Goal: Task Accomplishment & Management: Manage account settings

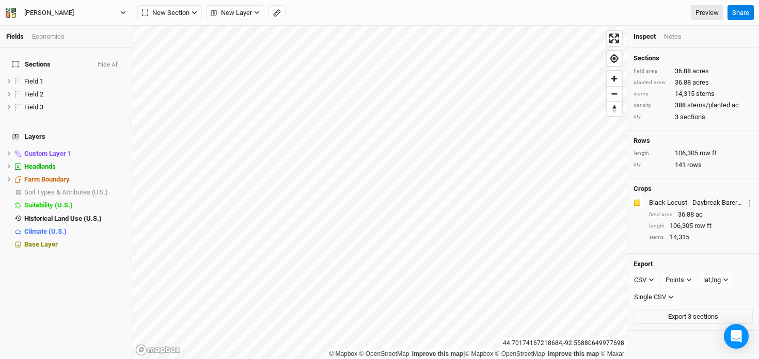
click at [11, 8] on icon "button" at bounding box center [11, 13] width 10 height 10
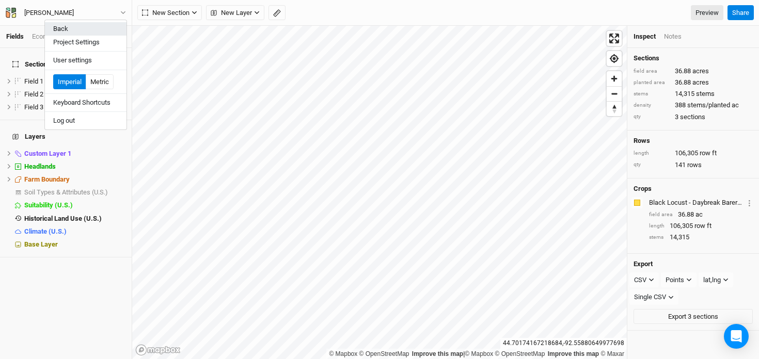
click at [56, 27] on button "Back" at bounding box center [86, 28] width 82 height 13
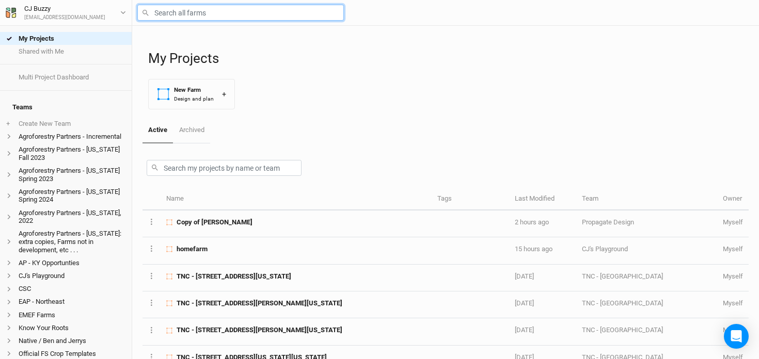
click at [206, 19] on input "text" at bounding box center [240, 13] width 206 height 16
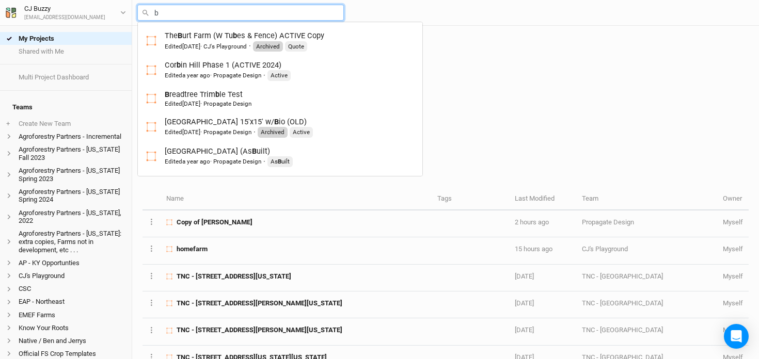
type input "br"
type input "breadtree Trimble Test"
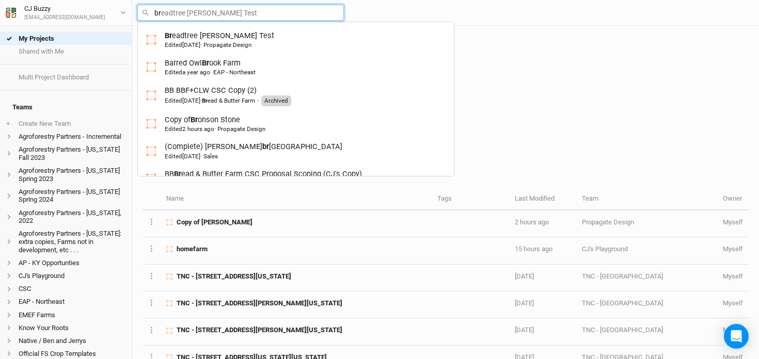
type input "bro"
type input "bron"
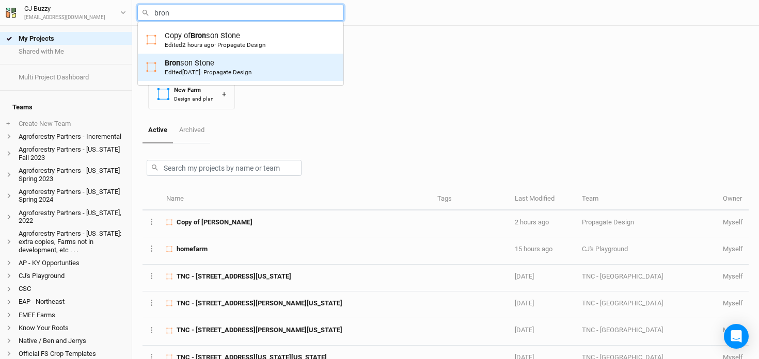
click at [218, 62] on div "Bron son Stone Edited 7 days ago · Propagate Design" at bounding box center [208, 67] width 87 height 19
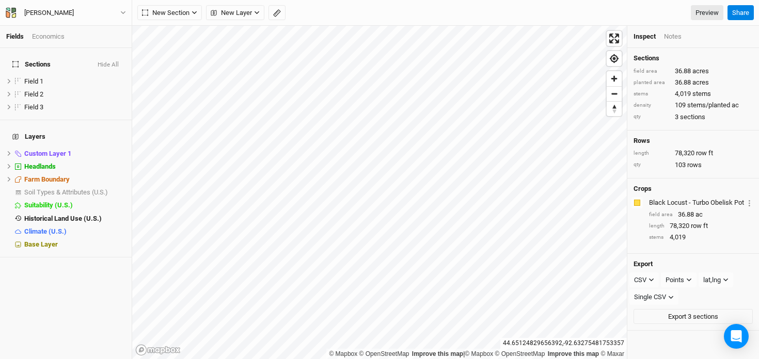
click at [54, 33] on div "Economics" at bounding box center [48, 36] width 33 height 9
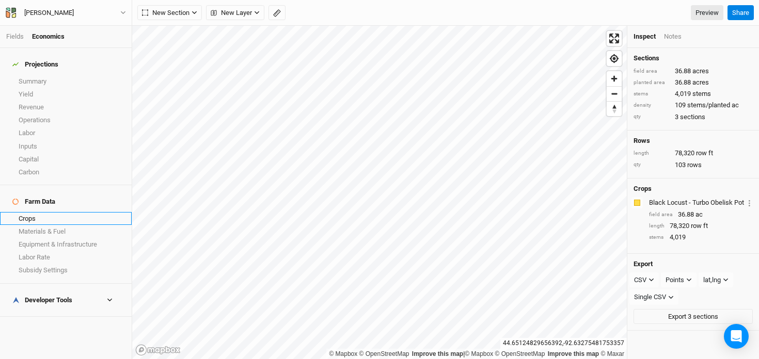
click at [29, 212] on link "Crops" at bounding box center [66, 218] width 132 height 13
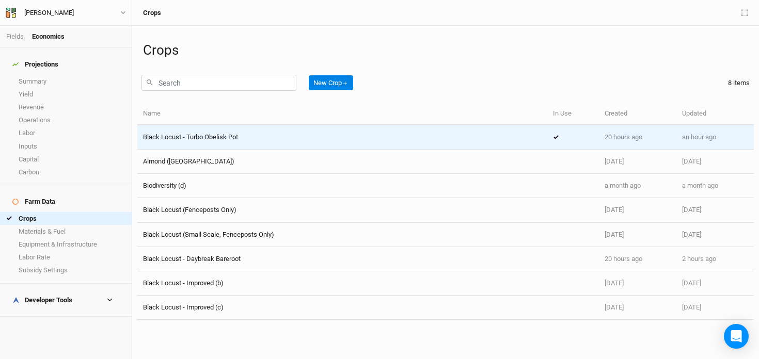
click at [296, 137] on div "Black Locust - Turbo Obelisk Pot" at bounding box center [342, 137] width 398 height 9
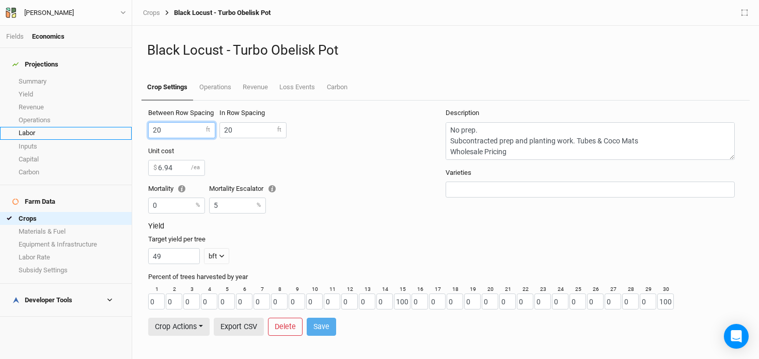
drag, startPoint x: 174, startPoint y: 130, endPoint x: 120, endPoint y: 126, distance: 54.9
click at [120, 126] on div "Fields Economics Projections Summary Yield Revenue Operations Labor Inputs Capi…" at bounding box center [379, 179] width 759 height 359
type input "15"
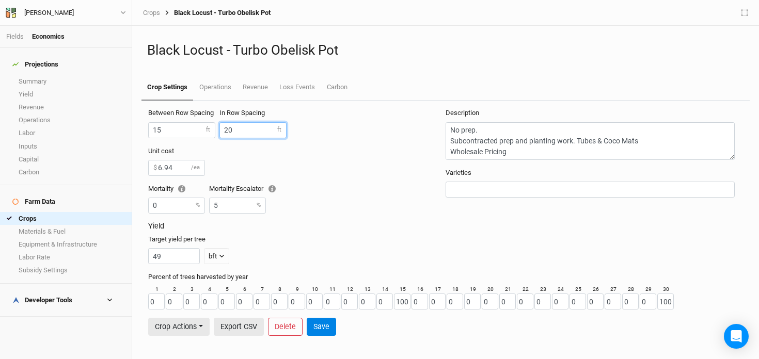
drag, startPoint x: 238, startPoint y: 133, endPoint x: 179, endPoint y: 125, distance: 59.8
click at [179, 125] on div "Between Row Spacing 15 ft In Row Spacing 20 ft" at bounding box center [296, 127] width 297 height 38
type input "7.5"
click at [321, 326] on button "Save" at bounding box center [321, 327] width 29 height 18
click at [209, 86] on link "Operations" at bounding box center [214, 88] width 43 height 26
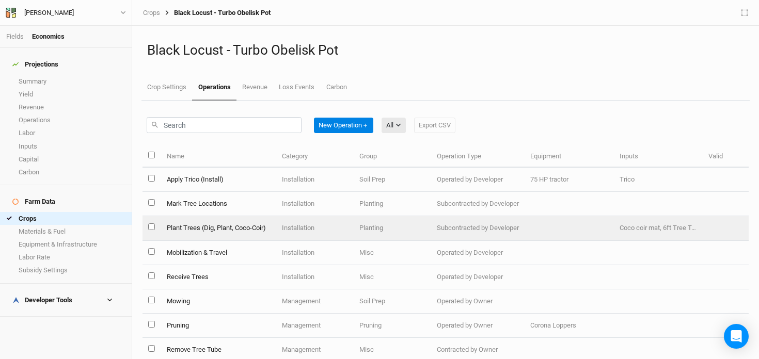
click at [317, 229] on td "Installation" at bounding box center [314, 228] width 77 height 24
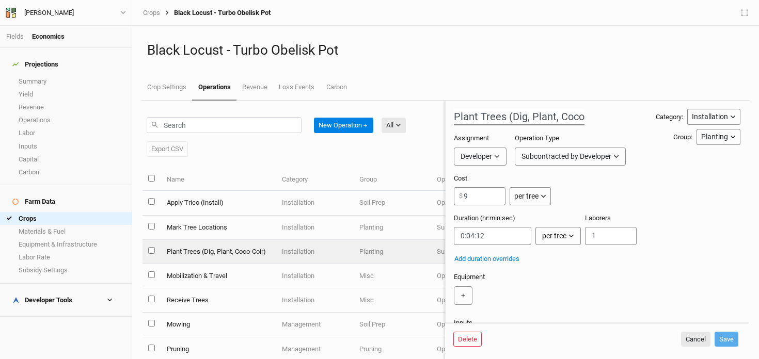
click at [556, 120] on input "Plant Trees (Dig, Plant, Coco-Coir)" at bounding box center [519, 117] width 131 height 17
type input "Plant Trees (Dig, Plant, Tube, Coco-Coir)"
click at [723, 334] on button "Save" at bounding box center [726, 339] width 24 height 15
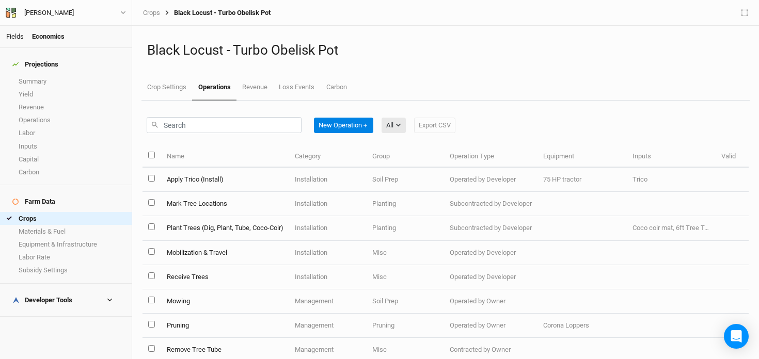
click at [18, 33] on link "Fields" at bounding box center [15, 37] width 18 height 8
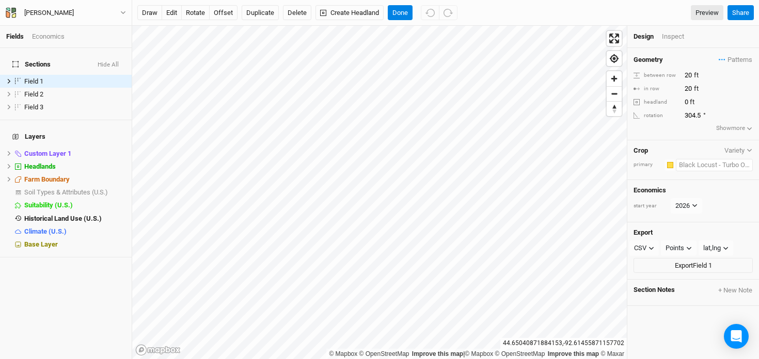
click at [690, 163] on input "text" at bounding box center [714, 165] width 77 height 12
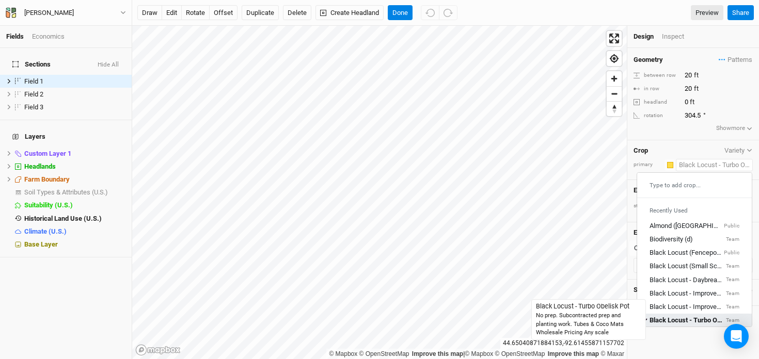
click at [682, 320] on div "Black Locust - Turbo Obelisk Pot" at bounding box center [686, 320] width 74 height 9
type input "15"
type input "7.5"
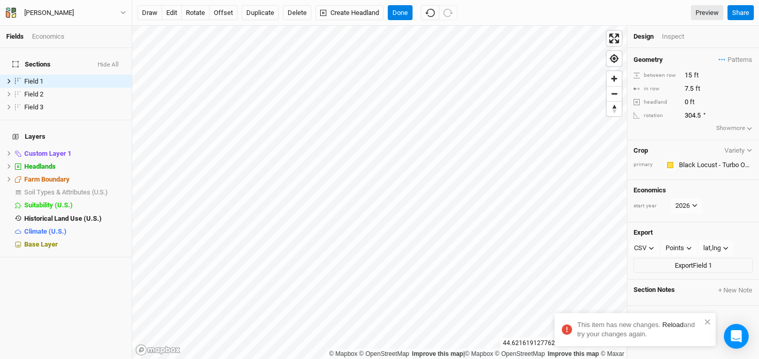
click at [677, 326] on link "Reload" at bounding box center [672, 325] width 21 height 8
click at [696, 168] on input "text" at bounding box center [714, 165] width 77 height 12
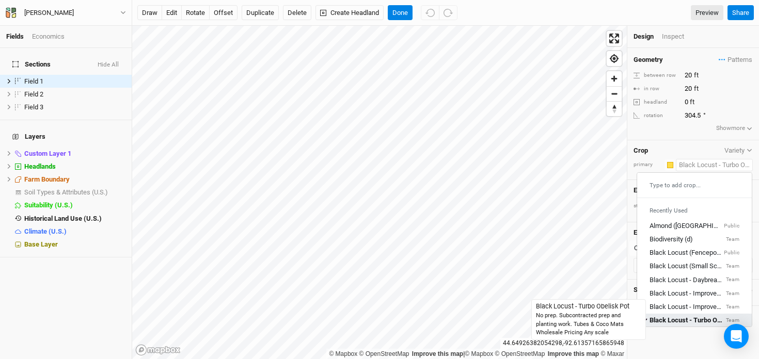
click at [684, 316] on div "Black Locust - Turbo Obelisk Pot" at bounding box center [686, 320] width 74 height 9
type input "15"
type input "7.5"
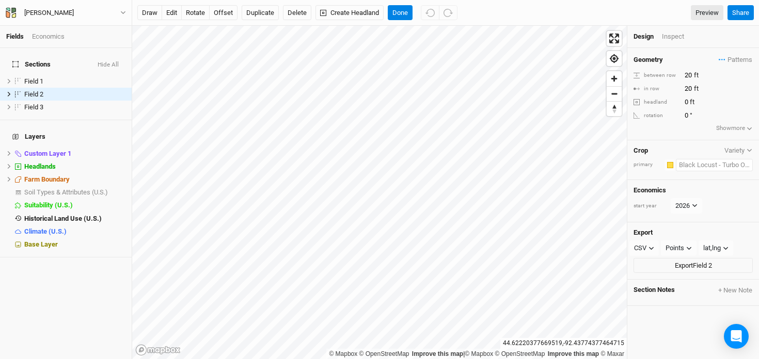
click at [682, 166] on input "text" at bounding box center [714, 165] width 77 height 12
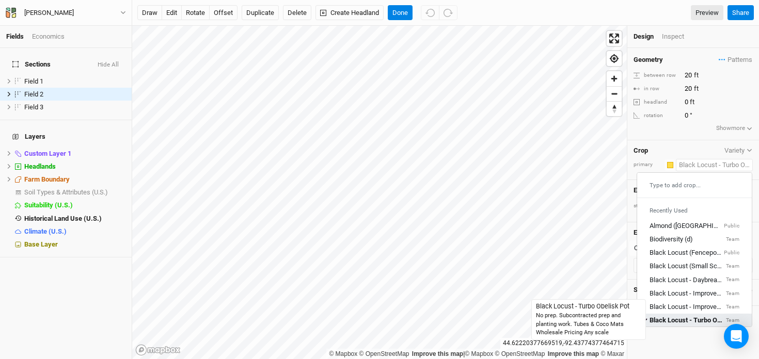
click at [675, 317] on div "Black Locust - Turbo Obelisk Pot" at bounding box center [686, 320] width 74 height 9
type input "15"
type input "7.5"
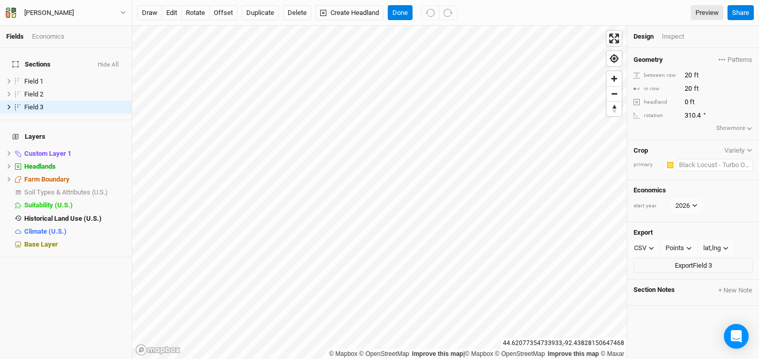
click at [705, 165] on input "text" at bounding box center [714, 165] width 77 height 12
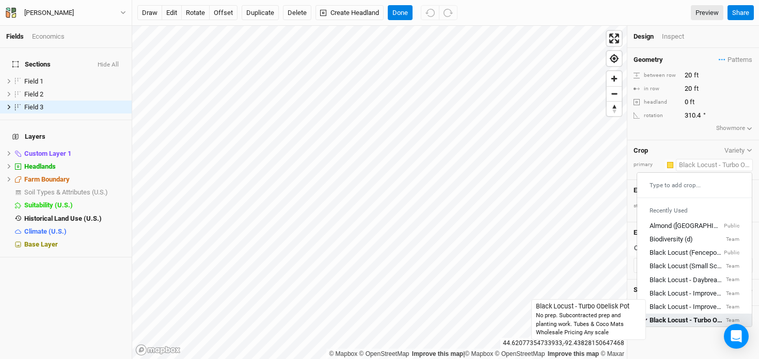
click at [682, 317] on div "Black Locust - Turbo Obelisk Pot" at bounding box center [686, 320] width 74 height 9
type input "15"
type input "7.5"
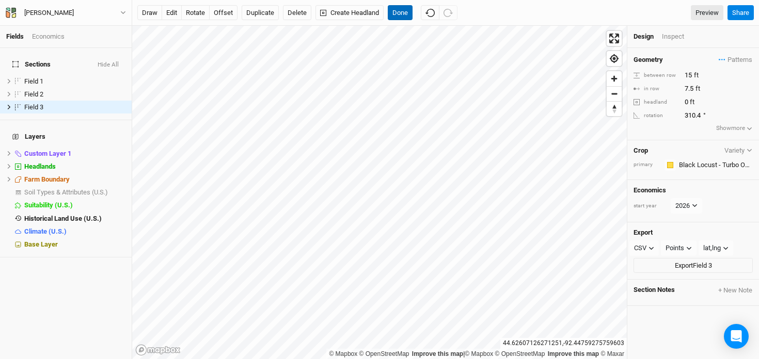
click at [398, 11] on button "Done" at bounding box center [400, 12] width 25 height 15
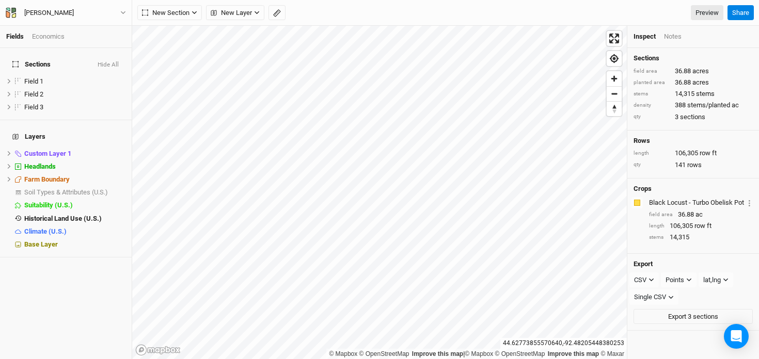
click at [41, 35] on div "Economics" at bounding box center [48, 36] width 33 height 9
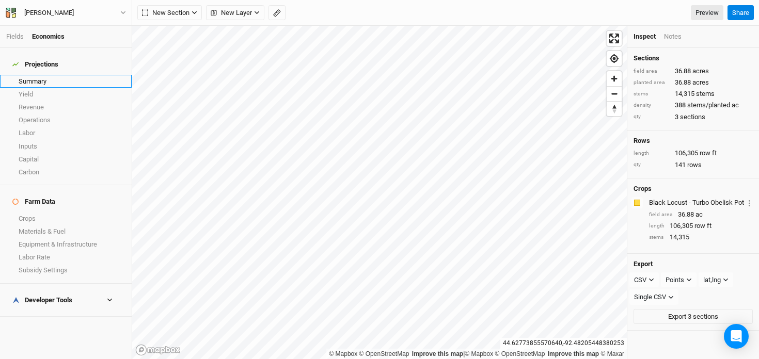
click at [38, 75] on link "Summary" at bounding box center [66, 81] width 132 height 13
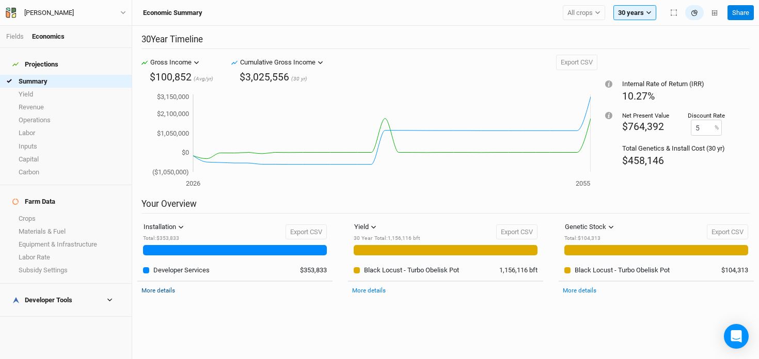
click at [155, 290] on link "More details" at bounding box center [158, 290] width 34 height 7
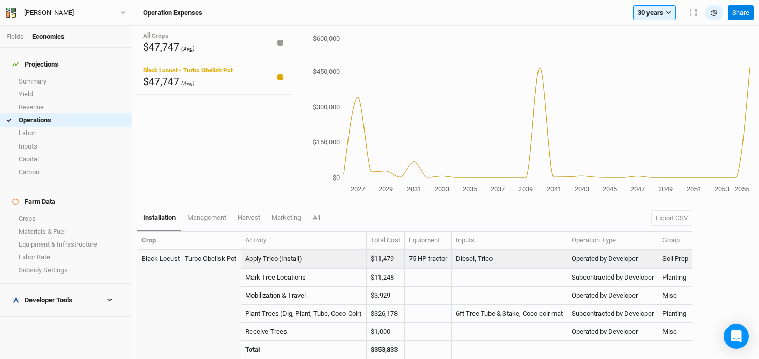
click at [282, 262] on link "Apply Trico (Install)" at bounding box center [273, 259] width 57 height 8
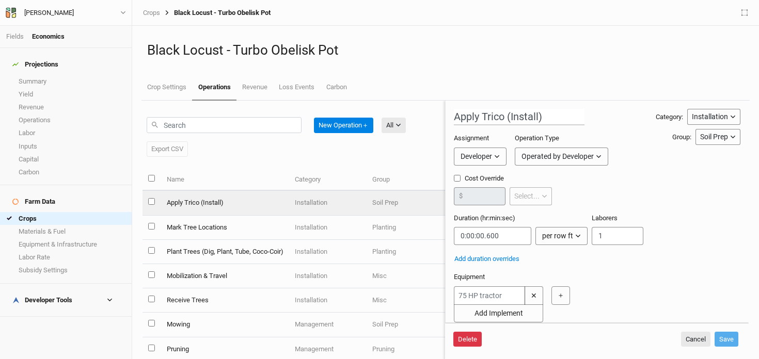
click at [467, 335] on button "Delete" at bounding box center [467, 339] width 28 height 15
click at [540, 335] on button "Delete" at bounding box center [546, 339] width 28 height 15
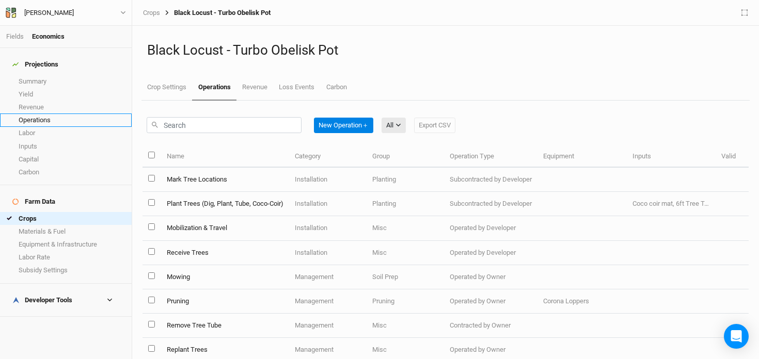
click at [49, 118] on link "Operations" at bounding box center [66, 120] width 132 height 13
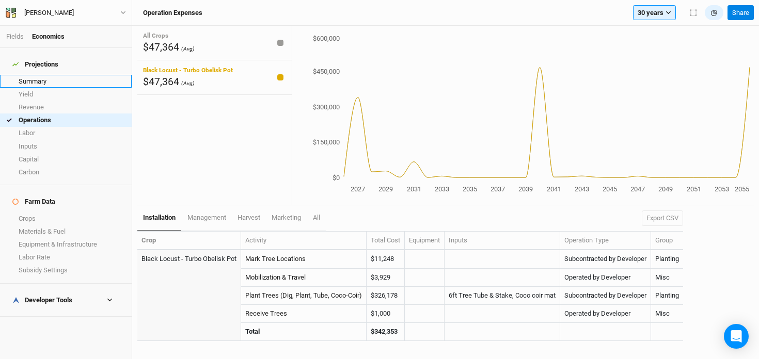
click at [81, 75] on link "Summary" at bounding box center [66, 81] width 132 height 13
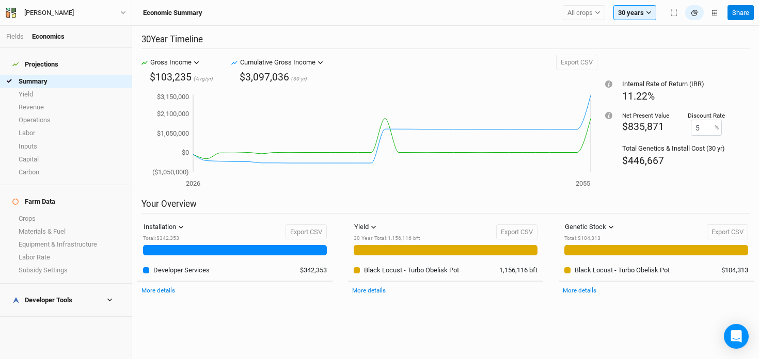
click at [44, 296] on div "Developer Tools" at bounding box center [42, 300] width 60 height 8
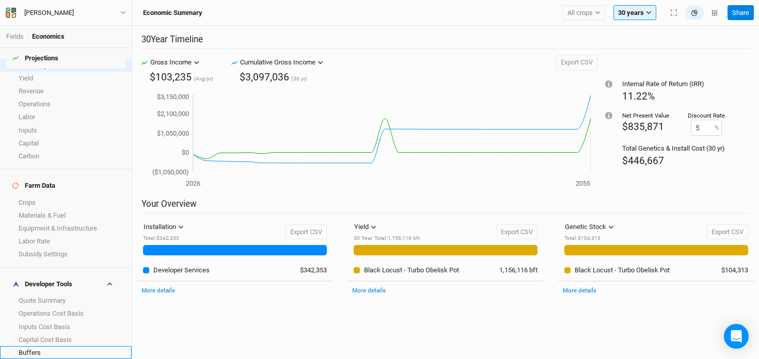
click at [46, 346] on link "Buffers" at bounding box center [66, 352] width 132 height 13
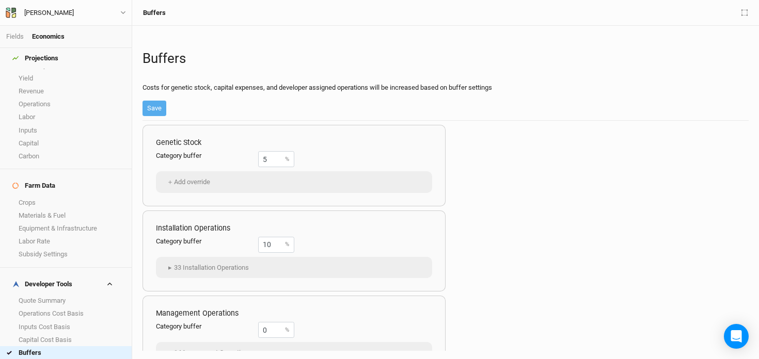
click at [44, 359] on link "Margins" at bounding box center [66, 365] width 132 height 13
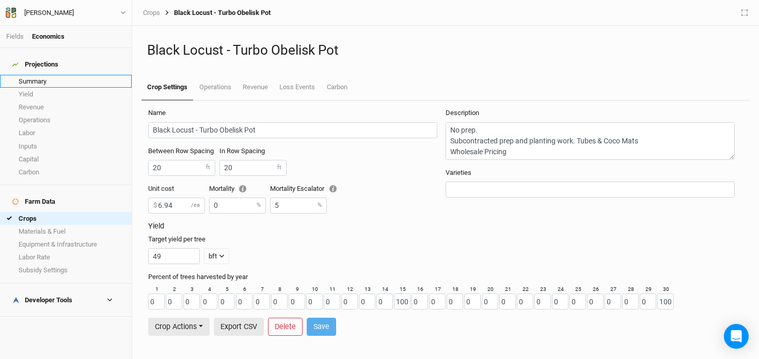
click at [37, 76] on link "Summary" at bounding box center [66, 81] width 132 height 13
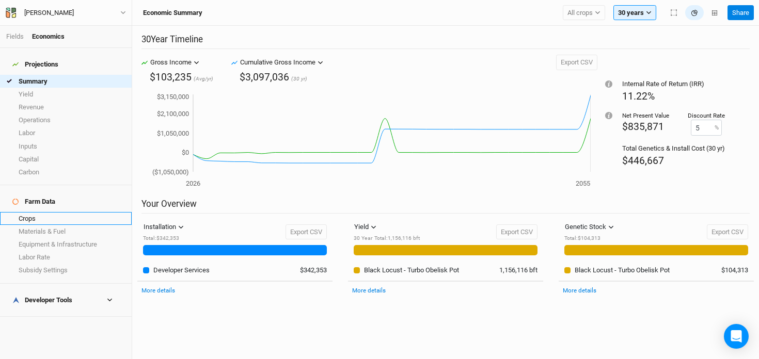
click at [66, 212] on link "Crops" at bounding box center [66, 218] width 132 height 13
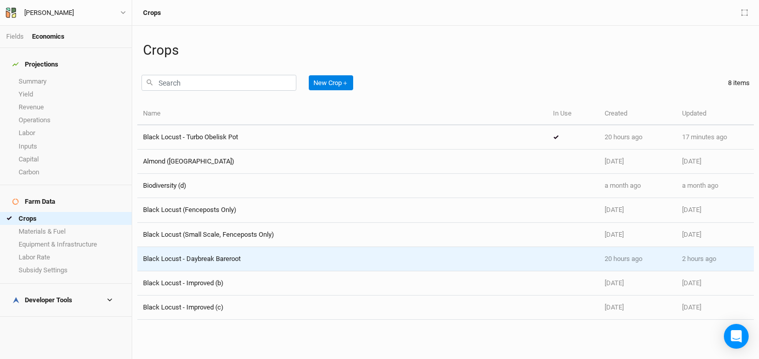
click at [215, 255] on span "Black Locust - Daybreak Bareroot" at bounding box center [192, 259] width 98 height 8
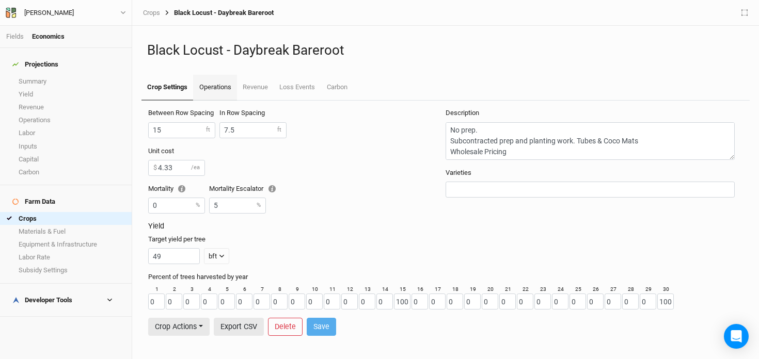
click at [223, 88] on link "Operations" at bounding box center [214, 88] width 43 height 26
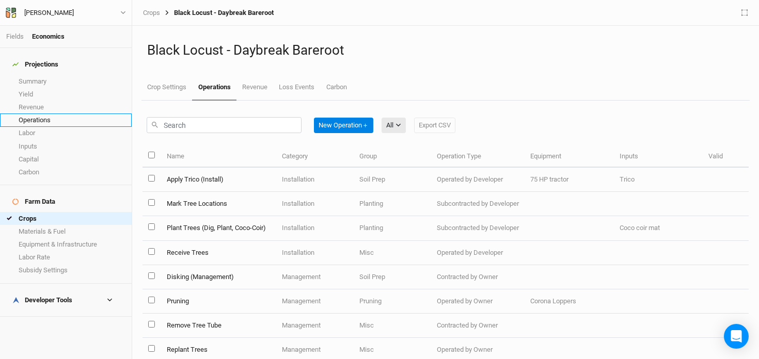
click at [42, 114] on link "Operations" at bounding box center [66, 120] width 132 height 13
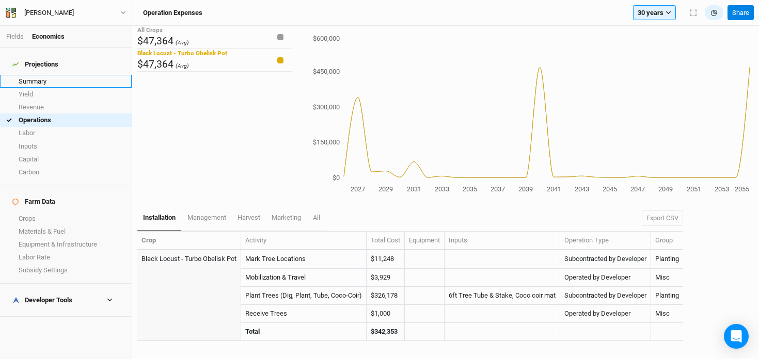
click at [58, 75] on link "Summary" at bounding box center [66, 81] width 132 height 13
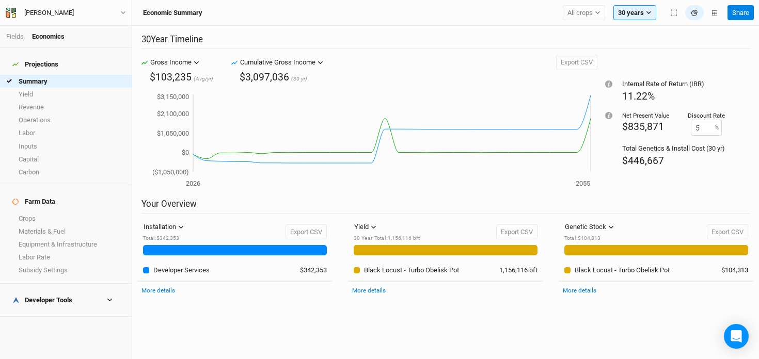
click at [149, 285] on div "More details" at bounding box center [234, 290] width 195 height 18
click at [149, 290] on link "More details" at bounding box center [158, 290] width 34 height 7
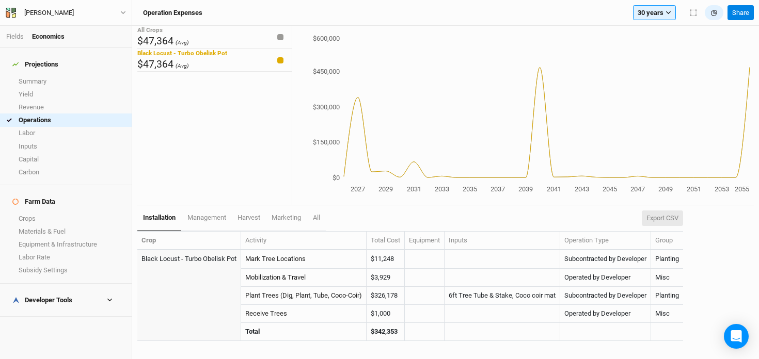
click at [664, 216] on button "Export CSV" at bounding box center [661, 218] width 41 height 15
click at [215, 257] on td "Black Locust - Turbo Obelisk Pot" at bounding box center [189, 259] width 104 height 18
click at [29, 77] on link "Summary" at bounding box center [66, 81] width 132 height 13
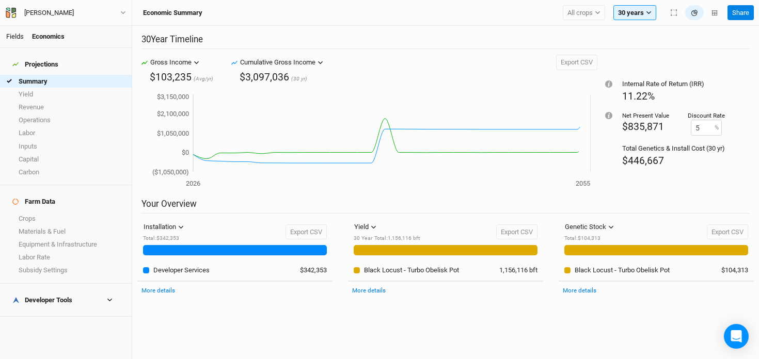
click at [17, 38] on link "Fields" at bounding box center [15, 37] width 18 height 8
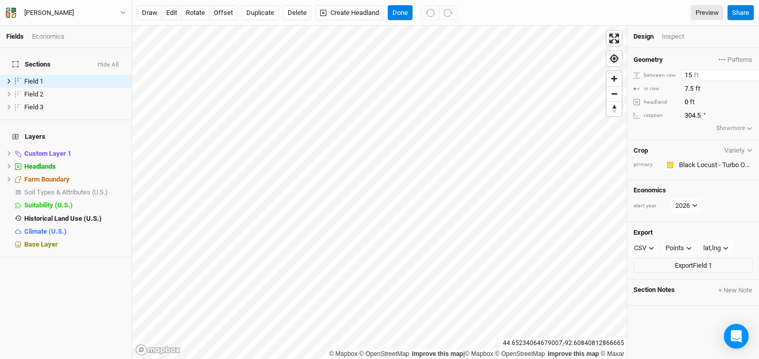
drag, startPoint x: 695, startPoint y: 77, endPoint x: 646, endPoint y: 77, distance: 49.0
click at [646, 77] on div "between row 15 ft" at bounding box center [692, 75] width 119 height 11
type input "20"
drag, startPoint x: 693, startPoint y: 88, endPoint x: 646, endPoint y: 78, distance: 48.0
click at [646, 78] on div "Geometry Patterns ＋ New in-row pattern between row 20 ft in row 7.5 ft headland…" at bounding box center [693, 94] width 132 height 92
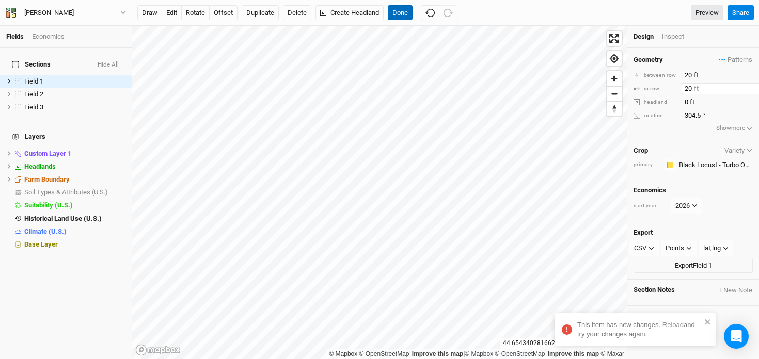
type input "20"
click at [404, 13] on button "Done" at bounding box center [400, 12] width 25 height 15
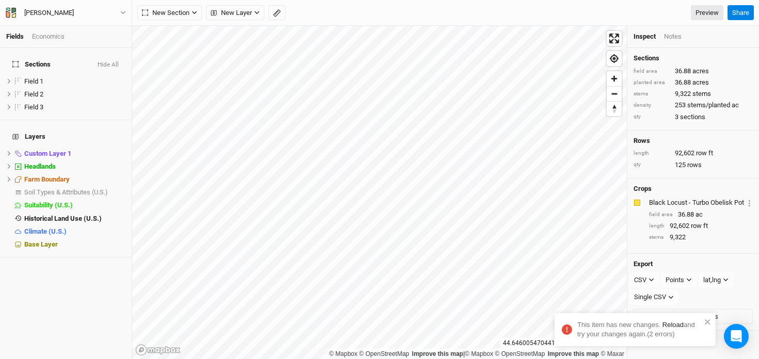
click at [666, 323] on link "Reload" at bounding box center [672, 325] width 21 height 8
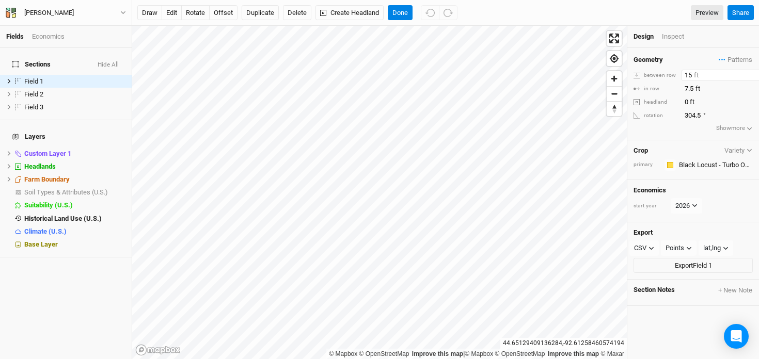
click at [624, 64] on div "© Mapbox © OpenStreetMap Improve this map | © Mapbox © OpenStreetMap Improve th…" at bounding box center [445, 192] width 626 height 333
type input "20"
drag, startPoint x: 694, startPoint y: 87, endPoint x: 614, endPoint y: 74, distance: 81.5
click at [614, 74] on div "© Mapbox © OpenStreetMap Improve this map | © Mapbox © OpenStreetMap Improve th…" at bounding box center [445, 192] width 626 height 333
type input "20"
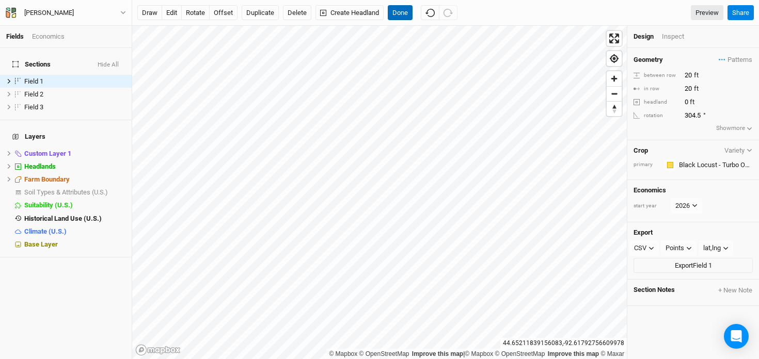
click at [400, 14] on button "Done" at bounding box center [400, 12] width 25 height 15
drag, startPoint x: 690, startPoint y: 89, endPoint x: 675, endPoint y: 89, distance: 15.0
click at [675, 89] on div "in row 20 ft" at bounding box center [692, 88] width 119 height 11
type input "10"
click at [400, 9] on button "Done" at bounding box center [400, 12] width 25 height 15
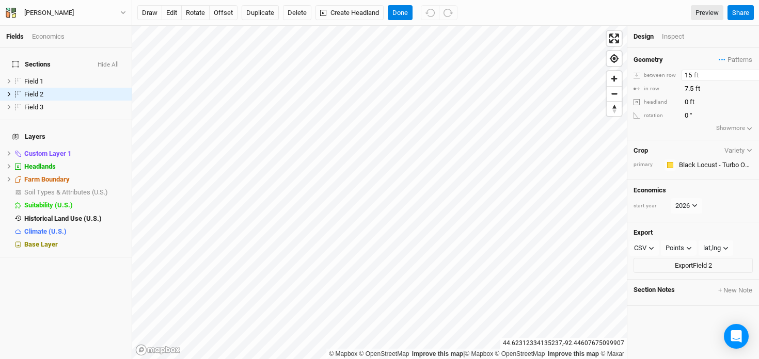
drag, startPoint x: 693, startPoint y: 76, endPoint x: 649, endPoint y: 75, distance: 44.4
click at [649, 75] on div "between row 15 ft" at bounding box center [692, 75] width 119 height 11
type input "20"
drag, startPoint x: 694, startPoint y: 89, endPoint x: 642, endPoint y: 83, distance: 52.5
click at [642, 83] on div "in row 7.5 ft" at bounding box center [692, 88] width 119 height 11
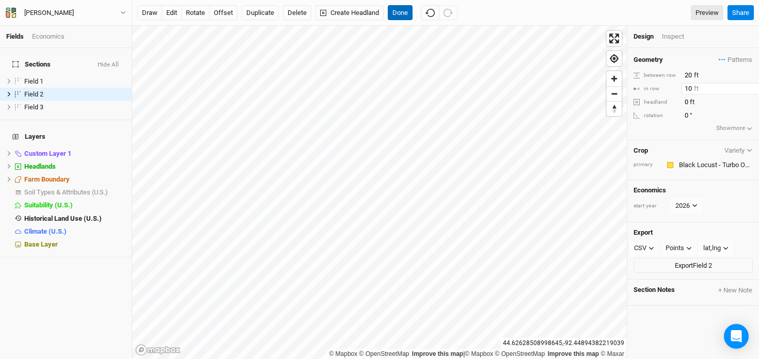
type input "10"
click at [408, 11] on button "Done" at bounding box center [400, 12] width 25 height 15
drag, startPoint x: 693, startPoint y: 75, endPoint x: 650, endPoint y: 72, distance: 42.9
click at [650, 72] on div "between row 15 ft" at bounding box center [692, 75] width 119 height 11
type input "1"
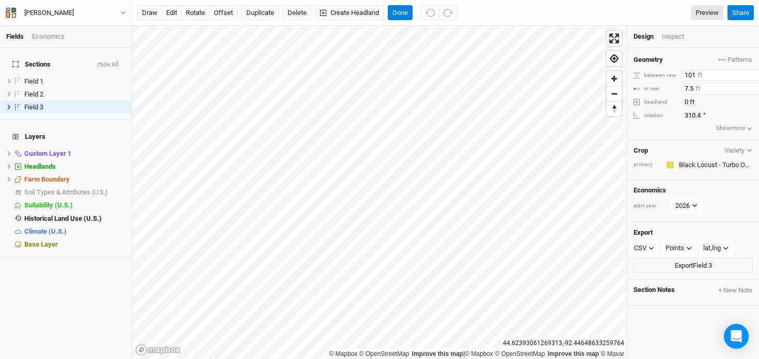
type input "101"
drag, startPoint x: 695, startPoint y: 88, endPoint x: 648, endPoint y: 81, distance: 47.0
click at [648, 81] on div "Geometry Patterns ＋ New in-row pattern between row 101 ft in row 7.5 ft headlan…" at bounding box center [693, 94] width 132 height 92
type input "10"
click at [696, 76] on input "101" at bounding box center [726, 75] width 90 height 11
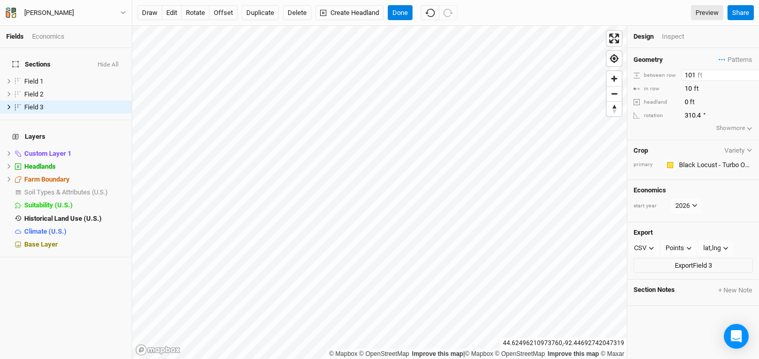
type input "10"
click at [400, 10] on button "Done" at bounding box center [400, 12] width 25 height 15
drag, startPoint x: 693, startPoint y: 75, endPoint x: 653, endPoint y: 74, distance: 40.3
click at [653, 74] on div "between row 20 ft" at bounding box center [692, 75] width 119 height 11
type input "10"
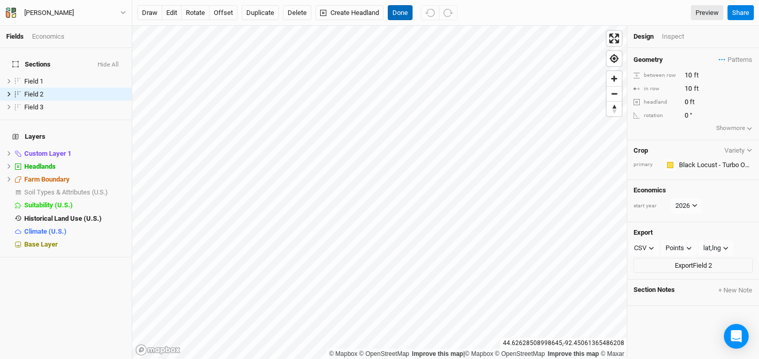
click at [405, 10] on button "Done" at bounding box center [400, 12] width 25 height 15
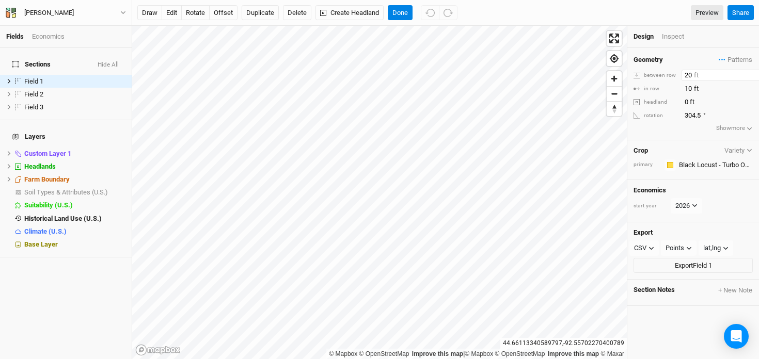
drag, startPoint x: 690, startPoint y: 74, endPoint x: 646, endPoint y: 74, distance: 44.9
click at [646, 74] on div "between row 20 ft" at bounding box center [692, 75] width 119 height 11
type input "10"
click at [407, 11] on button "Done" at bounding box center [400, 12] width 25 height 15
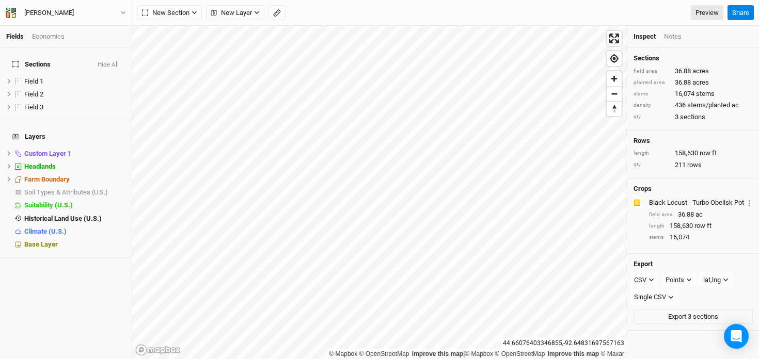
click at [44, 38] on div "Economics" at bounding box center [48, 36] width 33 height 9
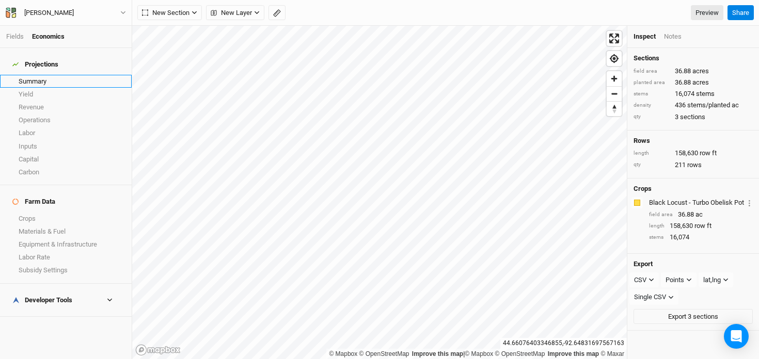
click at [57, 76] on link "Summary" at bounding box center [66, 81] width 132 height 13
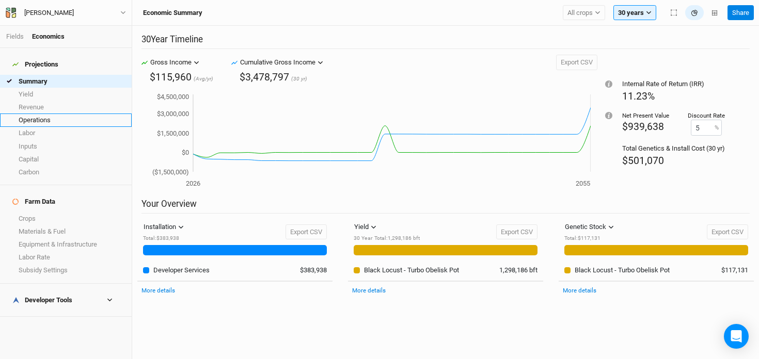
click at [62, 114] on link "Operations" at bounding box center [66, 120] width 132 height 13
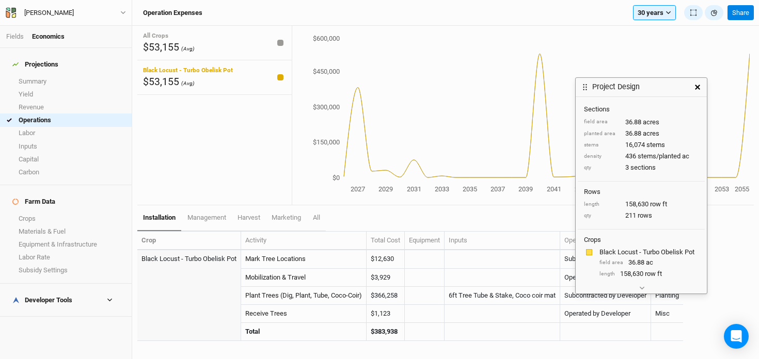
scroll to position [21, 0]
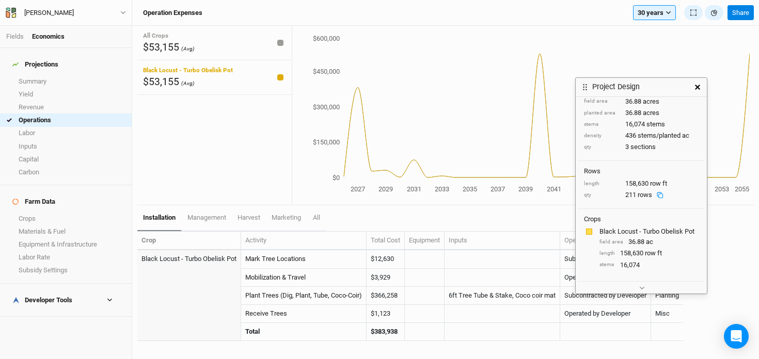
click at [698, 88] on icon "button" at bounding box center [697, 87] width 5 height 5
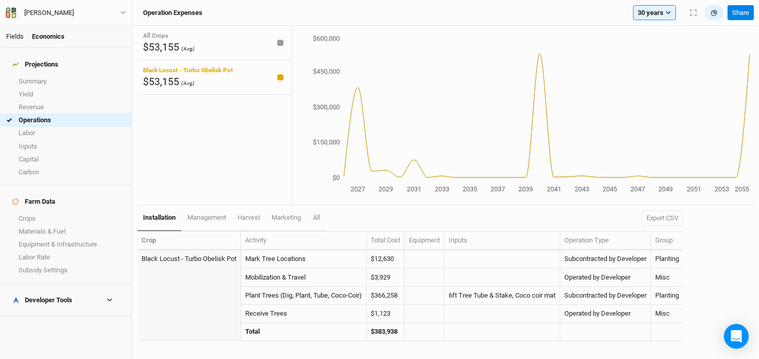
click at [13, 35] on link "Fields" at bounding box center [15, 37] width 18 height 8
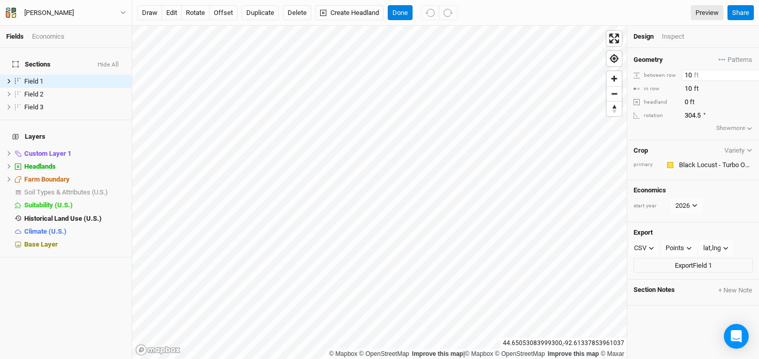
drag, startPoint x: 692, startPoint y: 74, endPoint x: 653, endPoint y: 72, distance: 38.7
click at [653, 72] on div "between row 10 ft" at bounding box center [692, 75] width 119 height 11
type input "12"
drag, startPoint x: 693, startPoint y: 89, endPoint x: 665, endPoint y: 89, distance: 27.9
click at [665, 89] on div "in row 10 ft" at bounding box center [692, 88] width 119 height 11
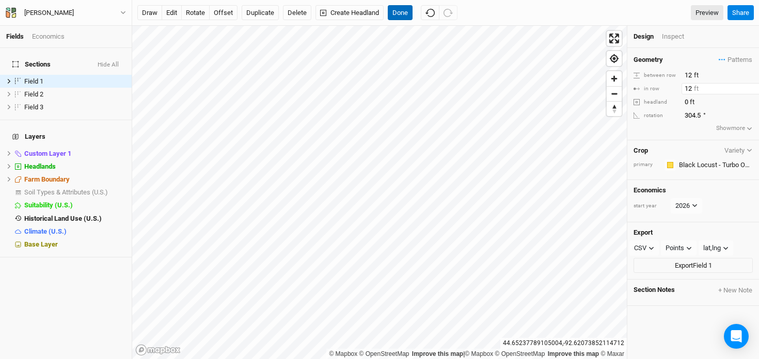
type input "12"
click at [407, 15] on button "Done" at bounding box center [400, 12] width 25 height 15
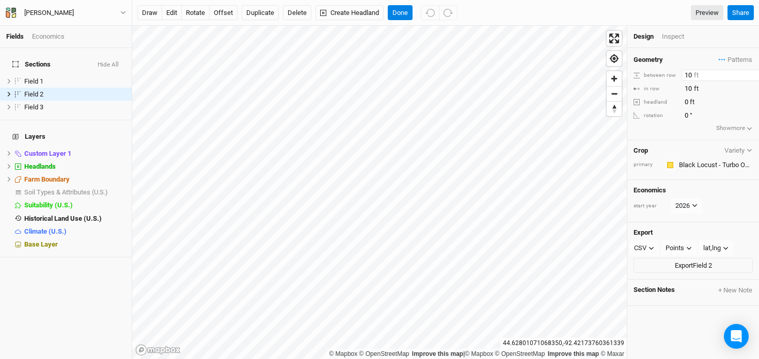
drag, startPoint x: 690, startPoint y: 76, endPoint x: 654, endPoint y: 76, distance: 36.6
click at [654, 76] on div "between row 10 ft" at bounding box center [692, 75] width 119 height 11
type input "12"
drag, startPoint x: 692, startPoint y: 90, endPoint x: 640, endPoint y: 88, distance: 52.2
click at [640, 88] on div "in row 10 ft" at bounding box center [692, 88] width 119 height 11
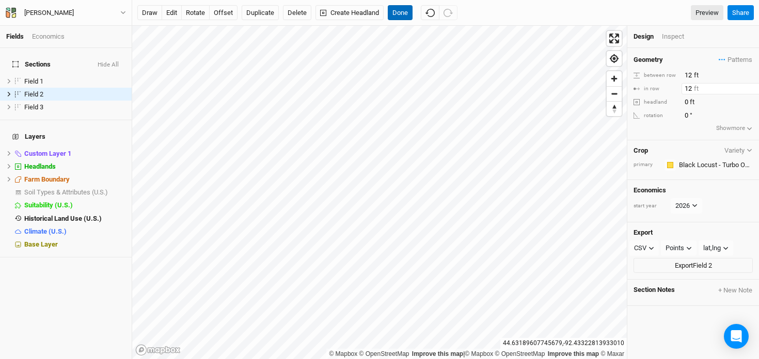
type input "12"
click at [395, 14] on button "Done" at bounding box center [400, 12] width 25 height 15
drag, startPoint x: 692, startPoint y: 75, endPoint x: 642, endPoint y: 73, distance: 49.6
click at [642, 73] on div "between row 10 ft" at bounding box center [692, 75] width 119 height 11
type input "12"
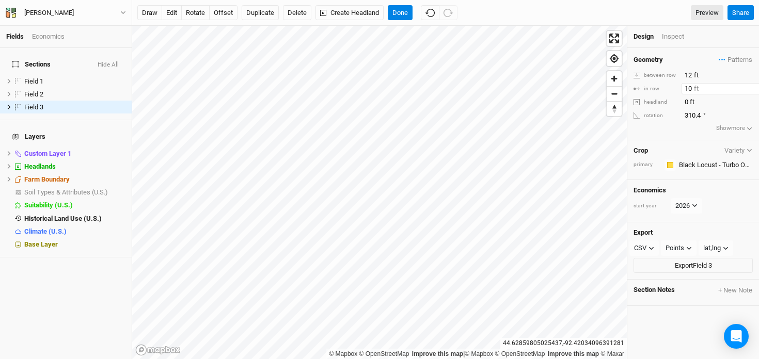
drag, startPoint x: 692, startPoint y: 89, endPoint x: 644, endPoint y: 88, distance: 48.0
click at [644, 88] on div "in row 10 ft" at bounding box center [692, 88] width 119 height 11
type input "12"
click at [405, 12] on button "Done" at bounding box center [400, 12] width 25 height 15
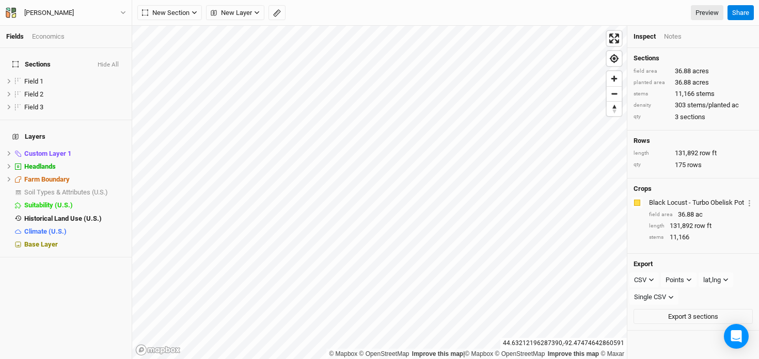
click at [56, 39] on div "Economics" at bounding box center [48, 36] width 33 height 9
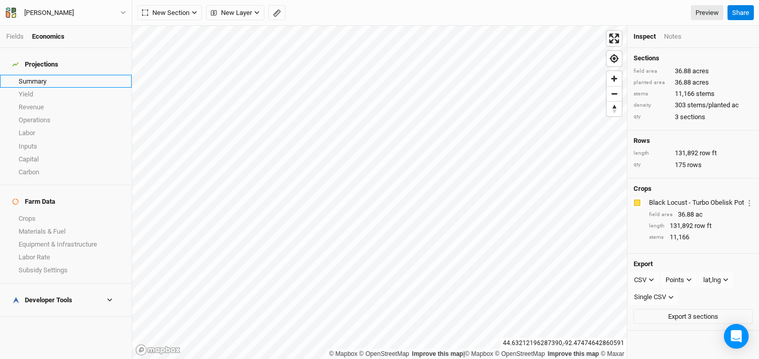
click at [54, 75] on link "Summary" at bounding box center [66, 81] width 132 height 13
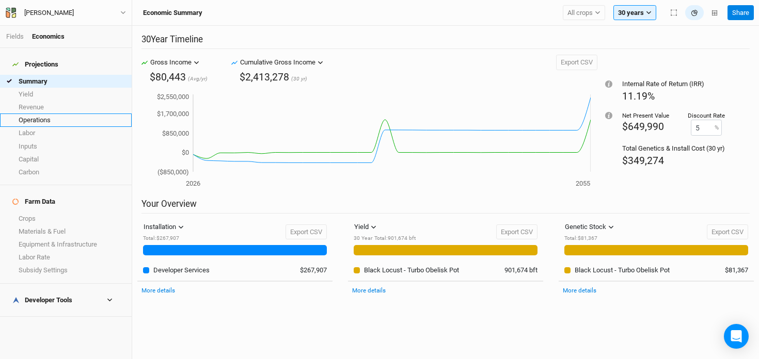
click at [66, 118] on link "Operations" at bounding box center [66, 120] width 132 height 13
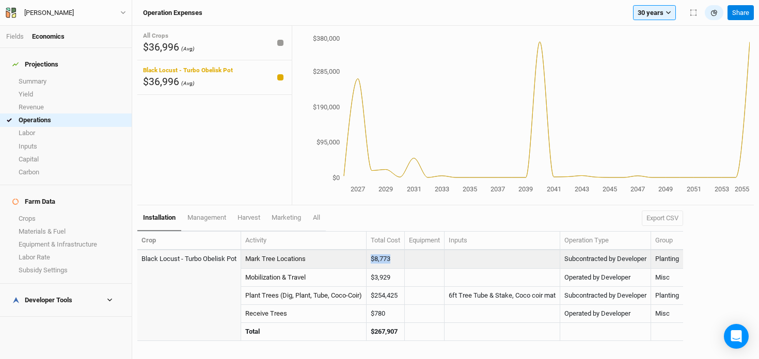
drag, startPoint x: 394, startPoint y: 257, endPoint x: 359, endPoint y: 257, distance: 35.1
click at [359, 257] on tr "Black Locust - Turbo Obelisk Pot Mark Tree Locations $8,773 Subcontracted by De…" at bounding box center [409, 259] width 545 height 18
copy tr "$8,773"
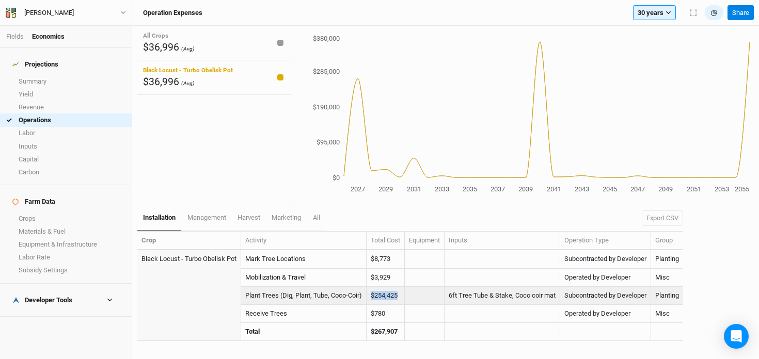
drag, startPoint x: 401, startPoint y: 296, endPoint x: 366, endPoint y: 296, distance: 35.6
click at [366, 296] on tr "Plant Trees (Dig, Plant, Tube, Coco-Coir) $254,425 6ft Tree Tube & Stake, Coco …" at bounding box center [409, 296] width 545 height 18
copy tr "$254,425"
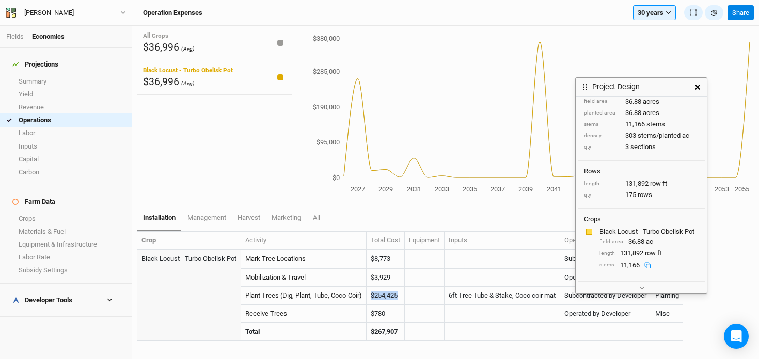
click at [647, 265] on icon at bounding box center [647, 265] width 7 height 7
click at [696, 88] on icon "button" at bounding box center [697, 87] width 5 height 5
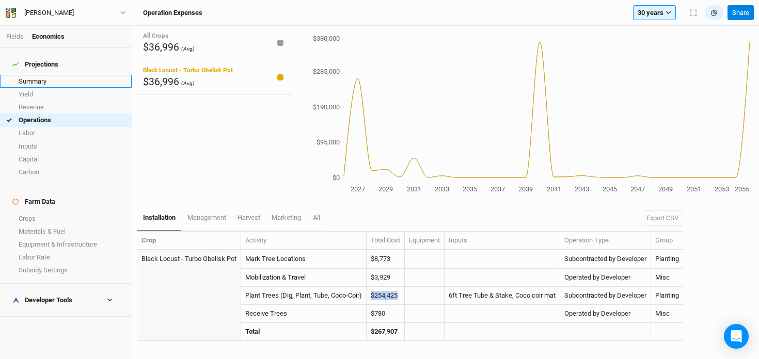
click at [46, 75] on link "Summary" at bounding box center [66, 81] width 132 height 13
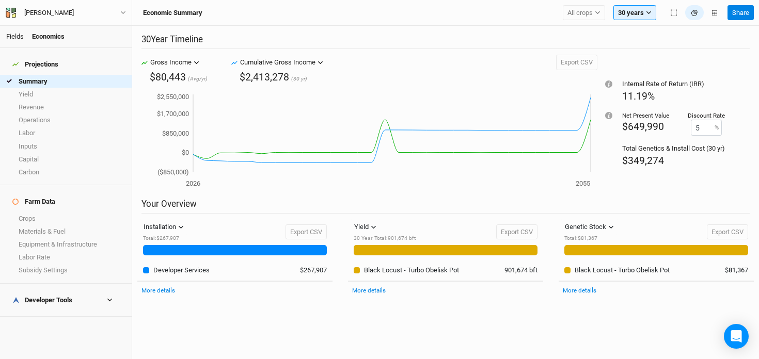
click at [20, 36] on link "Fields" at bounding box center [15, 37] width 18 height 8
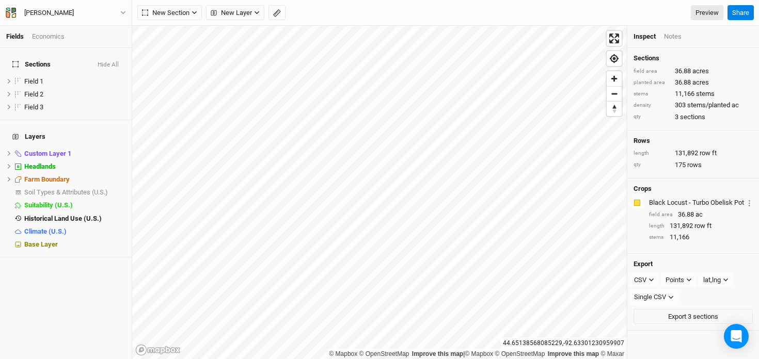
click at [51, 36] on div "Economics" at bounding box center [48, 36] width 33 height 9
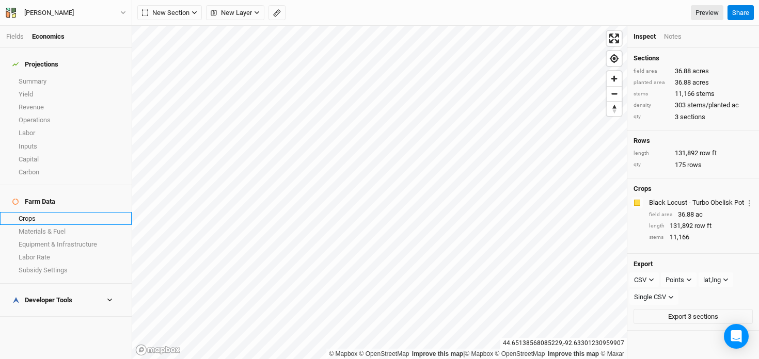
click at [45, 212] on link "Crops" at bounding box center [66, 218] width 132 height 13
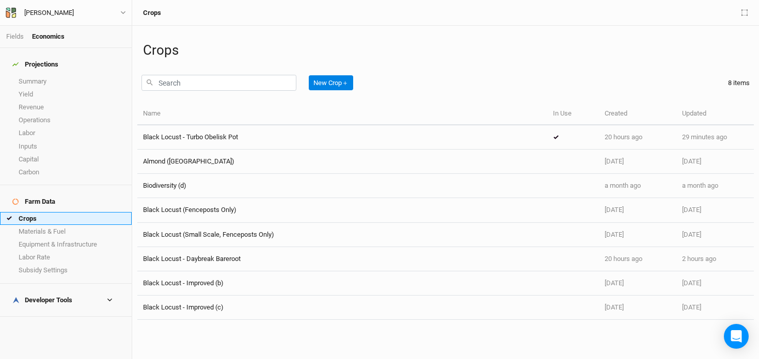
click at [69, 212] on link "Crops" at bounding box center [66, 218] width 132 height 13
click at [18, 36] on link "Fields" at bounding box center [15, 37] width 18 height 8
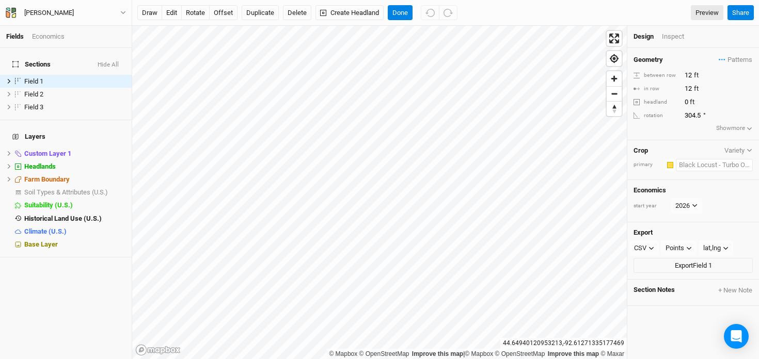
click at [710, 168] on input "text" at bounding box center [714, 165] width 77 height 12
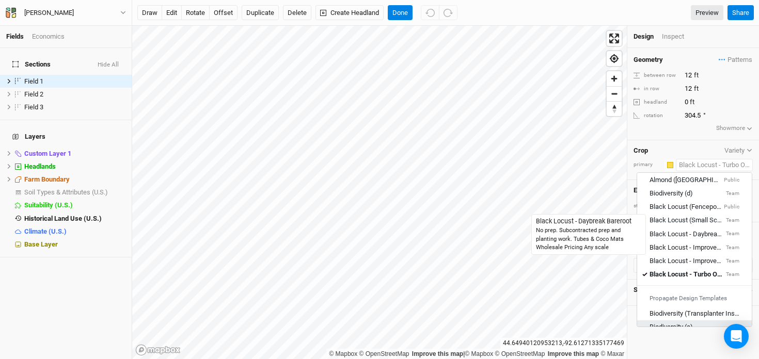
scroll to position [43, 0]
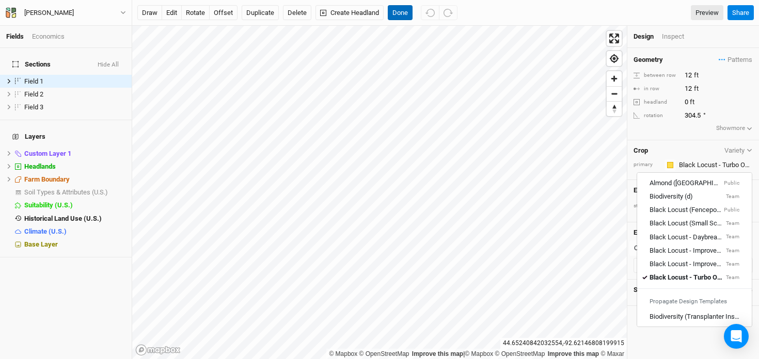
click at [401, 15] on button "Done" at bounding box center [400, 12] width 25 height 15
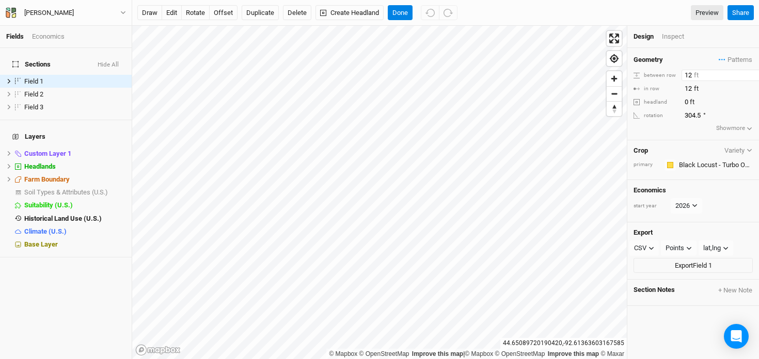
drag, startPoint x: 692, startPoint y: 76, endPoint x: 642, endPoint y: 70, distance: 49.4
click at [642, 70] on div "between row 12 ft" at bounding box center [692, 75] width 119 height 11
type input "1"
click at [400, 9] on button "Done" at bounding box center [400, 12] width 25 height 15
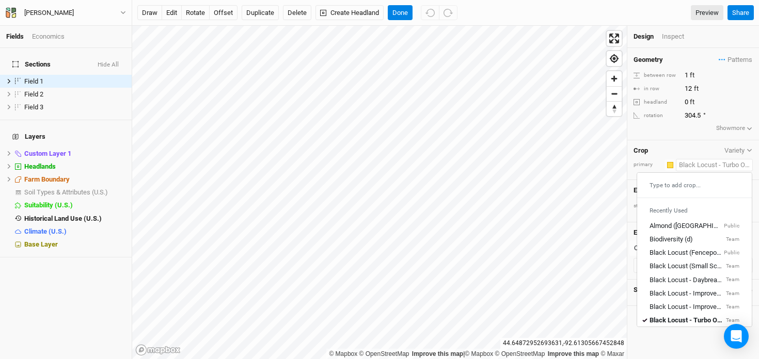
click at [703, 166] on input "text" at bounding box center [714, 165] width 77 height 12
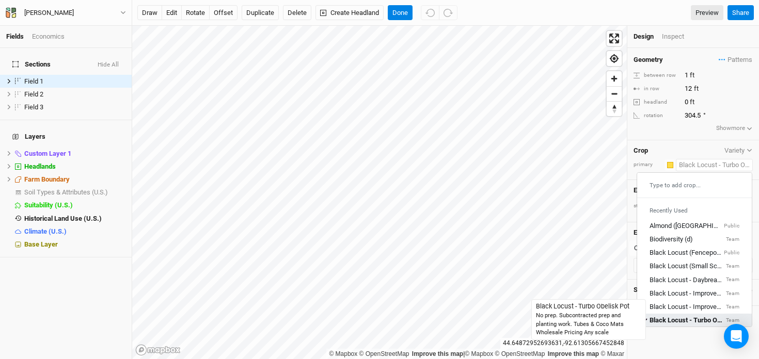
click at [697, 317] on div "Black Locust - Turbo Obelisk Pot" at bounding box center [686, 320] width 74 height 9
type input "15"
type input "7.5"
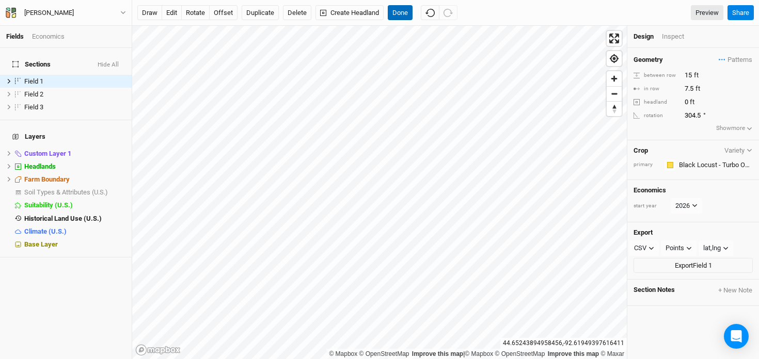
click at [402, 14] on button "Done" at bounding box center [400, 12] width 25 height 15
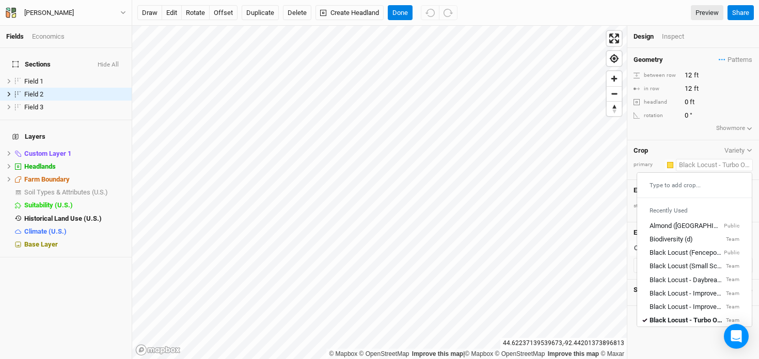
click at [699, 168] on input "text" at bounding box center [714, 165] width 77 height 12
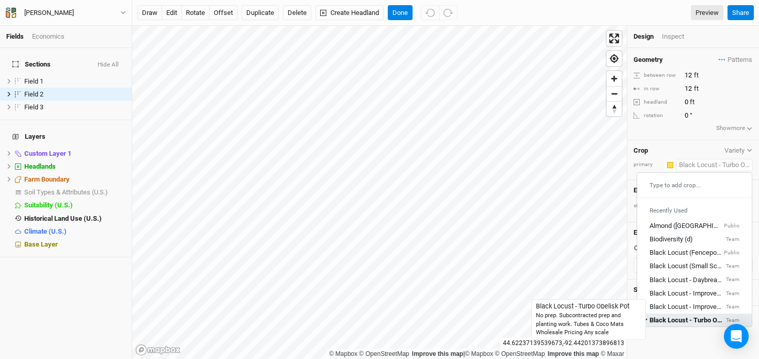
click at [704, 319] on div "Black Locust - Turbo Obelisk Pot" at bounding box center [686, 320] width 74 height 9
type input "15"
type input "7.5"
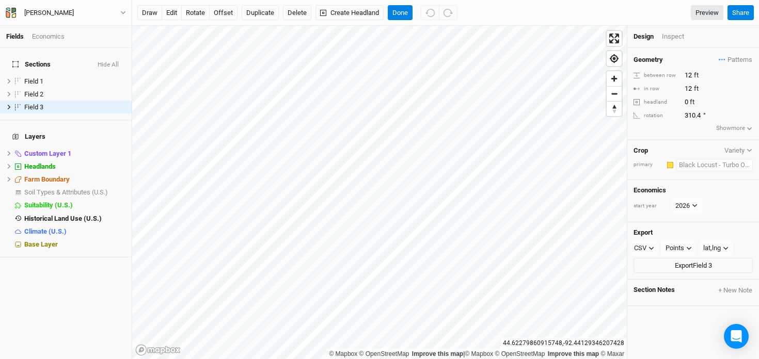
click at [692, 167] on input "text" at bounding box center [714, 165] width 77 height 12
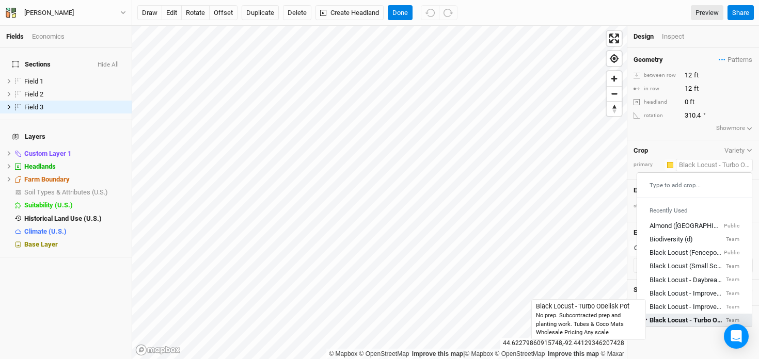
click at [683, 317] on div "Black Locust - Turbo Obelisk Pot" at bounding box center [686, 320] width 74 height 9
type input "15"
type input "7.5"
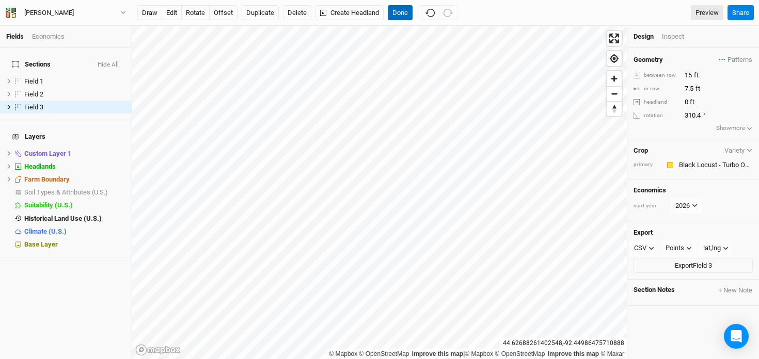
click at [401, 13] on button "Done" at bounding box center [400, 12] width 25 height 15
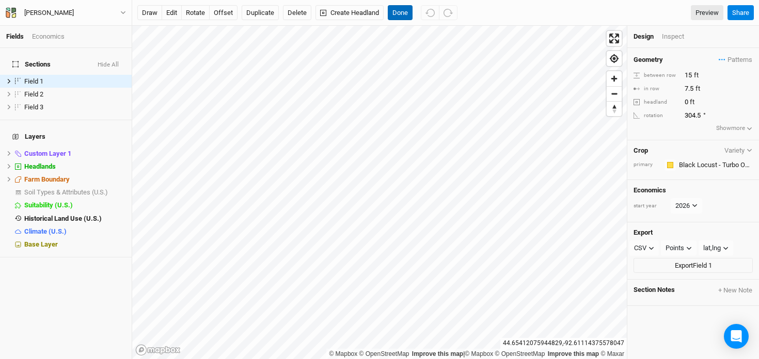
click at [401, 10] on button "Done" at bounding box center [400, 12] width 25 height 15
click at [668, 39] on div "Inspect" at bounding box center [680, 36] width 37 height 9
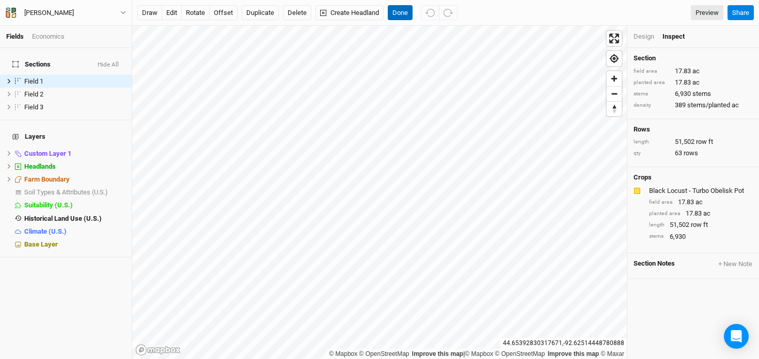
click at [404, 13] on button "Done" at bounding box center [400, 12] width 25 height 15
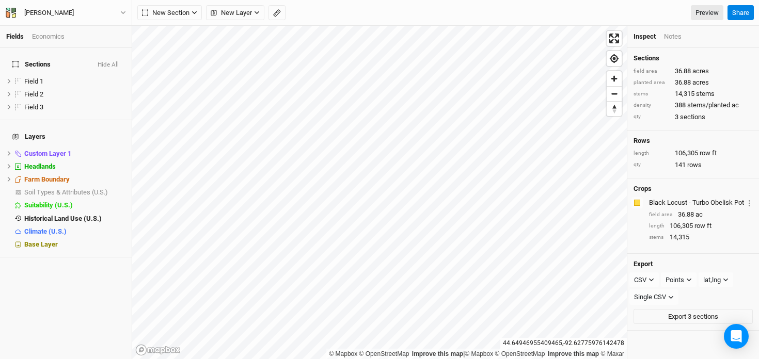
click at [46, 36] on div "Economics" at bounding box center [48, 36] width 33 height 9
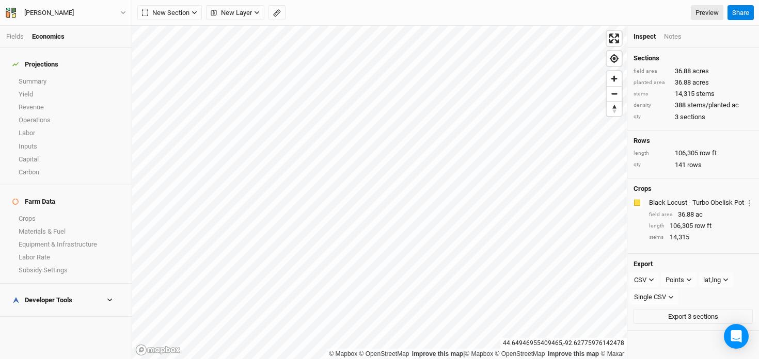
click at [27, 296] on div "Developer Tools" at bounding box center [42, 300] width 60 height 8
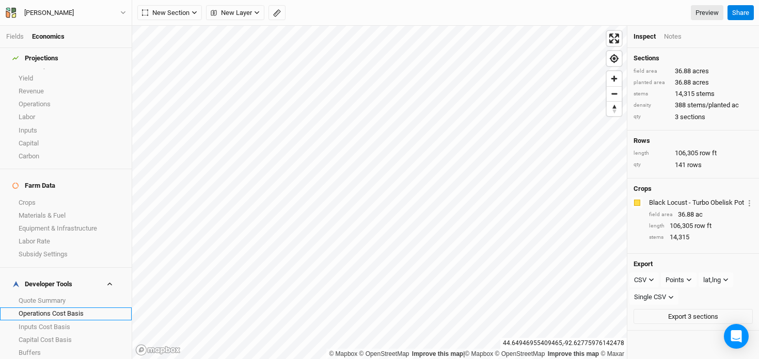
click at [42, 308] on link "Operations Cost Basis" at bounding box center [66, 314] width 132 height 13
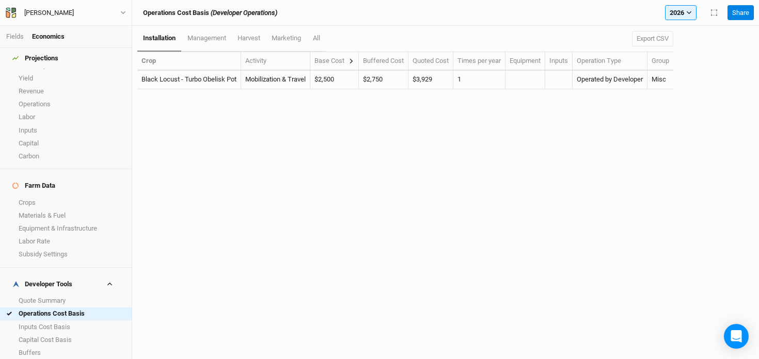
click at [354, 60] on icon at bounding box center [351, 61] width 6 height 6
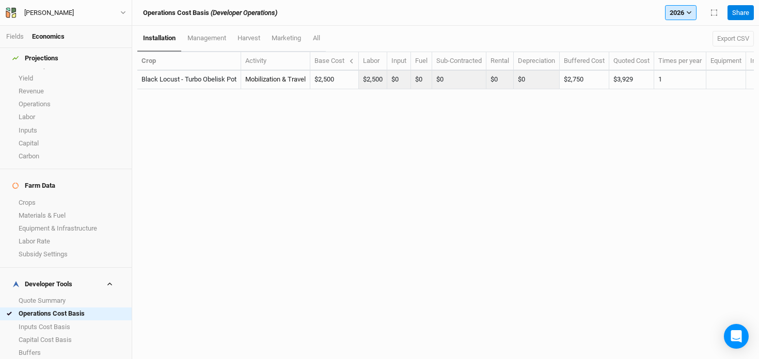
click at [681, 18] on button "2026" at bounding box center [680, 12] width 31 height 15
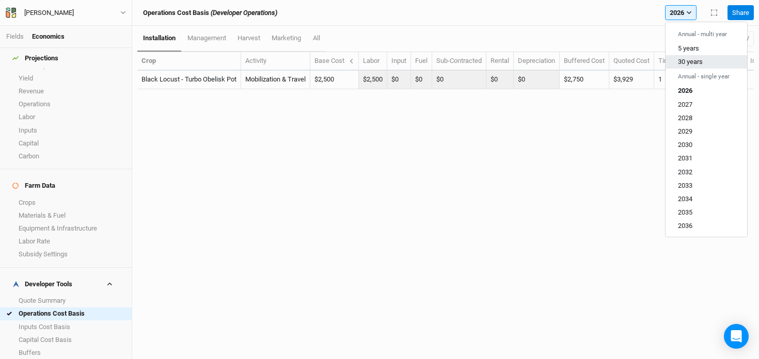
click at [688, 63] on span "30 years" at bounding box center [690, 62] width 25 height 8
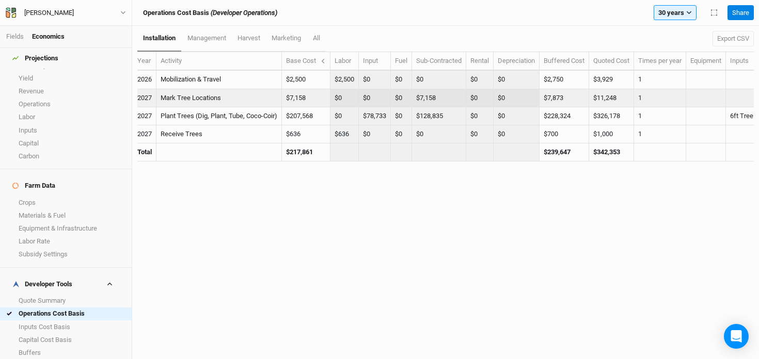
scroll to position [0, 109]
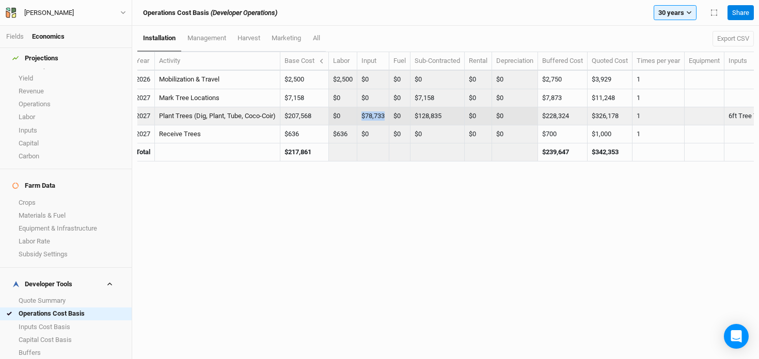
drag, startPoint x: 390, startPoint y: 118, endPoint x: 363, endPoint y: 119, distance: 26.3
click at [363, 119] on td "$78,733" at bounding box center [373, 116] width 32 height 18
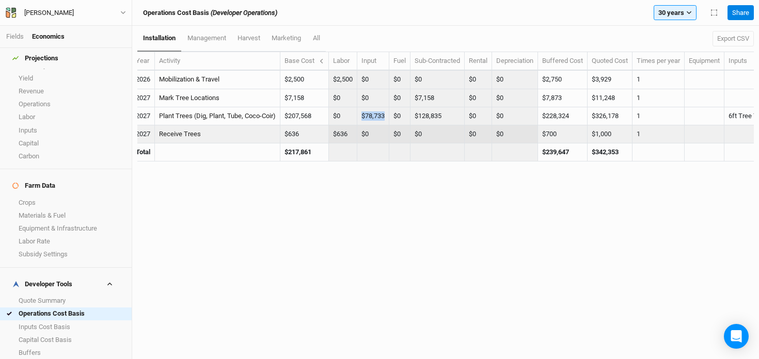
copy td "$78,733"
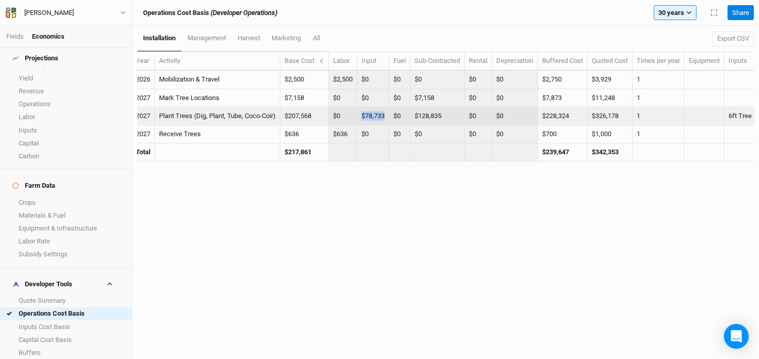
copy td "$78,733"
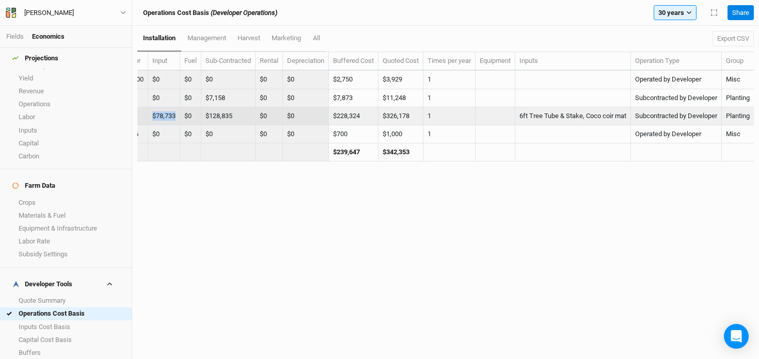
scroll to position [0, 0]
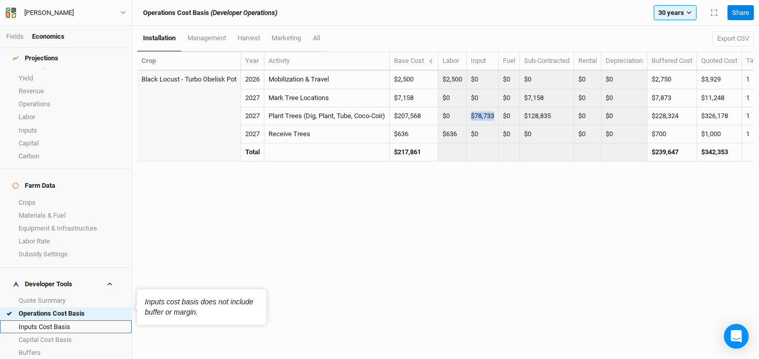
click at [59, 320] on link "Inputs Cost Basis" at bounding box center [66, 326] width 132 height 13
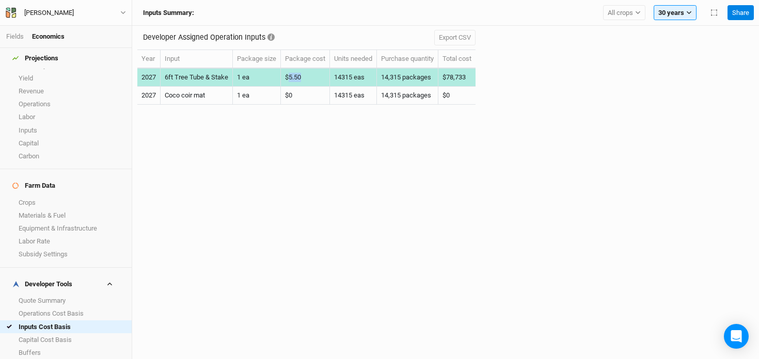
drag, startPoint x: 301, startPoint y: 78, endPoint x: 290, endPoint y: 79, distance: 11.5
click at [290, 79] on td "$5.50" at bounding box center [305, 78] width 49 height 18
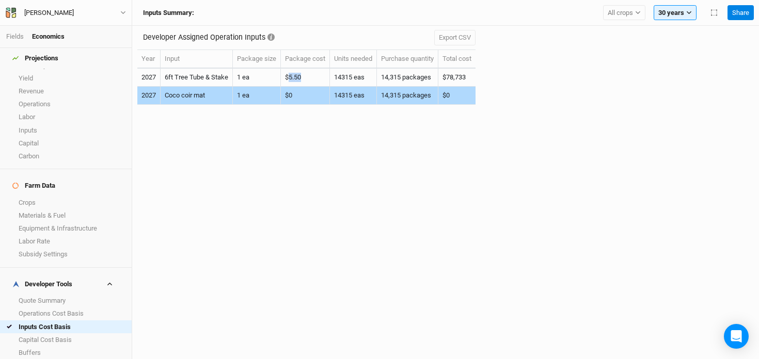
copy td "5.50"
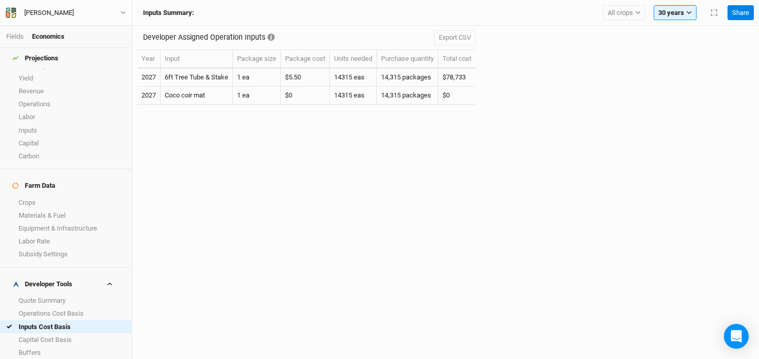
click at [301, 203] on div "Developer Assigned Operation Inputs Export CSV Year Input Package size Package …" at bounding box center [445, 192] width 626 height 333
click at [37, 72] on link "Yield" at bounding box center [66, 78] width 132 height 13
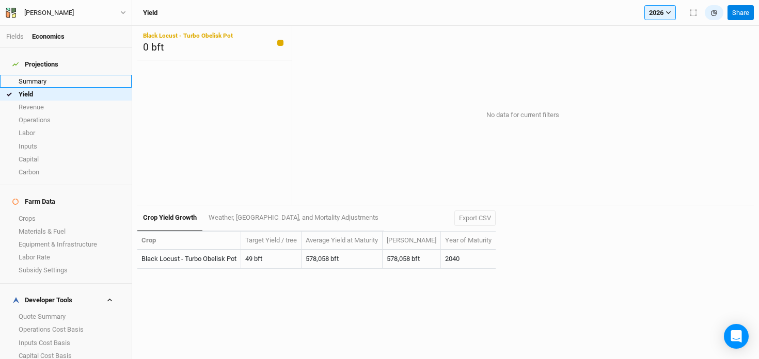
click at [44, 75] on link "Summary" at bounding box center [66, 81] width 132 height 13
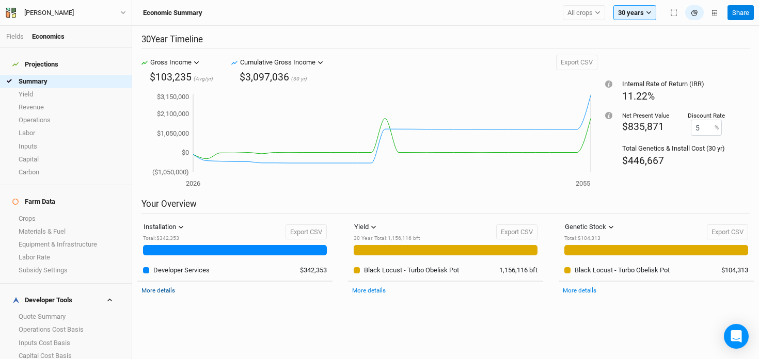
click at [165, 291] on link "More details" at bounding box center [158, 290] width 34 height 7
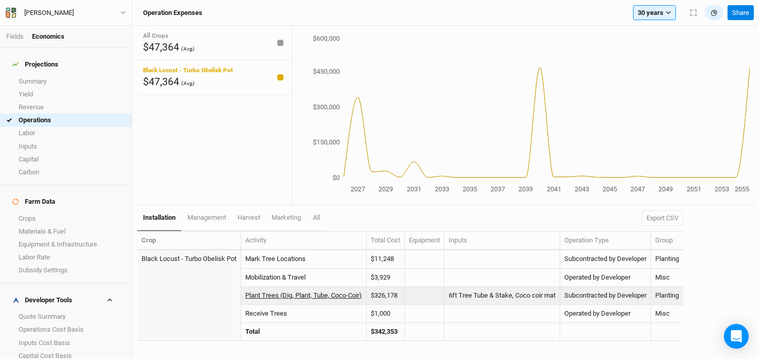
click at [337, 297] on link "Plant Trees (Dig, Plant, Tube, Coco-Coir)" at bounding box center [303, 296] width 117 height 8
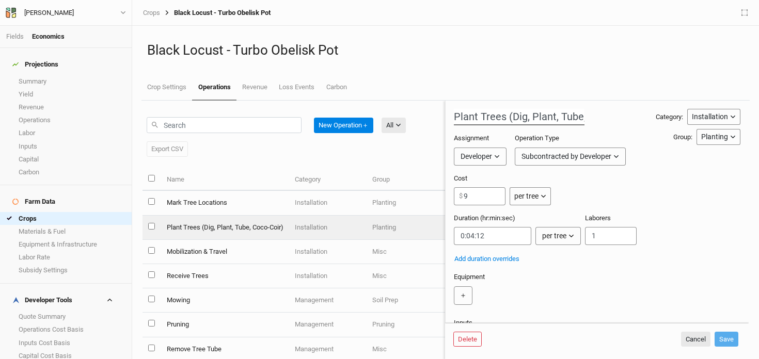
click at [510, 117] on input "Plant Trees (Dig, Plant, Tube, Coco-Coir)" at bounding box center [519, 117] width 131 height 17
type input "Plant Trees (Mark, Dig, Plant, Tube, Coco-Coir)"
click at [474, 203] on input "9" at bounding box center [480, 196] width 52 height 18
type input "9"
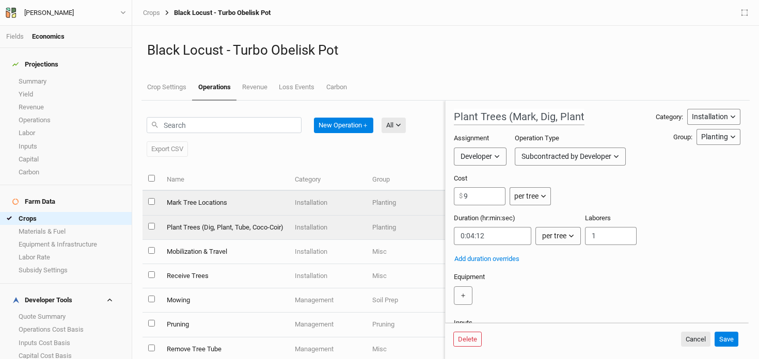
click at [254, 206] on td "Mark Tree Locations" at bounding box center [224, 203] width 128 height 24
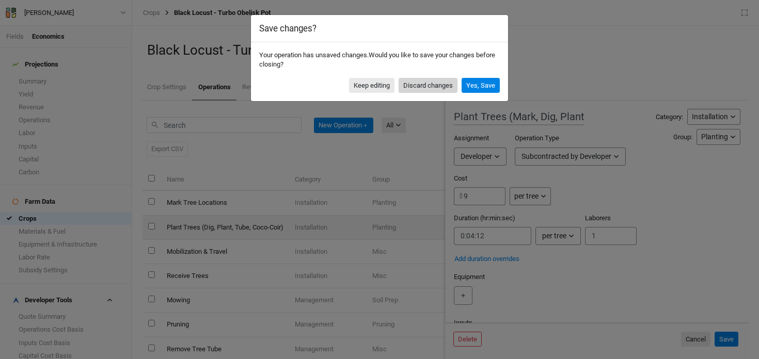
click at [422, 87] on button "Discard changes" at bounding box center [427, 85] width 59 height 15
type input "Mark Tree Locations"
type input "0.50"
type input "0:00:02.728"
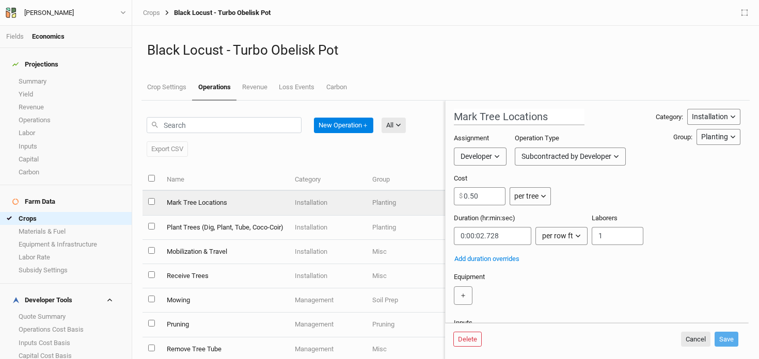
click at [235, 204] on td "Mark Tree Locations" at bounding box center [224, 203] width 128 height 24
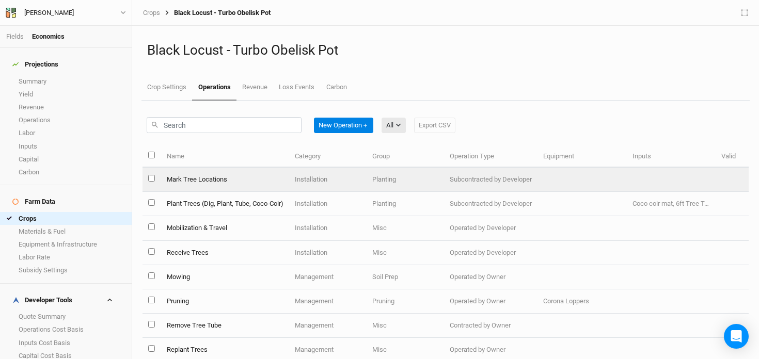
click at [252, 181] on td "Mark Tree Locations" at bounding box center [224, 180] width 128 height 24
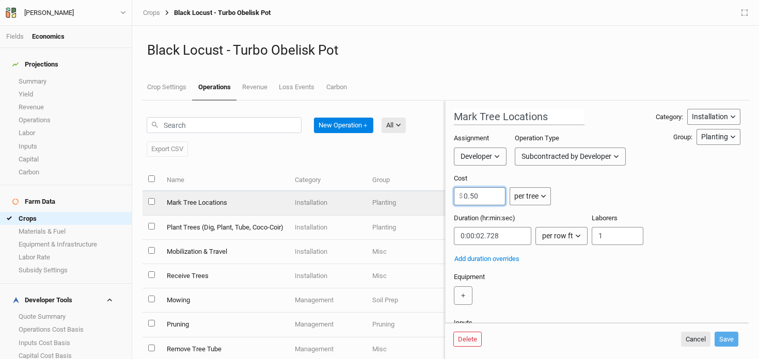
click at [490, 196] on input "0.50" at bounding box center [480, 196] width 52 height 18
type input "0.24"
click at [729, 340] on button "Save" at bounding box center [726, 339] width 24 height 15
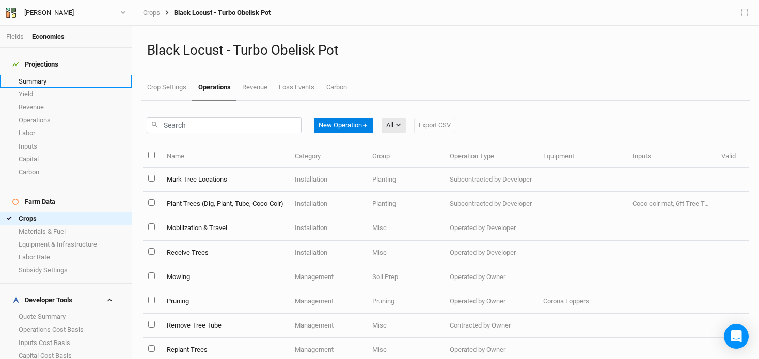
click at [49, 75] on link "Summary" at bounding box center [66, 81] width 132 height 13
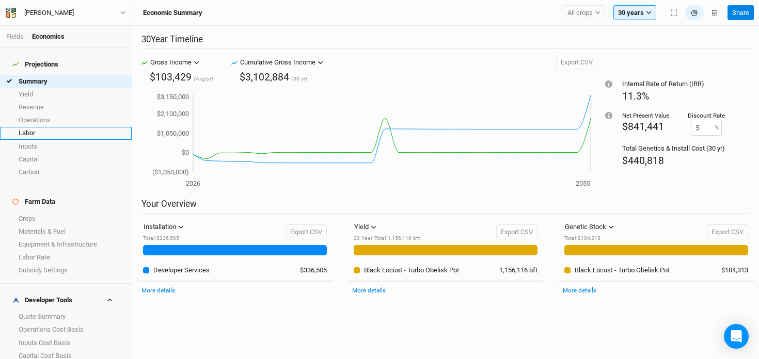
click at [62, 127] on link "Labor" at bounding box center [66, 133] width 132 height 13
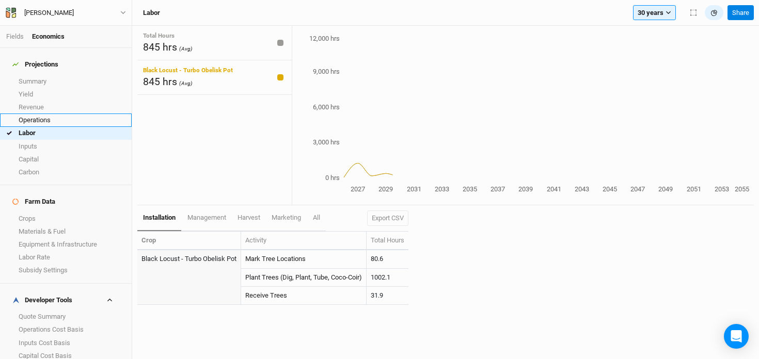
click at [54, 114] on link "Operations" at bounding box center [66, 120] width 132 height 13
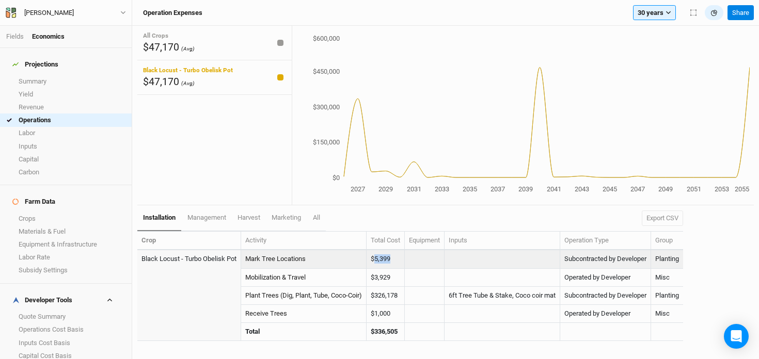
drag, startPoint x: 397, startPoint y: 260, endPoint x: 377, endPoint y: 260, distance: 20.1
click at [377, 260] on td "$5,399" at bounding box center [385, 259] width 38 height 18
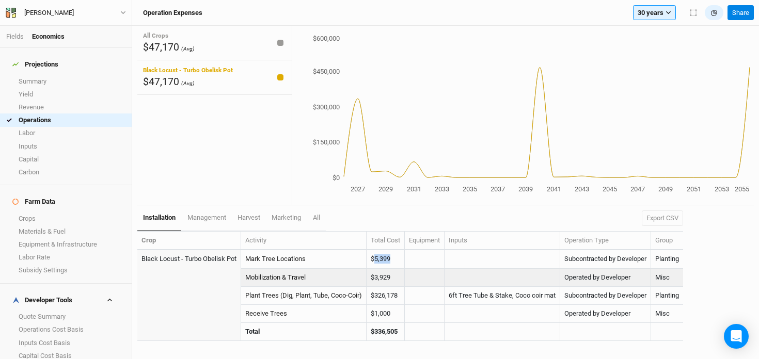
copy td "5,399"
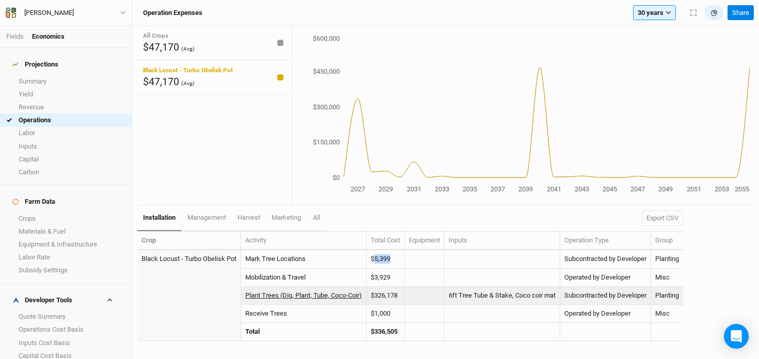
click at [329, 296] on link "Plant Trees (Dig, Plant, Tube, Coco-Coir)" at bounding box center [303, 296] width 117 height 8
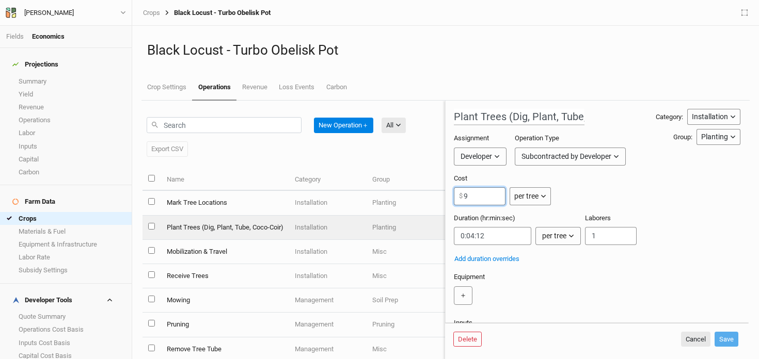
click at [483, 201] on input "9" at bounding box center [480, 196] width 52 height 18
type input "9.24"
click at [727, 341] on button "Save" at bounding box center [726, 339] width 24 height 15
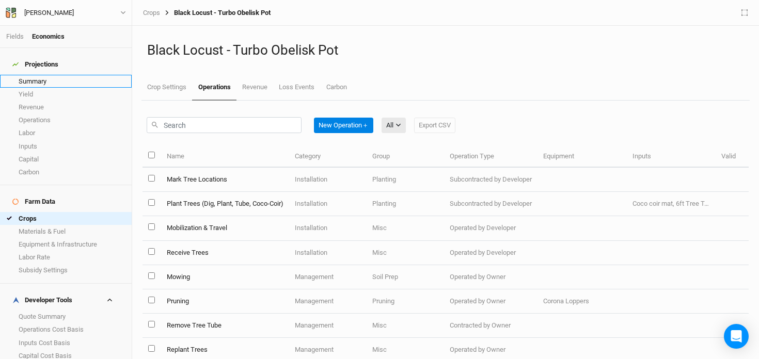
click at [69, 79] on link "Summary" at bounding box center [66, 81] width 132 height 13
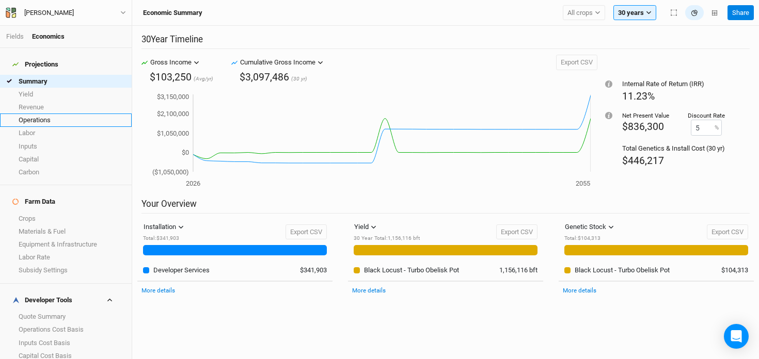
click at [54, 119] on link "Operations" at bounding box center [66, 120] width 132 height 13
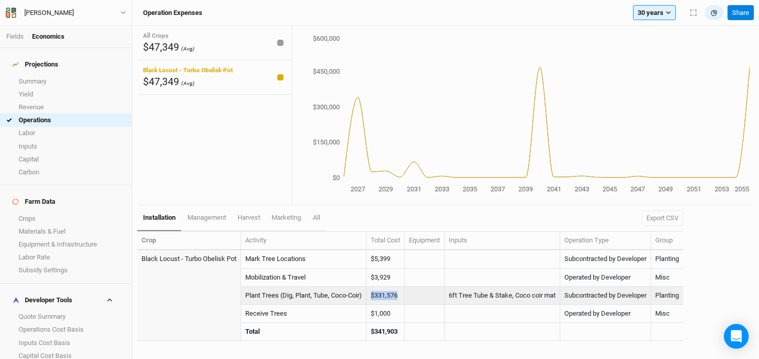
drag, startPoint x: 403, startPoint y: 298, endPoint x: 374, endPoint y: 297, distance: 28.9
click at [374, 297] on td "$331,576" at bounding box center [385, 296] width 38 height 18
copy td "$331,576"
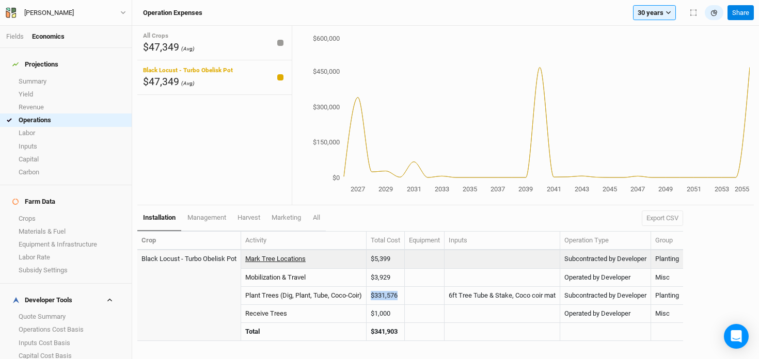
click at [282, 257] on link "Mark Tree Locations" at bounding box center [275, 259] width 60 height 8
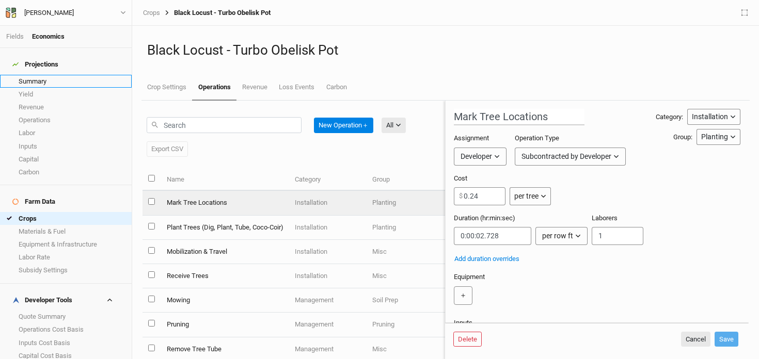
click at [35, 76] on link "Summary" at bounding box center [66, 81] width 132 height 13
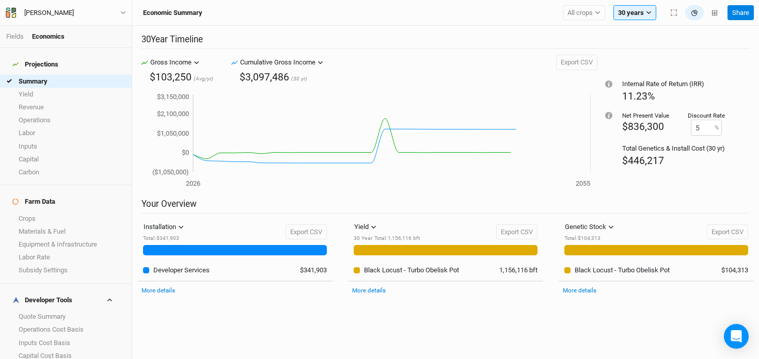
click at [98, 290] on h4 "Developer Tools" at bounding box center [65, 300] width 119 height 21
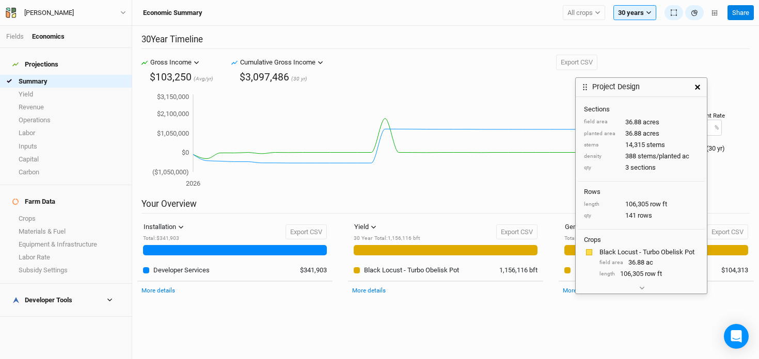
click at [695, 88] on icon "button" at bounding box center [697, 87] width 5 height 5
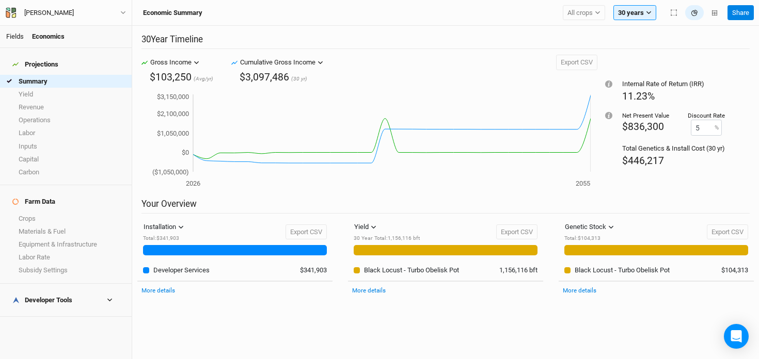
click at [17, 36] on link "Fields" at bounding box center [15, 37] width 18 height 8
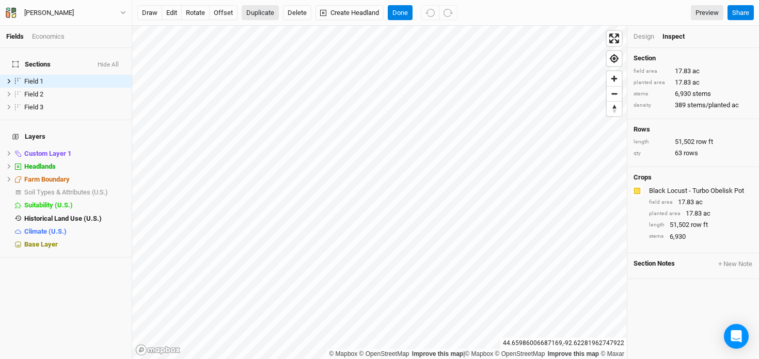
click at [261, 13] on button "Duplicate" at bounding box center [260, 12] width 37 height 15
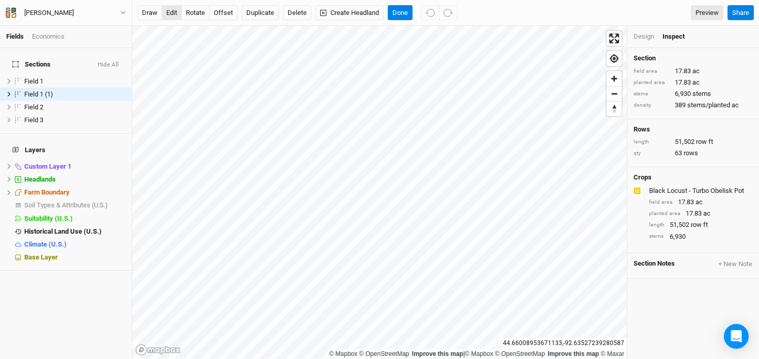
click at [170, 13] on button "edit" at bounding box center [172, 12] width 20 height 15
click at [401, 12] on button "Done" at bounding box center [400, 12] width 25 height 15
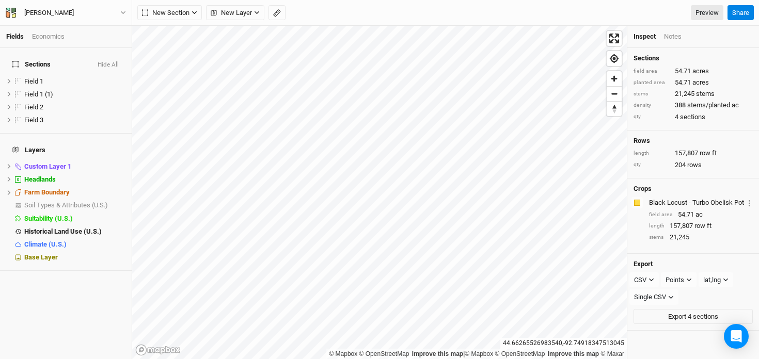
click at [50, 36] on div "Economics" at bounding box center [48, 36] width 33 height 9
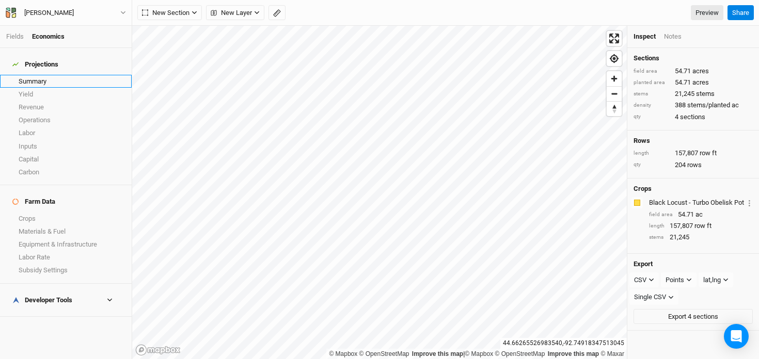
click at [42, 78] on link "Summary" at bounding box center [66, 81] width 132 height 13
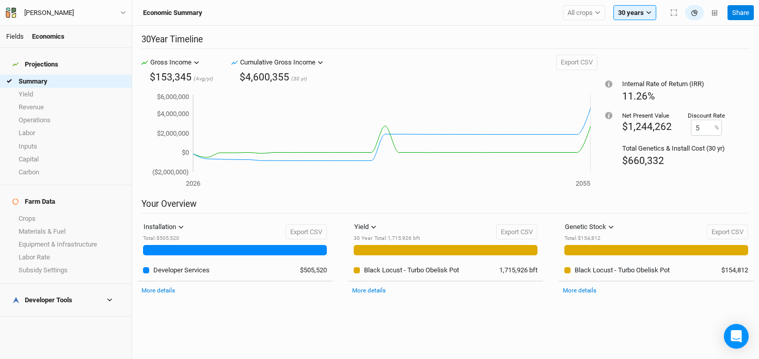
click at [9, 37] on link "Fields" at bounding box center [15, 37] width 18 height 8
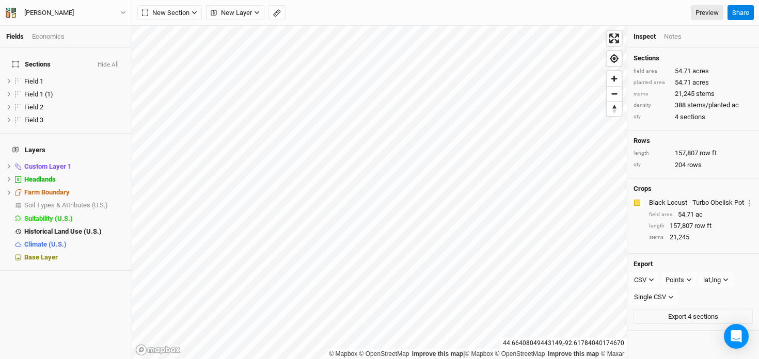
click at [52, 38] on div "Economics" at bounding box center [48, 36] width 33 height 9
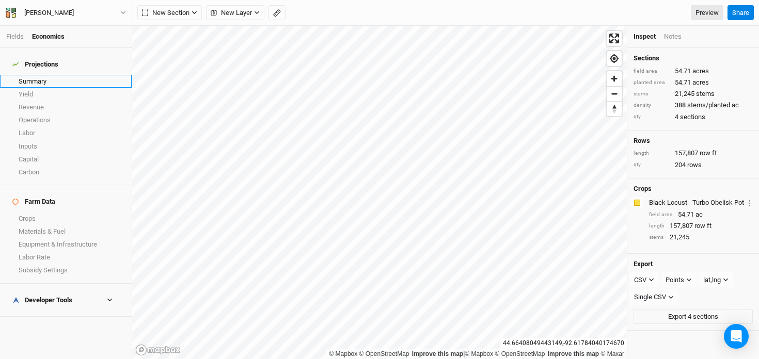
click at [42, 79] on link "Summary" at bounding box center [66, 81] width 132 height 13
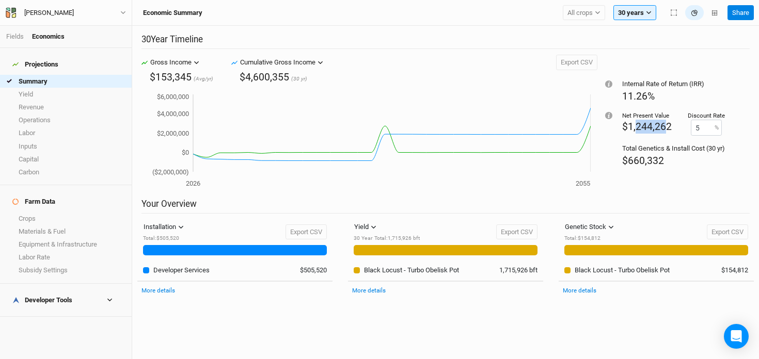
drag, startPoint x: 666, startPoint y: 123, endPoint x: 634, endPoint y: 124, distance: 31.5
click at [634, 124] on span "$1,244,262" at bounding box center [647, 127] width 50 height 12
drag, startPoint x: 668, startPoint y: 129, endPoint x: 618, endPoint y: 86, distance: 65.9
click at [618, 86] on div "Internal Rate of Return (IRR) 11.26% Net Present Value $1,244,262 Discount Rate…" at bounding box center [673, 126] width 152 height 143
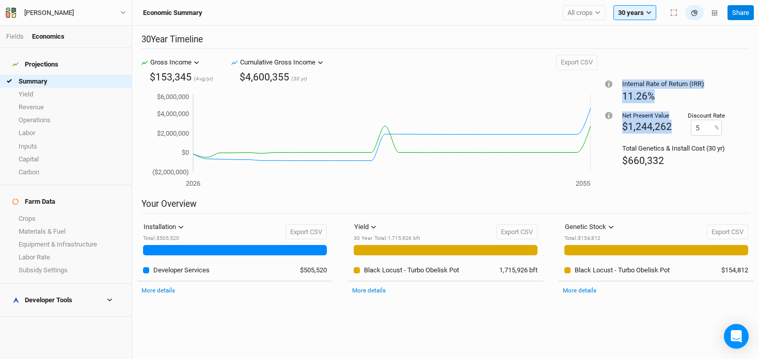
click at [641, 124] on span "$1,244,262" at bounding box center [647, 127] width 50 height 12
drag, startPoint x: 670, startPoint y: 127, endPoint x: 620, endPoint y: 127, distance: 50.6
click at [622, 127] on div "Net Present Value $1,244,262 Discount Rate 5 %" at bounding box center [673, 123] width 103 height 24
copy span "$1,244,262"
click at [433, 199] on h2 "Your Overview" at bounding box center [445, 206] width 608 height 15
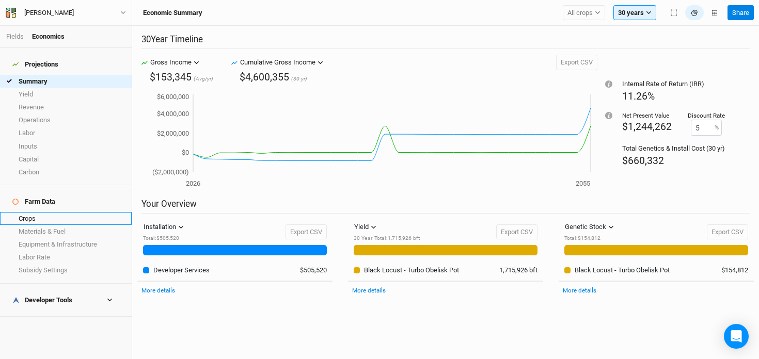
click at [31, 212] on link "Crops" at bounding box center [66, 218] width 132 height 13
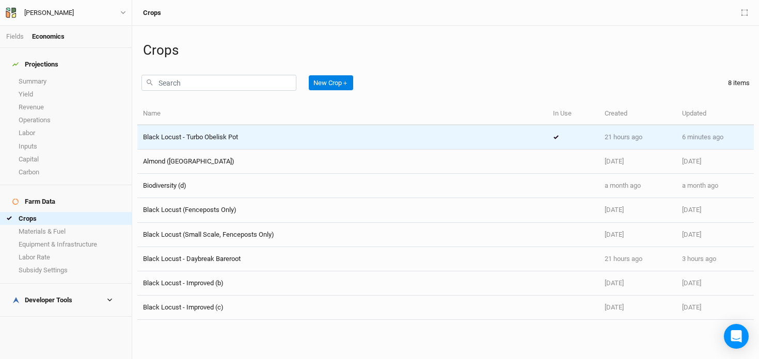
click at [231, 141] on span "Black Locust - Turbo Obelisk Pot" at bounding box center [190, 137] width 95 height 8
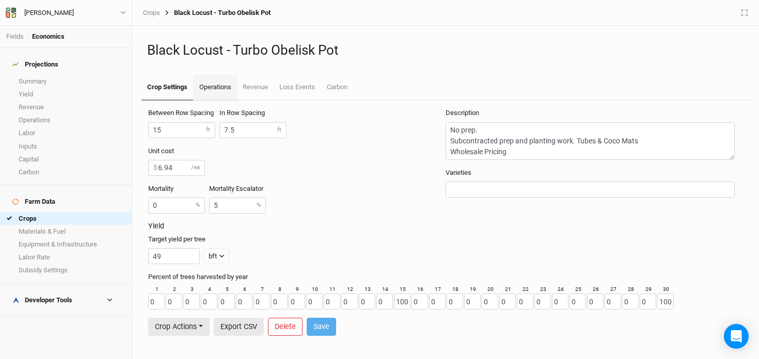
click at [227, 86] on link "Operations" at bounding box center [214, 88] width 43 height 26
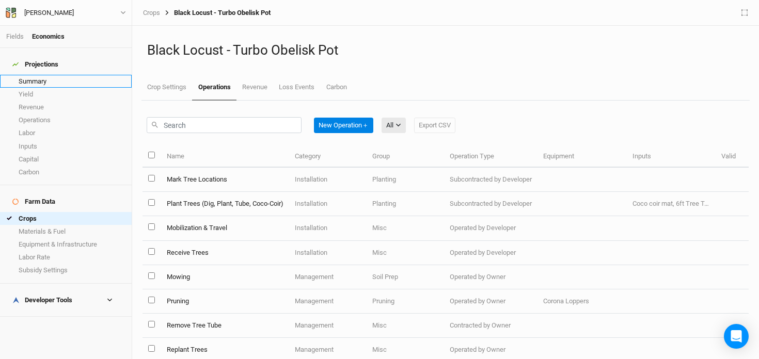
click at [60, 77] on link "Summary" at bounding box center [66, 81] width 132 height 13
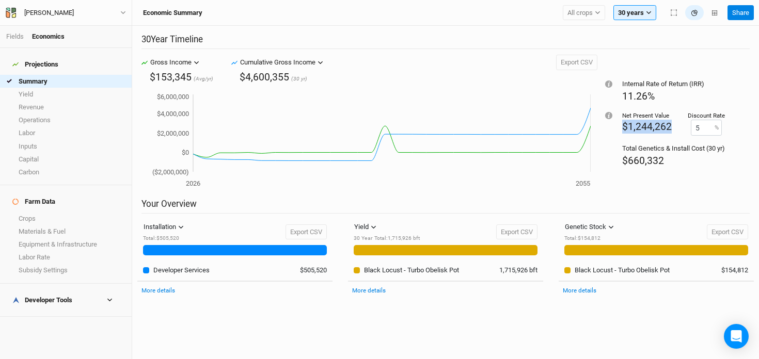
drag, startPoint x: 676, startPoint y: 134, endPoint x: 619, endPoint y: 125, distance: 57.9
click at [619, 125] on div "Internal Rate of Return (IRR) 11.26% Net Present Value $1,244,262 Discount Rate…" at bounding box center [673, 126] width 152 height 143
copy span "$1,244,262"
click at [67, 212] on link "Crops" at bounding box center [66, 218] width 132 height 13
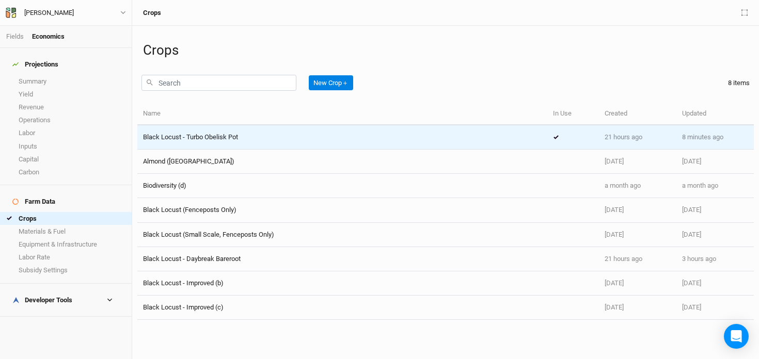
click at [232, 143] on td "Black Locust - Turbo Obelisk Pot" at bounding box center [342, 137] width 410 height 24
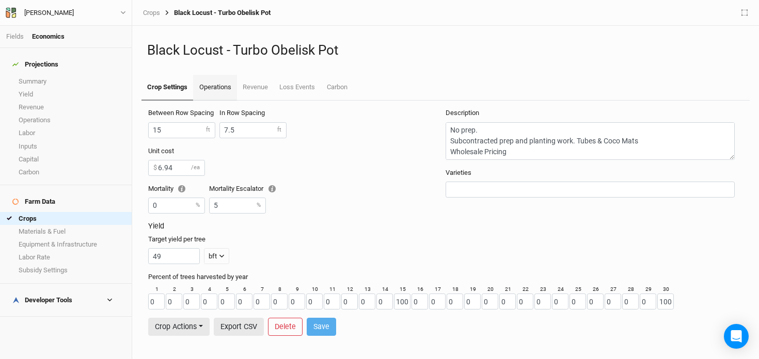
click at [220, 88] on link "Operations" at bounding box center [214, 88] width 43 height 26
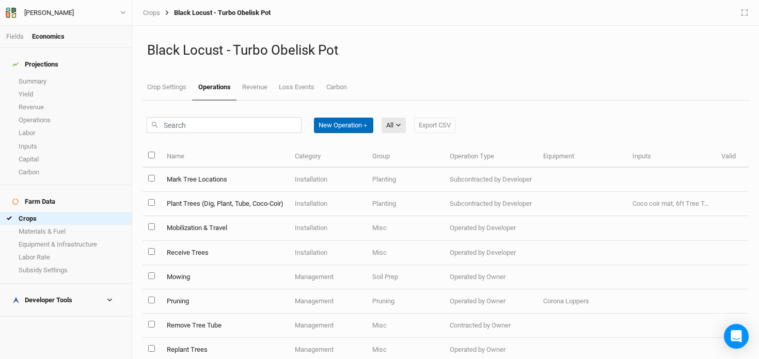
click at [345, 125] on button "New Operation ＋" at bounding box center [343, 125] width 59 height 15
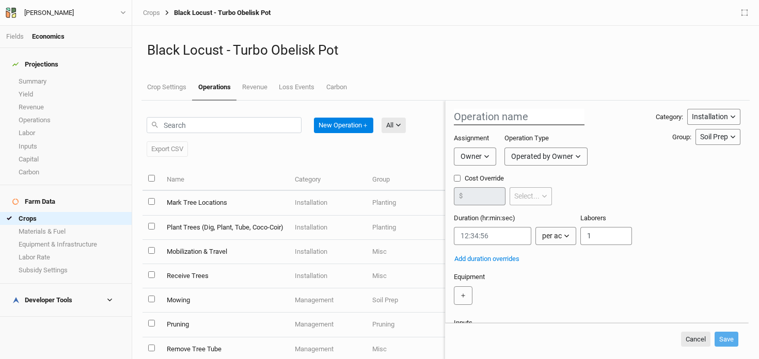
click at [467, 119] on input "text" at bounding box center [519, 117] width 131 height 17
type input "Apply Trico (Install)"
click at [472, 157] on div "Owner" at bounding box center [470, 156] width 21 height 11
click at [493, 198] on span "Developer" at bounding box center [486, 195] width 38 height 12
click at [500, 240] on input "string" at bounding box center [492, 236] width 77 height 18
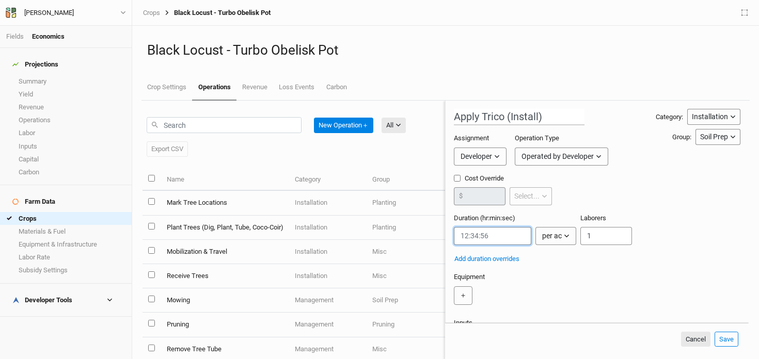
paste input "0:00:00.600"
type input "0:00:00.600"
click at [557, 237] on div "per ac" at bounding box center [552, 236] width 20 height 11
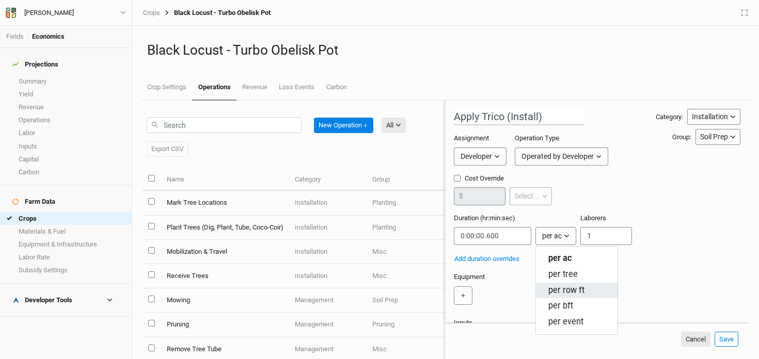
click at [563, 285] on span "per row ft" at bounding box center [566, 291] width 36 height 12
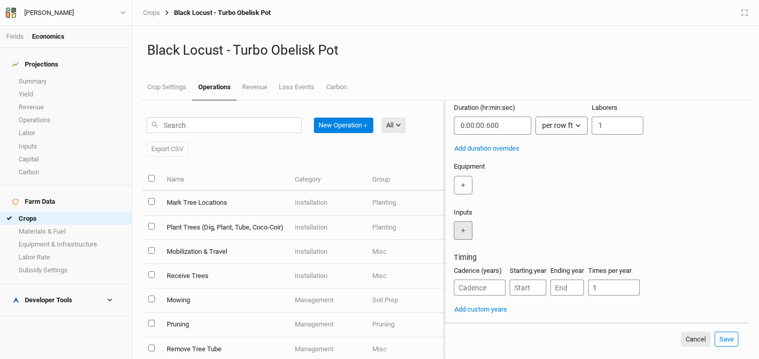
click at [458, 225] on button "＋" at bounding box center [463, 230] width 19 height 19
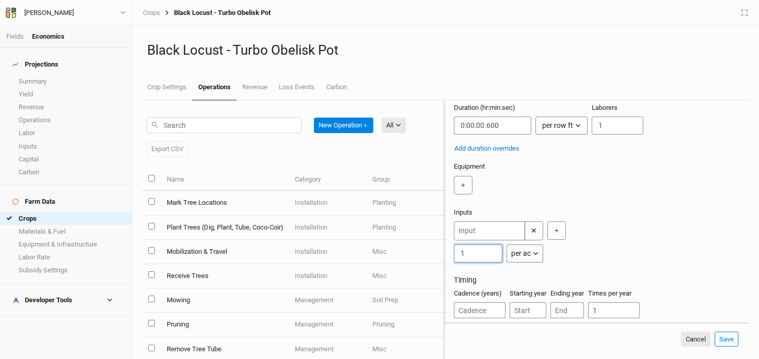
click at [480, 257] on input "1" at bounding box center [478, 254] width 49 height 18
type input "1.2"
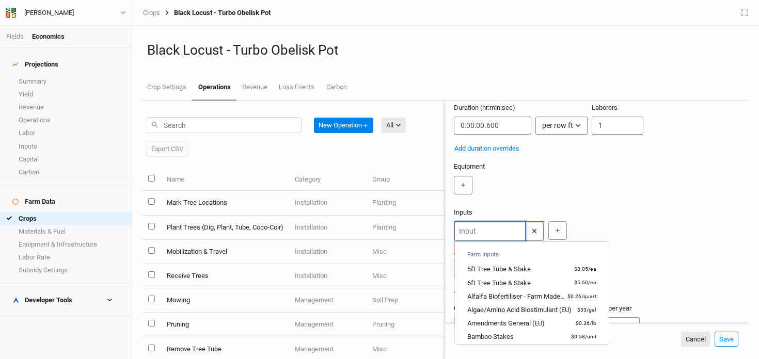
click at [485, 233] on input "text" at bounding box center [489, 231] width 71 height 19
type input "g"
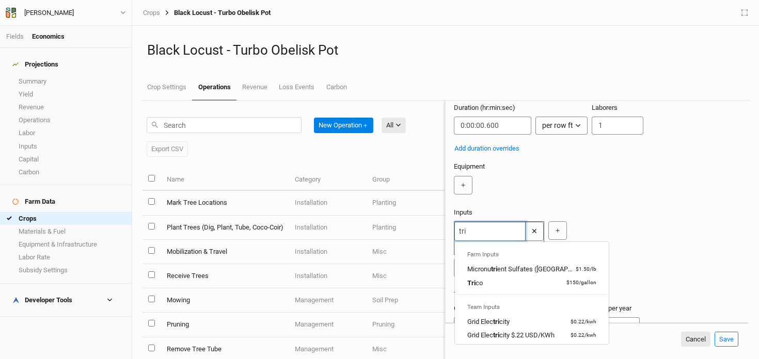
type input "tric"
type input "trico"
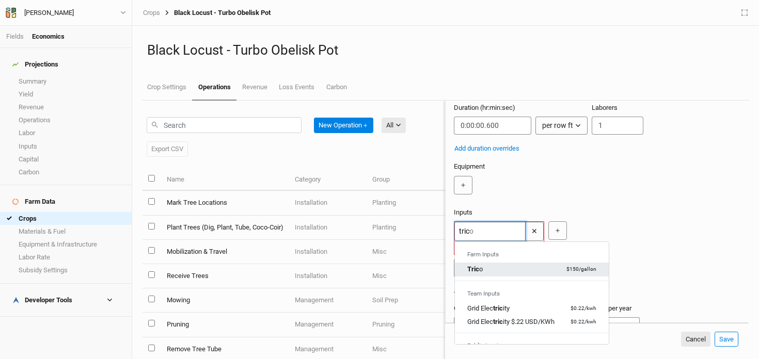
click at [481, 266] on div "Tric o" at bounding box center [474, 269] width 15 height 9
type input "Trico"
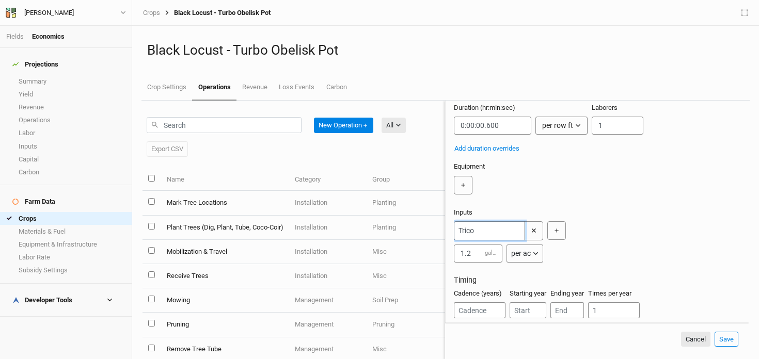
type input "Trico"
click at [534, 257] on button "per ac" at bounding box center [524, 254] width 37 height 18
click at [590, 249] on div "Trico ✕ 1.2 gallon per ac ＋" at bounding box center [595, 241] width 282 height 41
click at [465, 182] on button "＋" at bounding box center [463, 185] width 19 height 19
click at [481, 184] on input "text" at bounding box center [489, 185] width 71 height 19
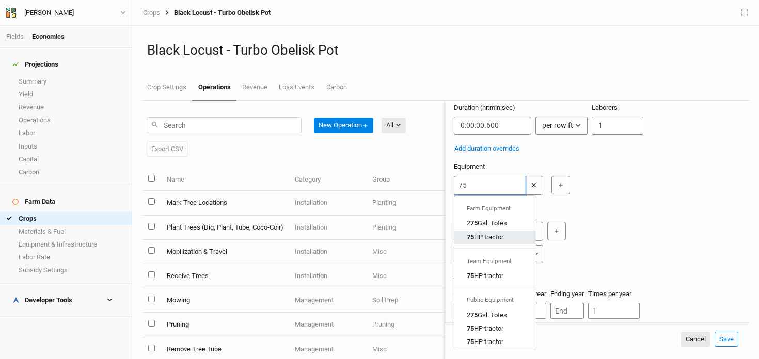
click at [493, 238] on div "75 HP tractor" at bounding box center [485, 237] width 37 height 9
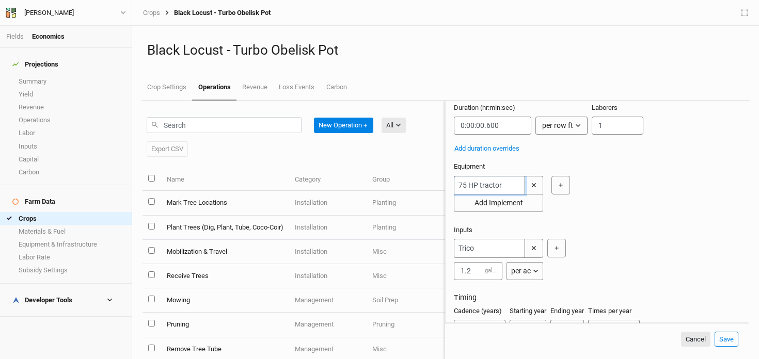
scroll to position [151, 0]
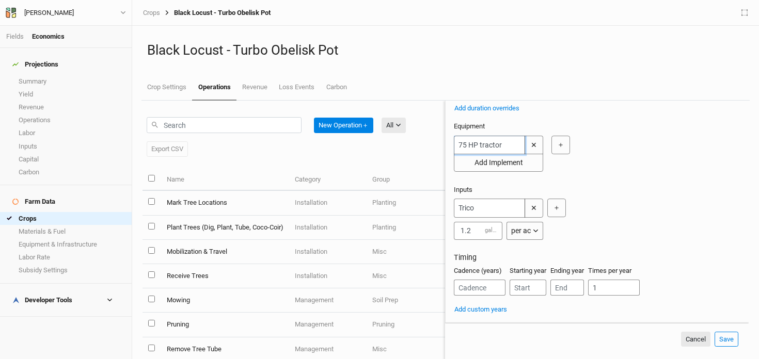
type input "75 HP tractor"
click at [494, 289] on input "number" at bounding box center [480, 288] width 52 height 16
type input "1"
click at [522, 292] on input "number" at bounding box center [527, 288] width 37 height 16
type input "1"
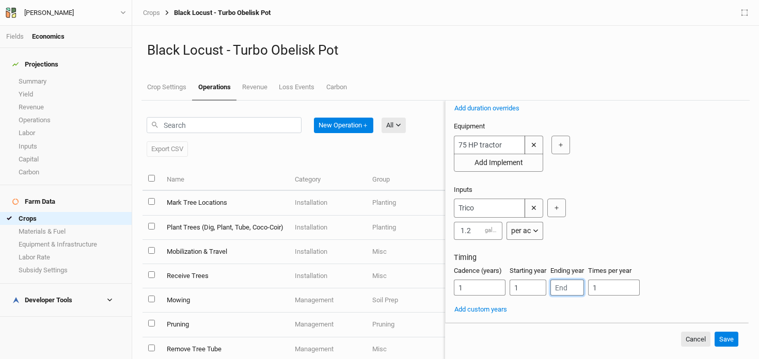
click at [572, 289] on input "number" at bounding box center [567, 288] width 34 height 16
type input "1"
click at [723, 341] on button "Save" at bounding box center [726, 339] width 24 height 15
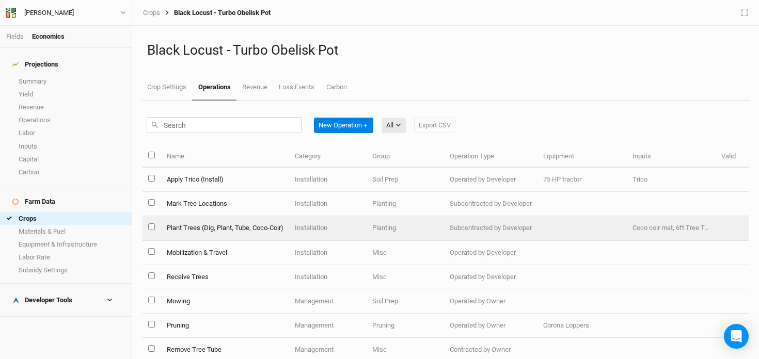
click at [272, 226] on td "Plant Trees (Dig, Plant, Tube, Coco-Coir)" at bounding box center [224, 228] width 128 height 24
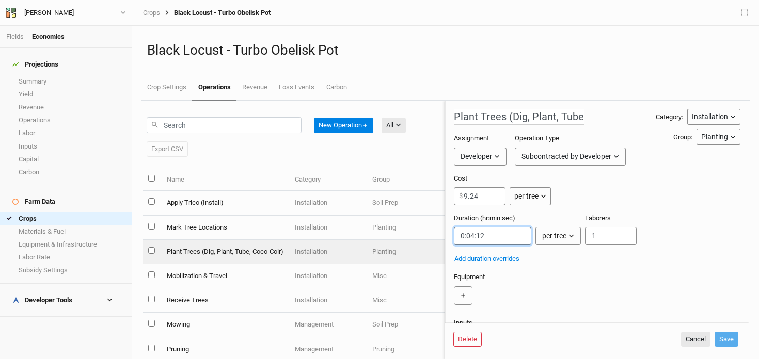
click at [474, 238] on input "string" at bounding box center [492, 236] width 77 height 18
type input "0:02:12"
drag, startPoint x: 481, startPoint y: 195, endPoint x: 442, endPoint y: 190, distance: 39.5
click at [442, 190] on div "New Operation ＋ All All Harvest Installation Management Export CSV Name Categor…" at bounding box center [445, 230] width 606 height 259
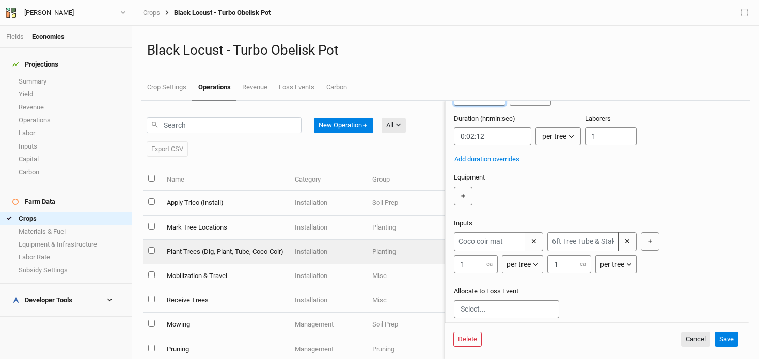
scroll to position [125, 0]
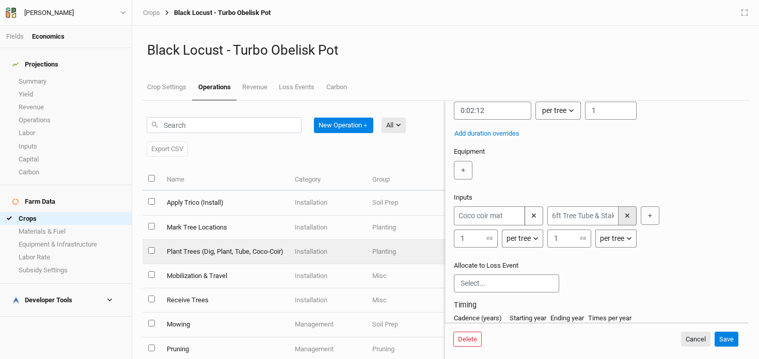
type input "5"
click at [624, 216] on button "✕" at bounding box center [627, 215] width 19 height 19
click at [726, 337] on button "Save" at bounding box center [726, 339] width 24 height 15
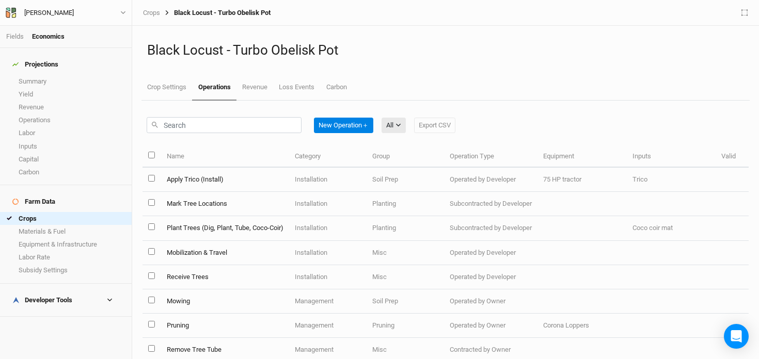
click at [59, 68] on h4 "Projections" at bounding box center [65, 64] width 119 height 21
click at [55, 75] on link "Summary" at bounding box center [66, 81] width 132 height 13
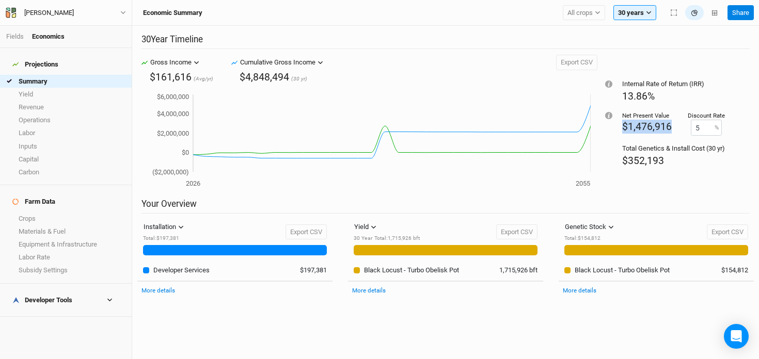
drag, startPoint x: 671, startPoint y: 128, endPoint x: 619, endPoint y: 129, distance: 51.6
click at [619, 129] on div "Internal Rate of Return (IRR) 13.86% Net Present Value $1,476,916 Discount Rate…" at bounding box center [673, 126] width 152 height 143
copy span "$1,476,916"
click at [47, 212] on link "Crops" at bounding box center [66, 218] width 132 height 13
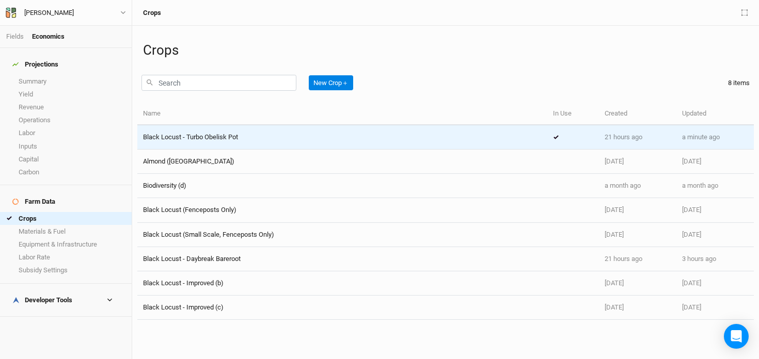
click at [258, 135] on div "Black Locust - Turbo Obelisk Pot" at bounding box center [342, 137] width 398 height 9
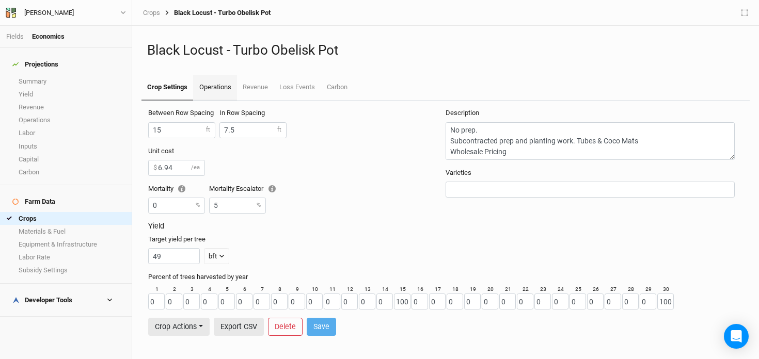
click at [222, 90] on link "Operations" at bounding box center [214, 88] width 43 height 26
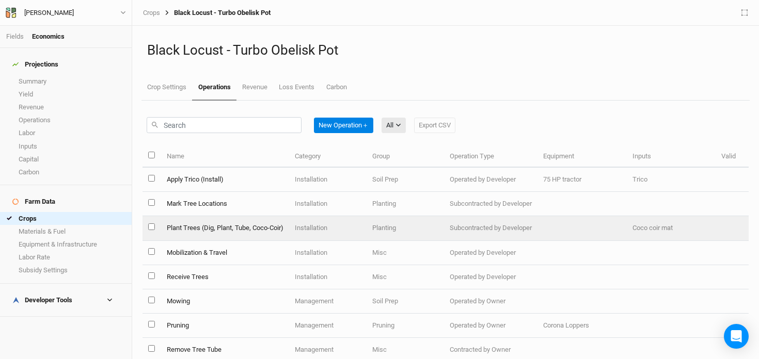
click at [268, 230] on td "Plant Trees (Dig, Plant, Tube, Coco-Coir)" at bounding box center [224, 228] width 128 height 24
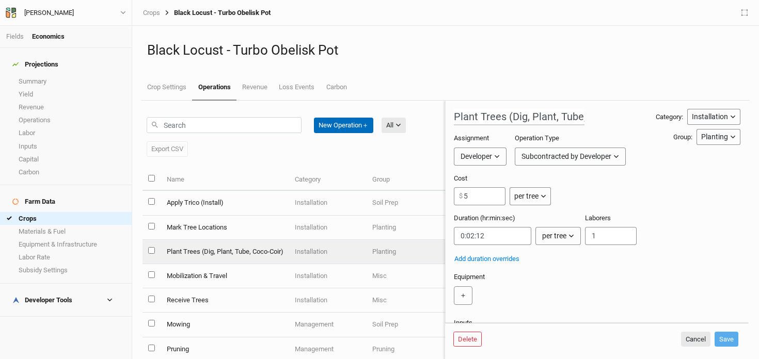
click at [354, 121] on button "New Operation ＋" at bounding box center [343, 125] width 59 height 15
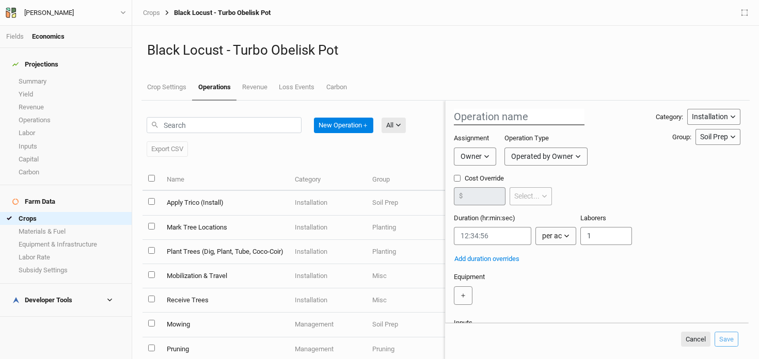
click at [487, 115] on input "text" at bounding box center [519, 117] width 131 height 17
click at [698, 337] on button "Cancel" at bounding box center [695, 339] width 29 height 15
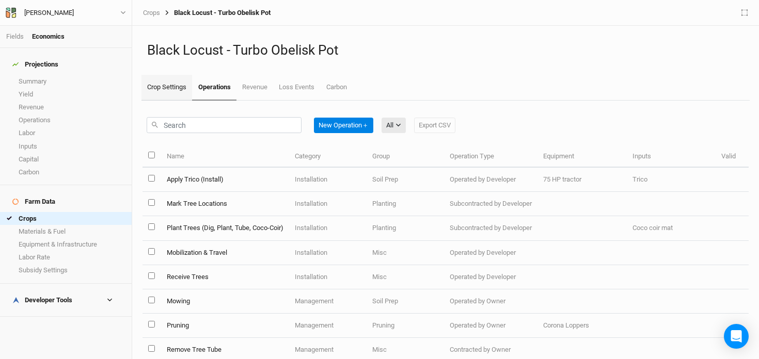
click at [173, 88] on link "Crop Settings" at bounding box center [166, 88] width 51 height 26
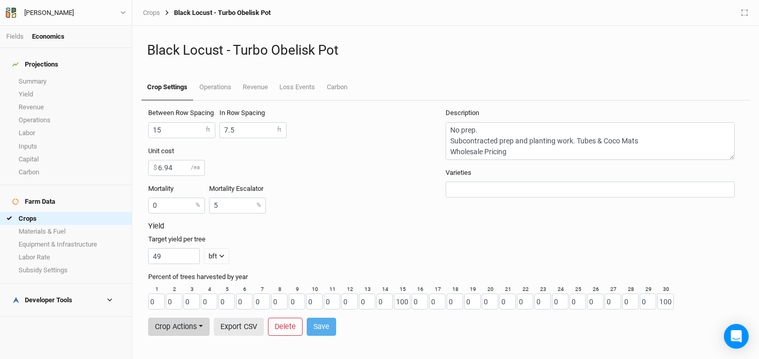
click at [185, 325] on button "Crop Actions" at bounding box center [178, 327] width 61 height 18
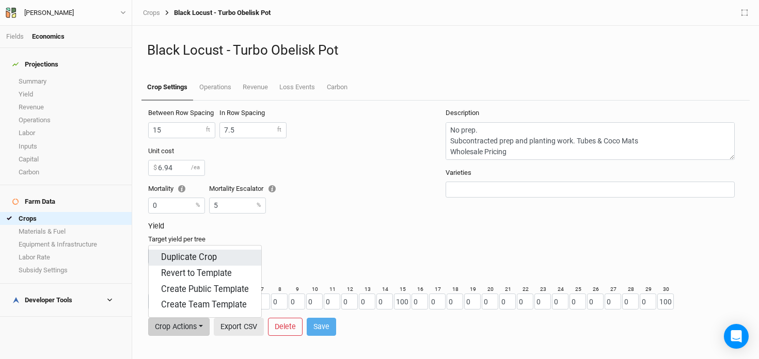
click at [196, 262] on button "Duplicate Crop" at bounding box center [205, 258] width 112 height 16
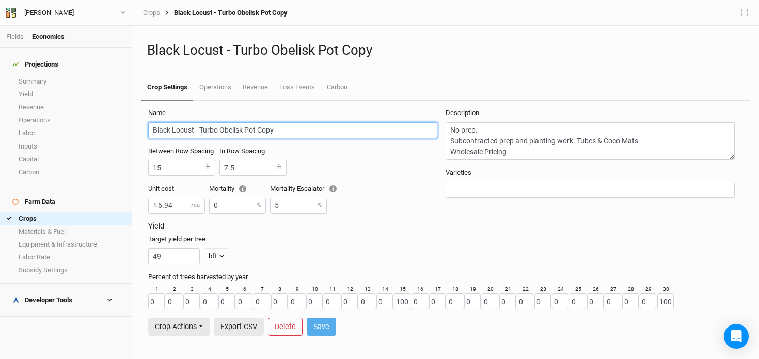
click at [294, 132] on input "Black Locust - Turbo Obelisk Pot Copy" at bounding box center [292, 130] width 289 height 16
type input "Black Locust - Turbo Obelisk Pot (With Tubes)"
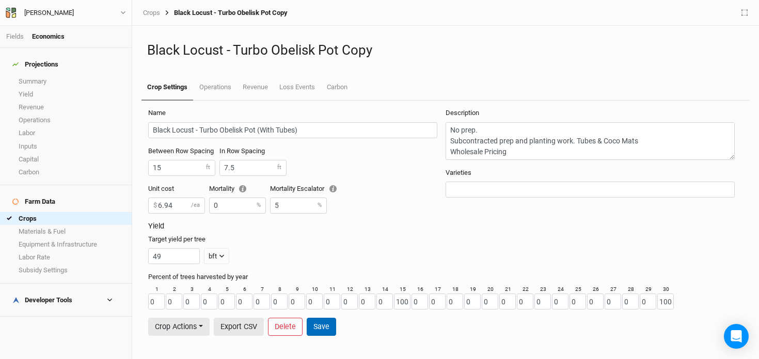
click at [325, 330] on button "Save" at bounding box center [321, 327] width 29 height 18
click at [210, 88] on link "Operations" at bounding box center [214, 88] width 43 height 26
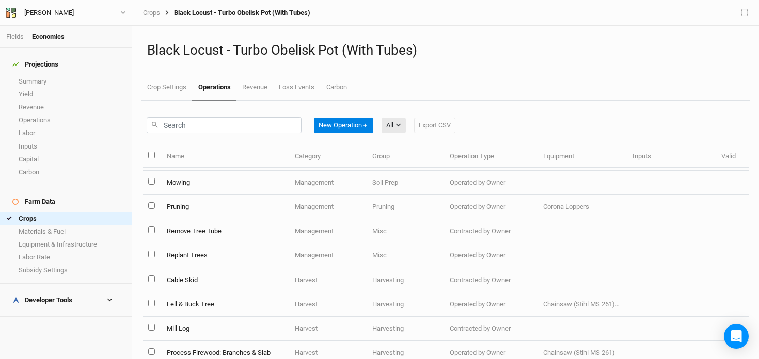
scroll to position [133, 0]
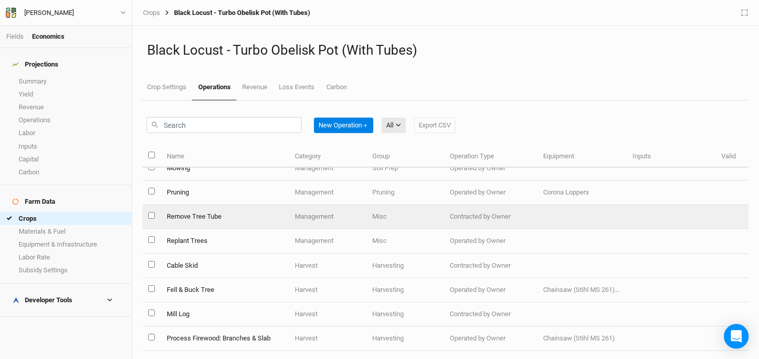
click at [228, 215] on td "Remove Tree Tube" at bounding box center [224, 217] width 128 height 24
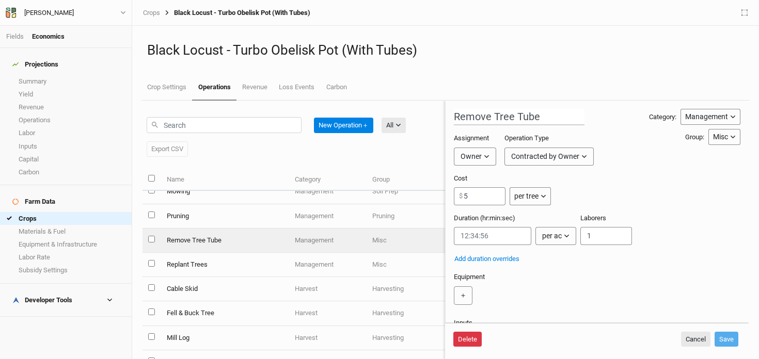
click at [462, 343] on button "Delete" at bounding box center [467, 339] width 28 height 15
click at [552, 337] on button "Delete" at bounding box center [546, 339] width 28 height 15
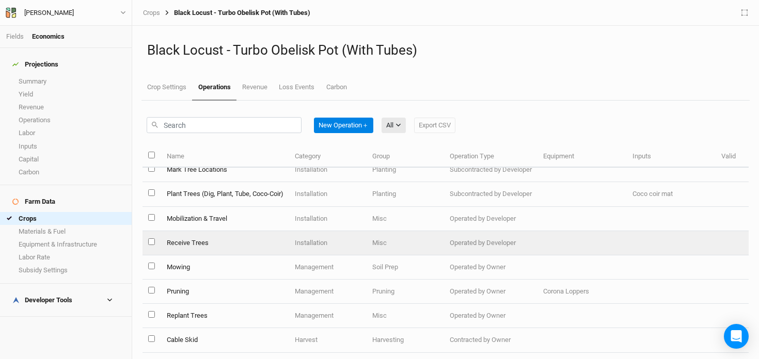
scroll to position [35, 0]
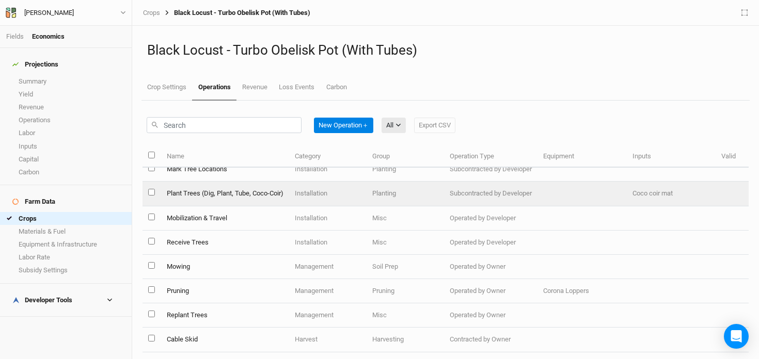
click at [258, 196] on td "Plant Trees (Dig, Plant, Tube, Coco-Coir)" at bounding box center [224, 194] width 128 height 24
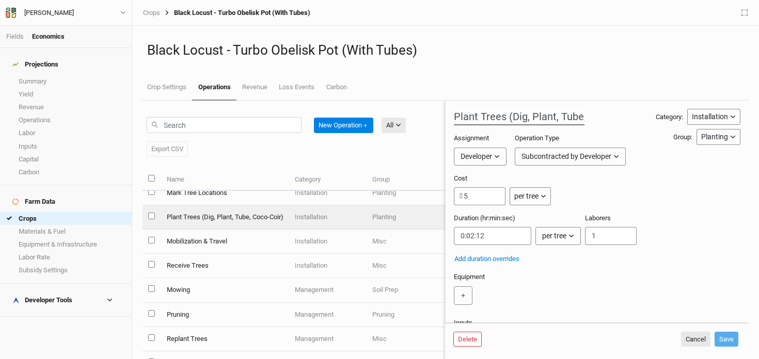
click at [548, 116] on body "Fields Economics Projections Summary Yield Revenue Operations Labor Inputs Capi…" at bounding box center [379, 179] width 759 height 359
drag, startPoint x: 530, startPoint y: 118, endPoint x: 503, endPoint y: 118, distance: 26.8
click at [503, 118] on input "Plant Trees (Dig, Plant, Tube, Coco-Coir)" at bounding box center [519, 117] width 131 height 17
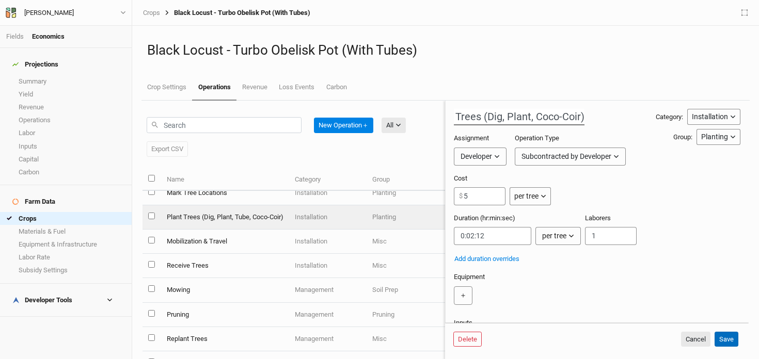
type input "Plant Trees (Dig, Plant, Coco-Coir)"
click at [728, 339] on button "Save" at bounding box center [726, 339] width 24 height 15
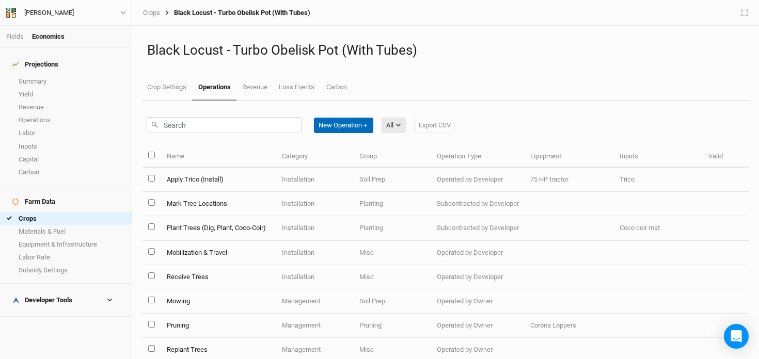
click at [351, 123] on button "New Operation ＋" at bounding box center [343, 125] width 59 height 15
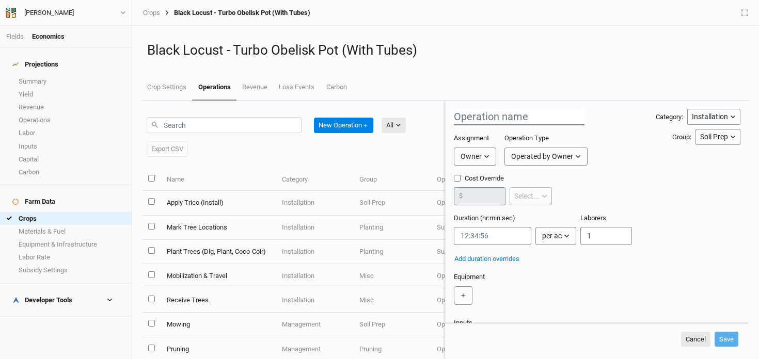
click at [493, 120] on input "text" at bounding box center [519, 117] width 131 height 17
type input "Apply Trico (mgmt)"
click at [461, 155] on div "Owner" at bounding box center [470, 156] width 21 height 11
click at [600, 172] on div "Assignment Owner Operation Type Operated by Owner Operated by Owner Contracted …" at bounding box center [555, 154] width 202 height 40
click at [497, 240] on input "string" at bounding box center [492, 236] width 77 height 18
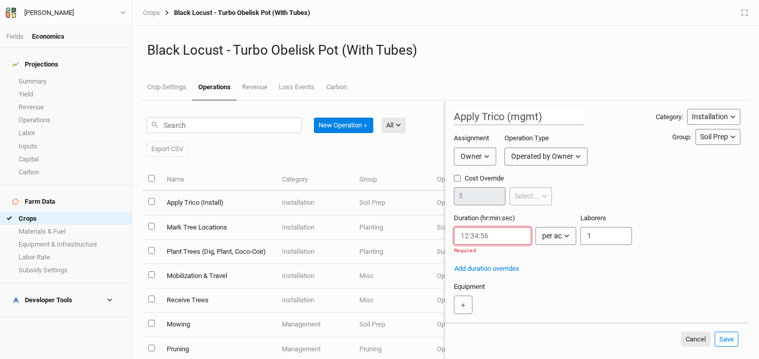
paste input "0:00:00.600"
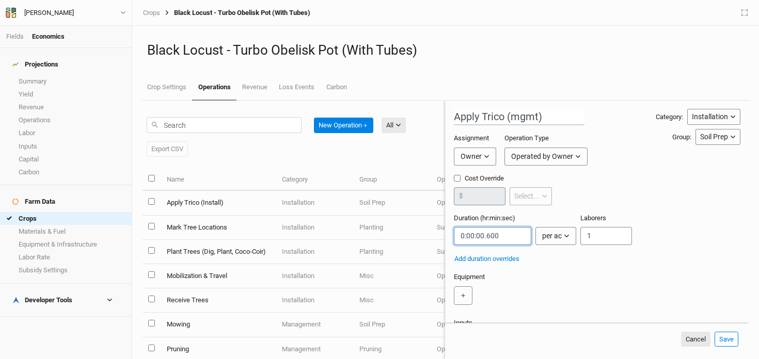
type input "0:00:00.600"
click at [548, 242] on button "per ac" at bounding box center [555, 236] width 41 height 18
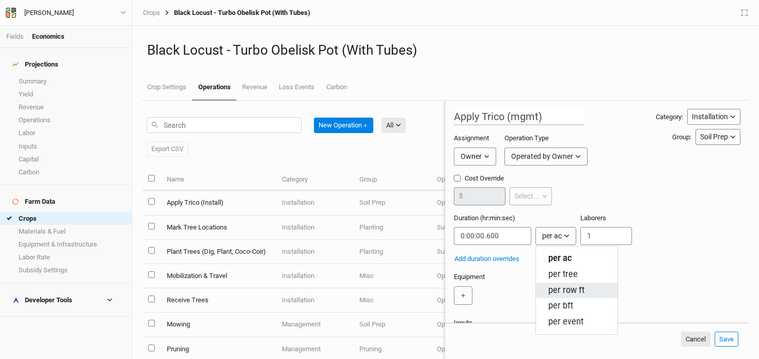
click at [558, 286] on span "per row ft" at bounding box center [566, 291] width 36 height 12
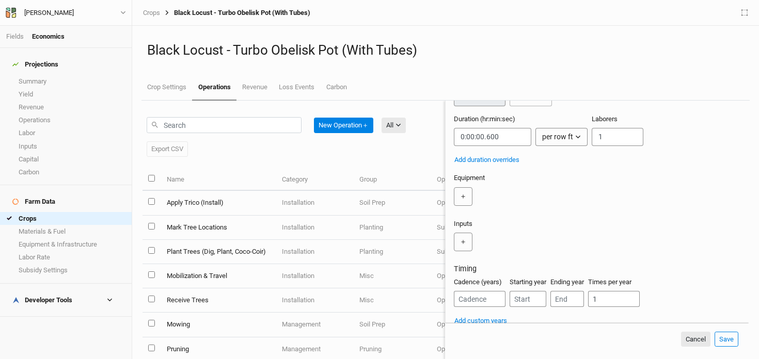
scroll to position [110, 0]
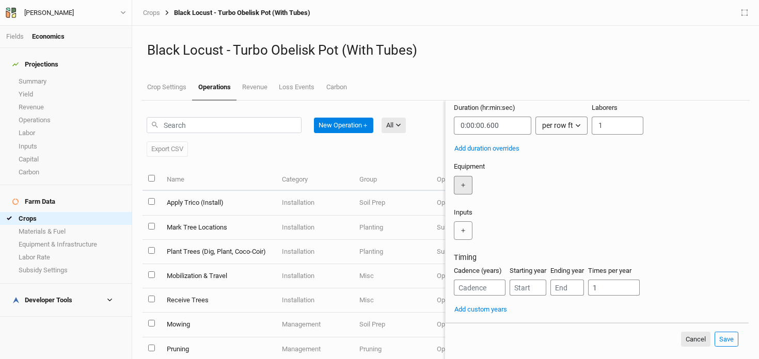
click at [464, 180] on button "＋" at bounding box center [463, 185] width 19 height 19
click at [479, 183] on input "text" at bounding box center [489, 185] width 71 height 19
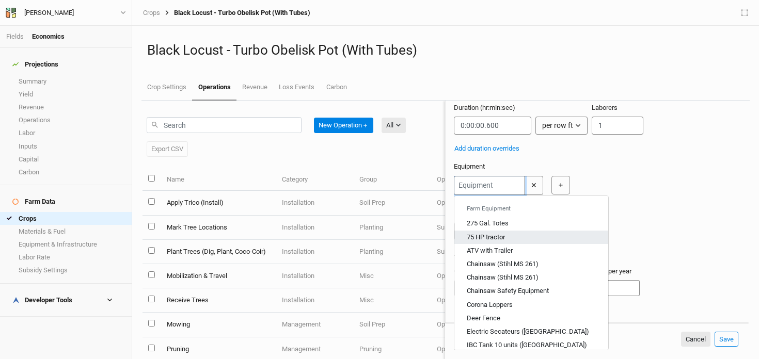
click at [491, 233] on div "75 HP tractor" at bounding box center [486, 237] width 38 height 9
type input "75 HP tractor"
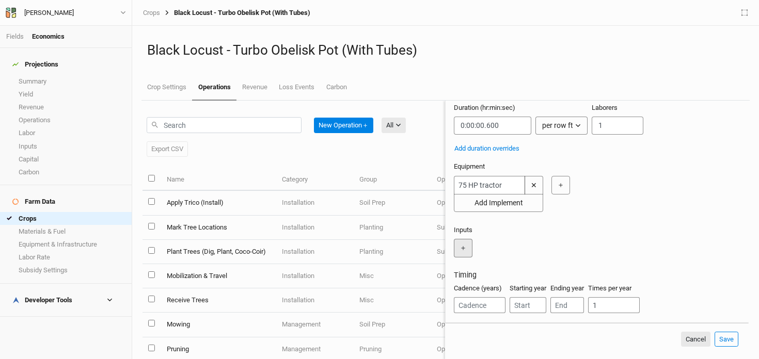
click at [467, 248] on button "＋" at bounding box center [463, 248] width 19 height 19
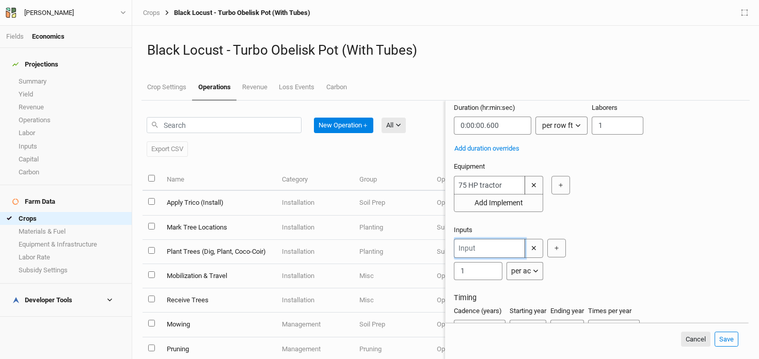
click at [487, 249] on input "text" at bounding box center [489, 248] width 71 height 19
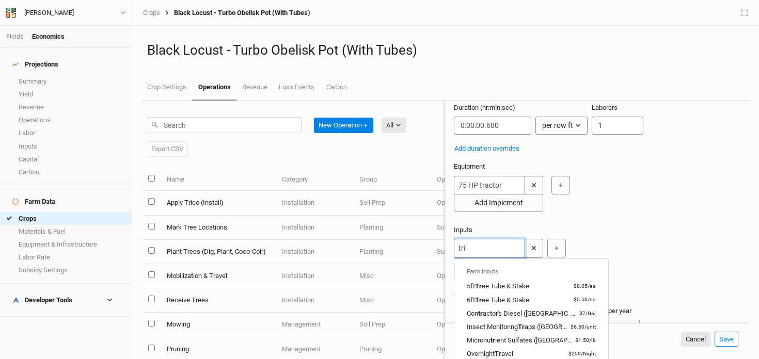
type input "tric"
type input "trico"
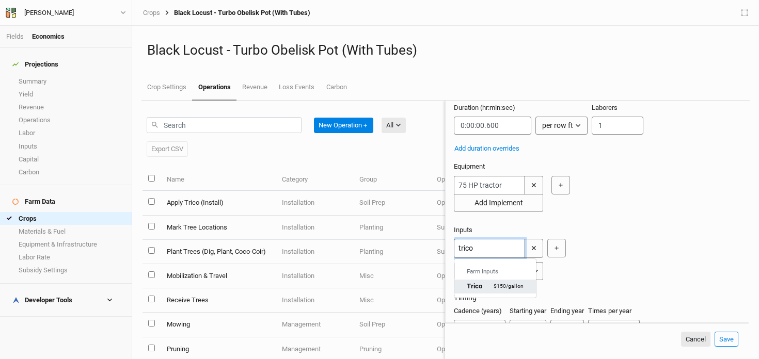
click at [489, 285] on div "Trico $150 / gallon" at bounding box center [495, 286] width 57 height 9
type input "Trico"
click at [475, 271] on input "1" at bounding box center [478, 271] width 49 height 18
type input "1.2"
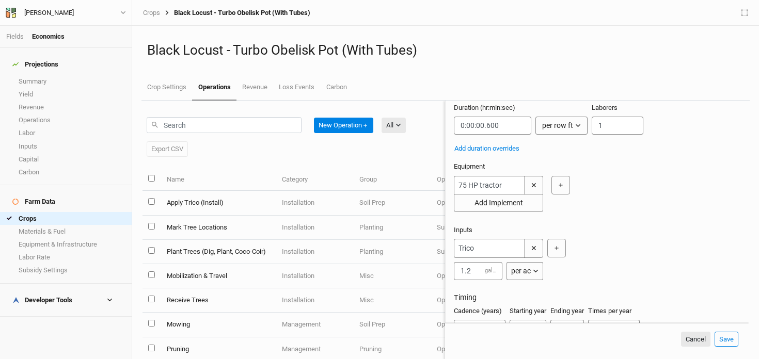
click at [611, 274] on div "Trico ✕ 1.2 gallon per ac per ac per tree per row ft per bft per event ＋" at bounding box center [595, 259] width 282 height 41
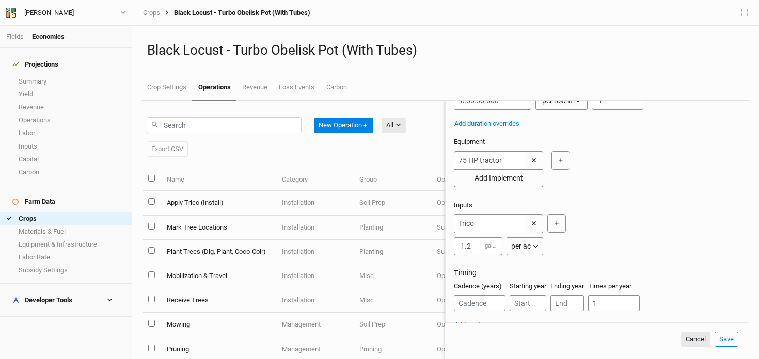
scroll to position [137, 0]
click at [468, 292] on div "Cadence (years)" at bounding box center [480, 294] width 52 height 29
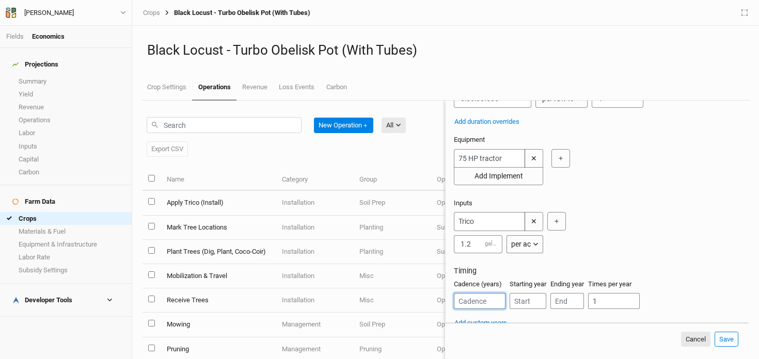
click at [467, 297] on input "number" at bounding box center [480, 301] width 52 height 16
type input "1"
click at [525, 302] on input "number" at bounding box center [527, 301] width 37 height 16
type input "2"
click at [560, 300] on input "number" at bounding box center [567, 301] width 34 height 16
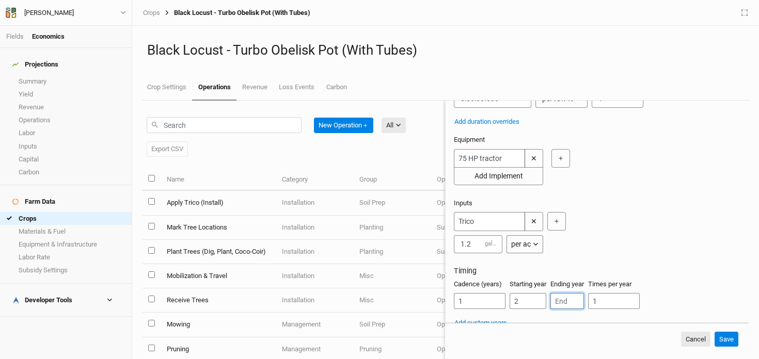
type input "3"
type input "4"
drag, startPoint x: 613, startPoint y: 302, endPoint x: 587, endPoint y: 300, distance: 25.4
click at [587, 300] on div "Cadence (years) 1 Starting year 2 Ending year 4 Times per year 1" at bounding box center [597, 299] width 286 height 38
type input "2"
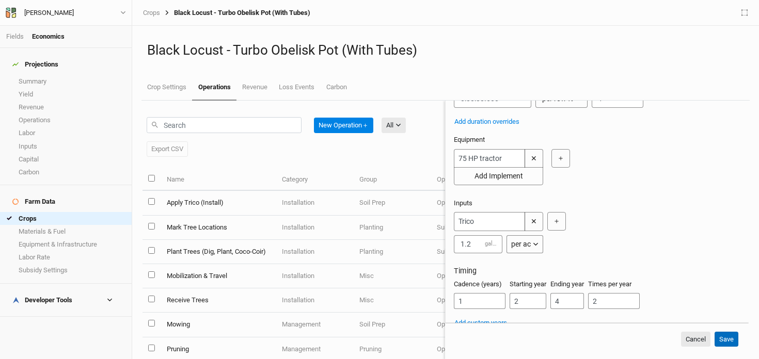
click at [732, 340] on button "Save" at bounding box center [726, 339] width 24 height 15
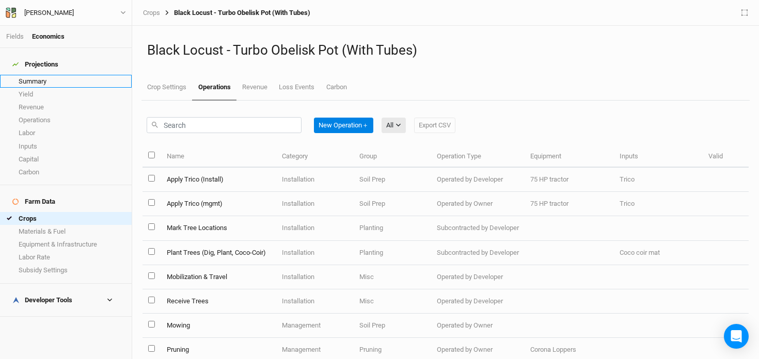
click at [76, 75] on link "Summary" at bounding box center [66, 81] width 132 height 13
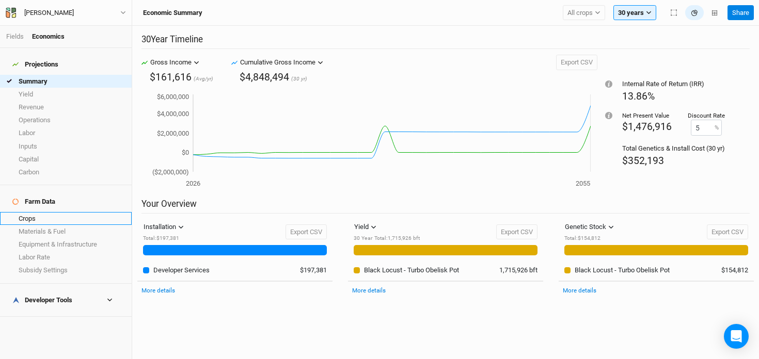
click at [59, 212] on link "Crops" at bounding box center [66, 218] width 132 height 13
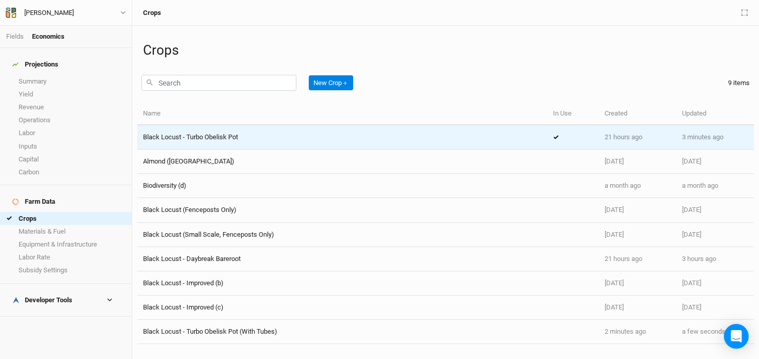
click at [206, 140] on span "Black Locust - Turbo Obelisk Pot" at bounding box center [190, 137] width 95 height 8
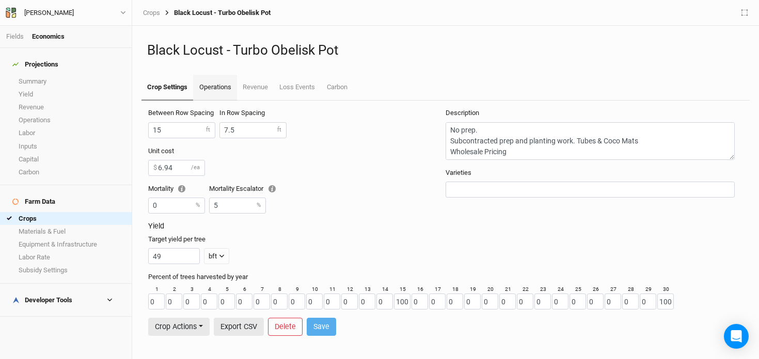
click at [215, 88] on link "Operations" at bounding box center [214, 88] width 43 height 26
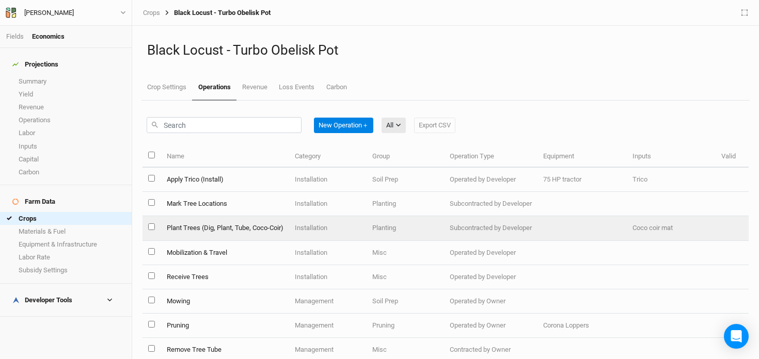
click at [240, 221] on td "Plant Trees (Dig, Plant, Tube, Coco-Coir)" at bounding box center [224, 228] width 128 height 24
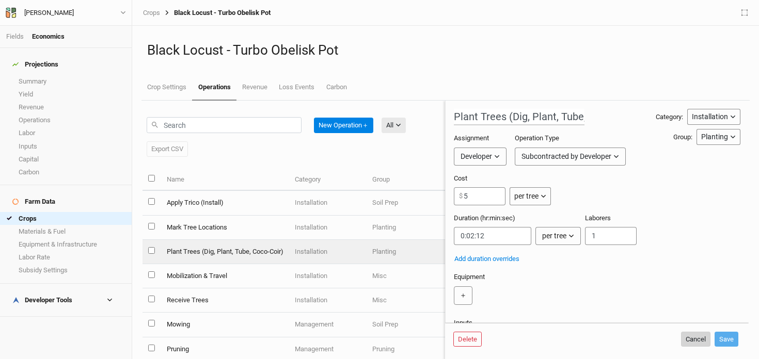
click at [684, 340] on button "Cancel" at bounding box center [695, 339] width 29 height 15
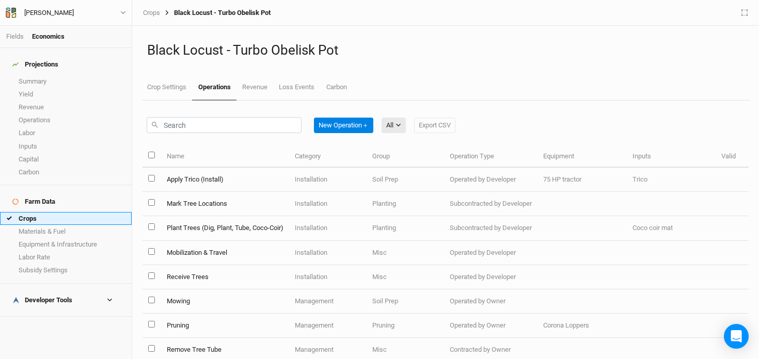
click at [74, 212] on link "Crops" at bounding box center [66, 218] width 132 height 13
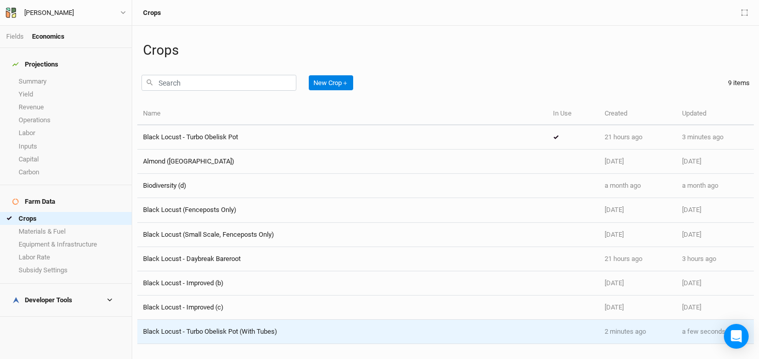
click at [259, 332] on span "Black Locust - Turbo Obelisk Pot (With Tubes)" at bounding box center [210, 332] width 134 height 8
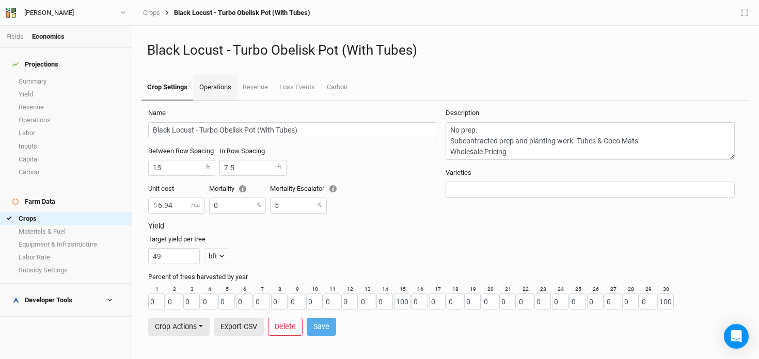
click at [216, 90] on link "Operations" at bounding box center [214, 88] width 43 height 26
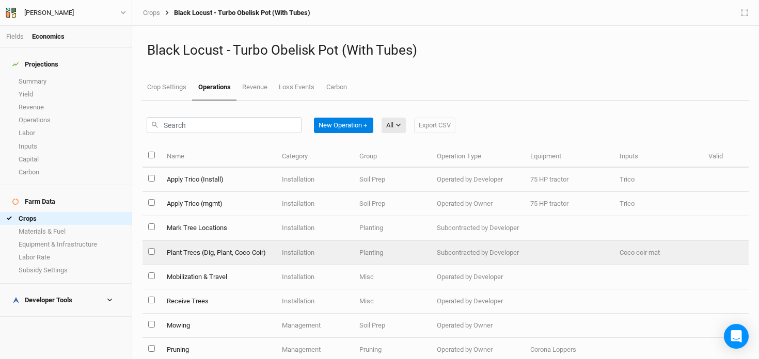
click at [256, 253] on td "Plant Trees (Dig, Plant, Coco-Coir)" at bounding box center [217, 253] width 115 height 24
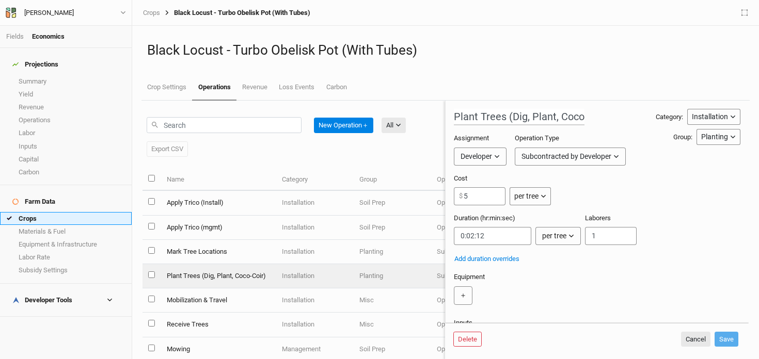
click at [65, 212] on link "Crops" at bounding box center [66, 218] width 132 height 13
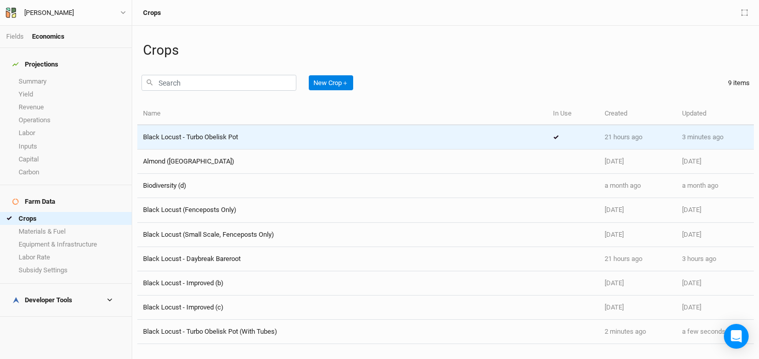
click at [235, 138] on span "Black Locust - Turbo Obelisk Pot" at bounding box center [190, 137] width 95 height 8
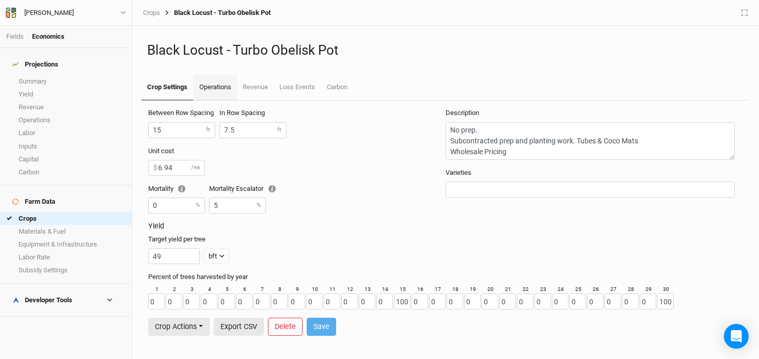
click at [211, 85] on link "Operations" at bounding box center [214, 88] width 43 height 26
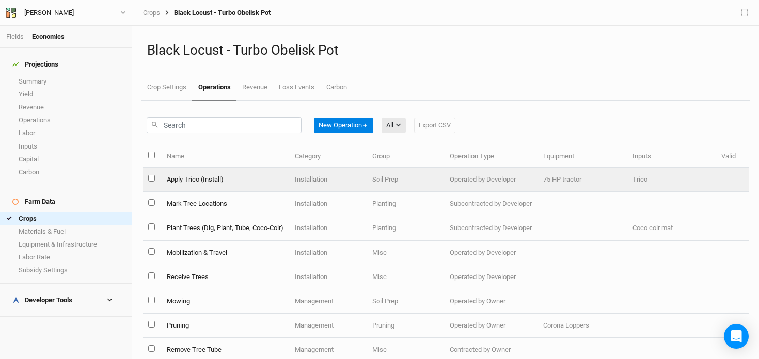
click at [151, 179] on input "select this item" at bounding box center [151, 178] width 7 height 7
checkbox input "true"
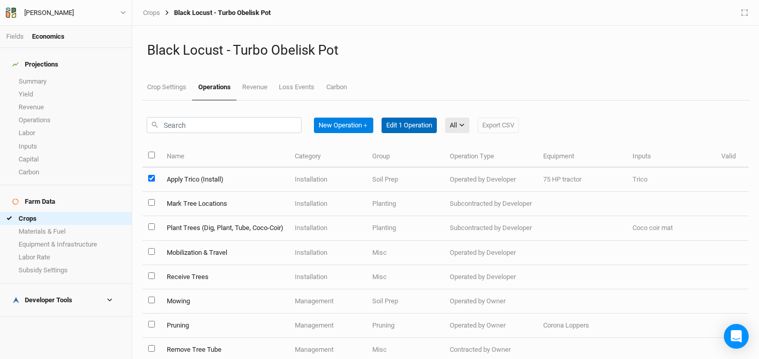
click at [412, 124] on button "Edit 1 Operation" at bounding box center [408, 125] width 55 height 15
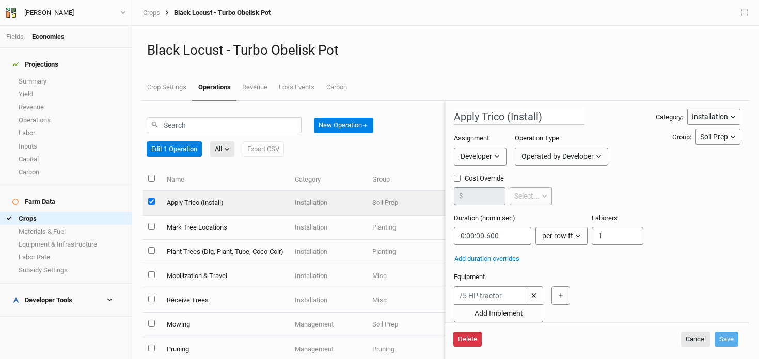
click at [472, 337] on button "Delete" at bounding box center [467, 339] width 28 height 15
click at [558, 340] on button "Delete" at bounding box center [546, 339] width 28 height 15
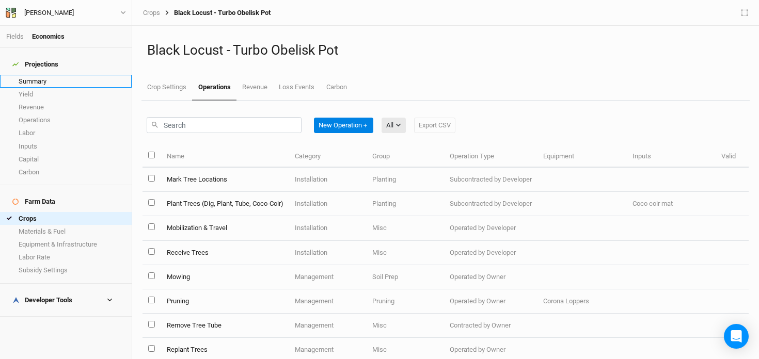
click at [38, 79] on link "Summary" at bounding box center [66, 81] width 132 height 13
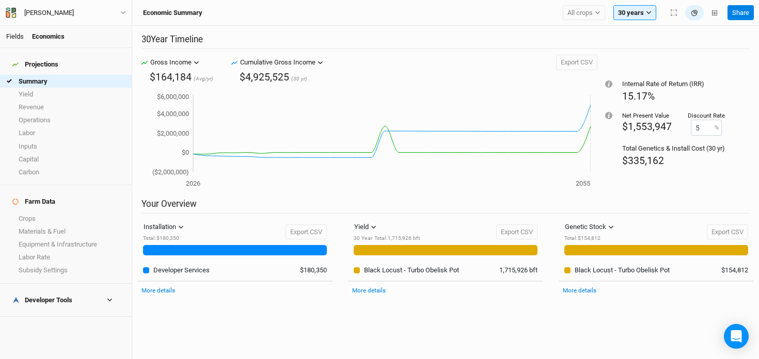
click at [12, 38] on link "Fields" at bounding box center [15, 37] width 18 height 8
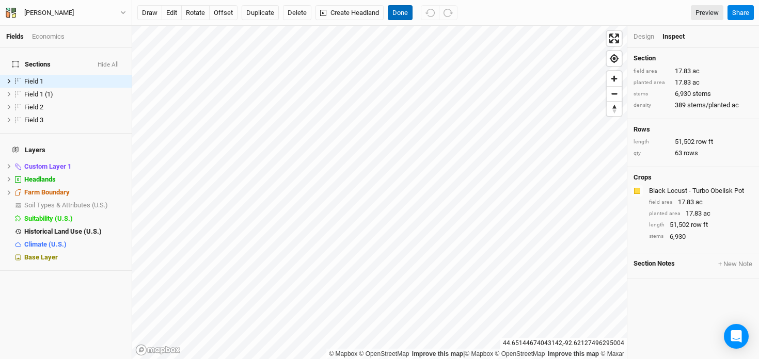
click at [401, 12] on button "Done" at bounding box center [400, 12] width 25 height 15
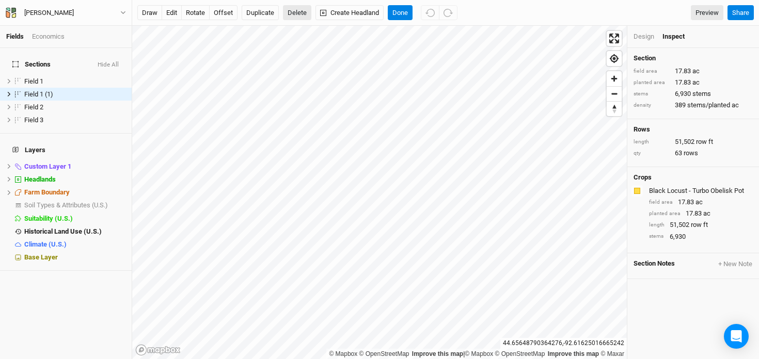
click at [293, 14] on button "Delete" at bounding box center [297, 12] width 28 height 15
click at [318, 11] on button "Confirm" at bounding box center [314, 12] width 32 height 15
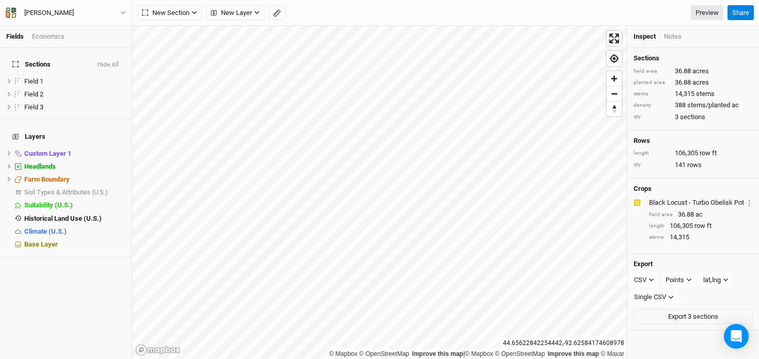
click at [56, 37] on div "Economics" at bounding box center [48, 36] width 33 height 9
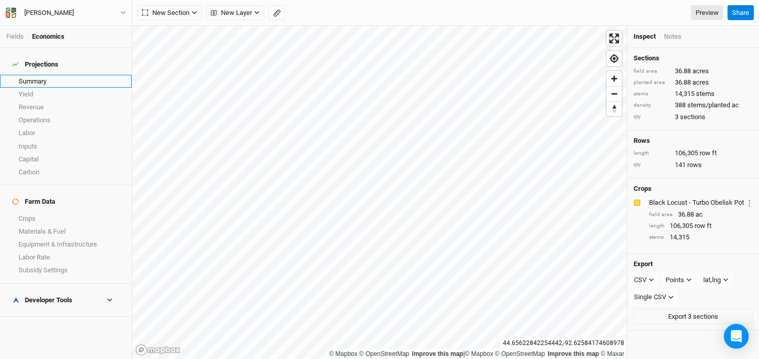
click at [45, 75] on link "Summary" at bounding box center [66, 81] width 132 height 13
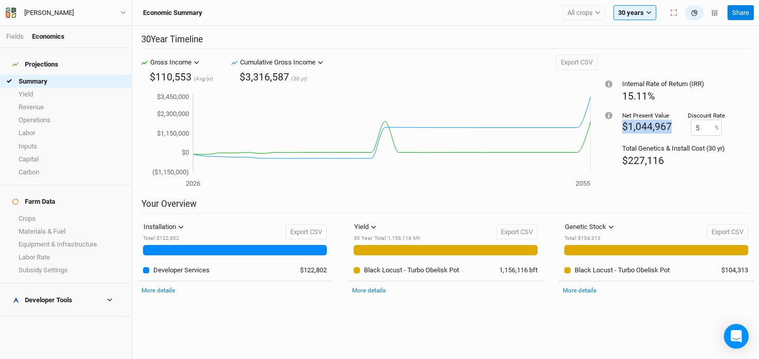
drag, startPoint x: 670, startPoint y: 126, endPoint x: 620, endPoint y: 127, distance: 50.6
click at [622, 127] on div "Net Present Value $1,044,967 Discount Rate 5 %" at bounding box center [673, 123] width 103 height 24
click at [35, 212] on link "Crops" at bounding box center [66, 218] width 132 height 13
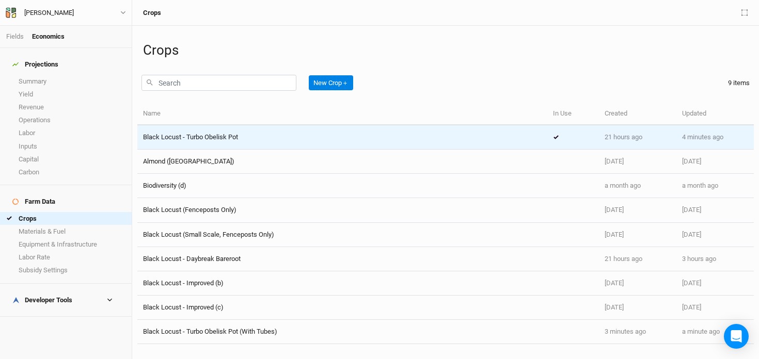
click at [229, 135] on span "Black Locust - Turbo Obelisk Pot" at bounding box center [190, 137] width 95 height 8
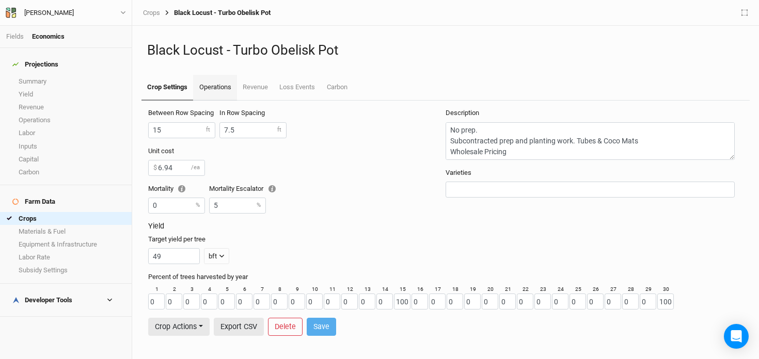
click at [219, 90] on link "Operations" at bounding box center [214, 88] width 43 height 26
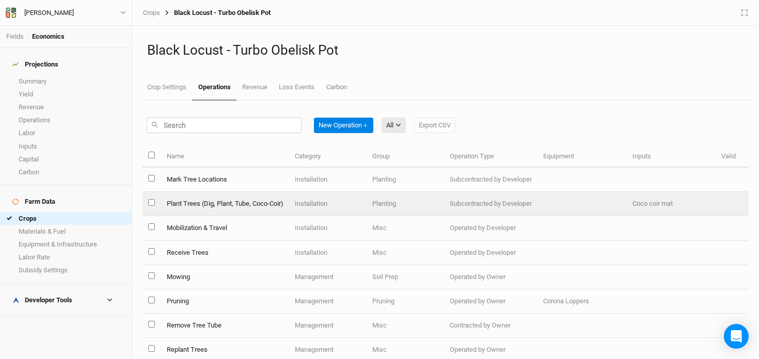
click at [261, 203] on td "Plant Trees (Dig, Plant, Tube, Coco-Coir)" at bounding box center [224, 204] width 128 height 24
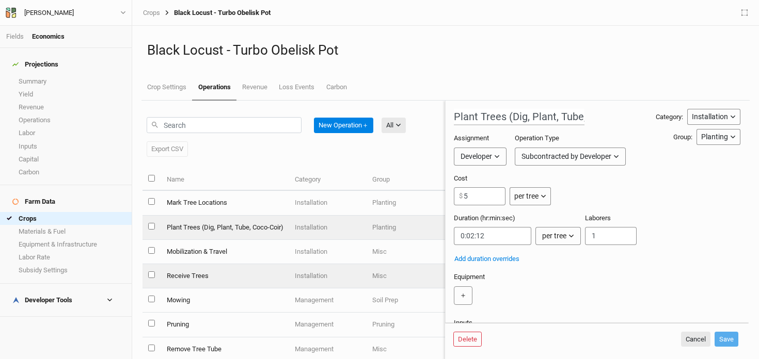
scroll to position [17, 0]
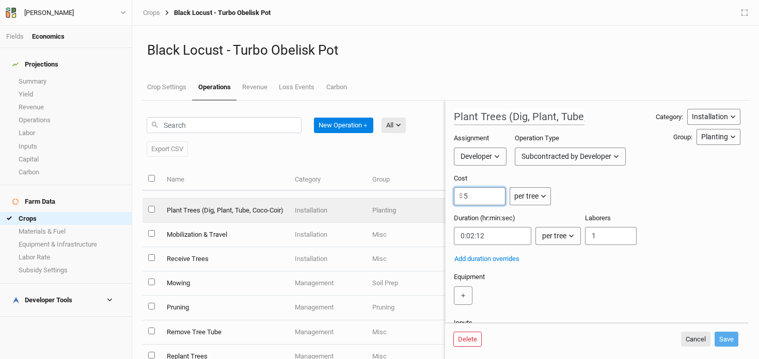
click at [489, 199] on input "5" at bounding box center [480, 196] width 52 height 18
click at [472, 235] on input "string" at bounding box center [492, 236] width 77 height 18
click at [470, 199] on input "9" at bounding box center [480, 196] width 52 height 18
click at [474, 236] on input "string" at bounding box center [492, 236] width 77 height 18
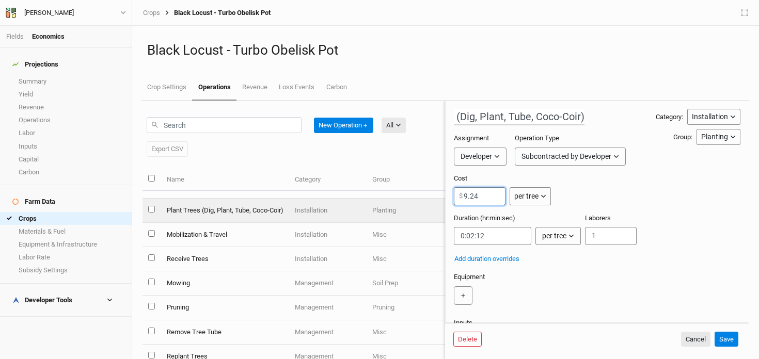
click at [479, 197] on input "9.24" at bounding box center [480, 196] width 52 height 18
type input "9"
click at [473, 235] on input "string" at bounding box center [492, 236] width 77 height 18
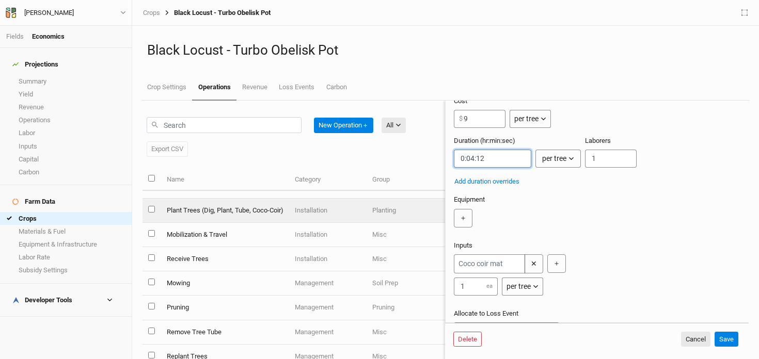
scroll to position [81, 0]
type input "0:04:12"
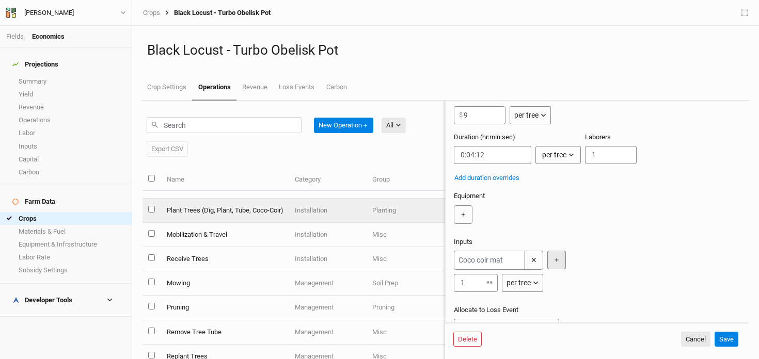
click at [565, 261] on button "＋" at bounding box center [556, 260] width 19 height 19
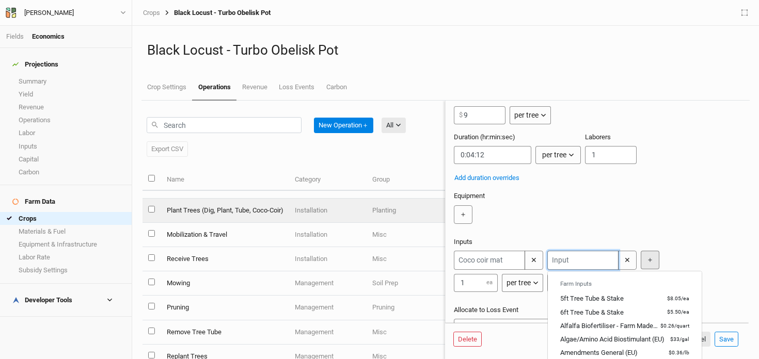
click at [565, 261] on input "text" at bounding box center [582, 260] width 71 height 19
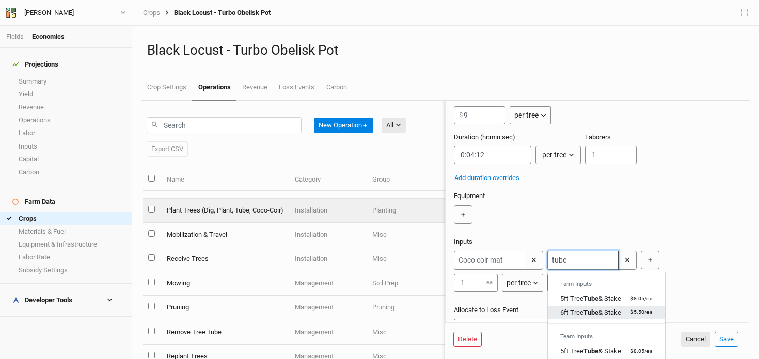
click at [569, 307] on link "6ft Tree Tube & Stake $5.50 / ea" at bounding box center [606, 312] width 117 height 13
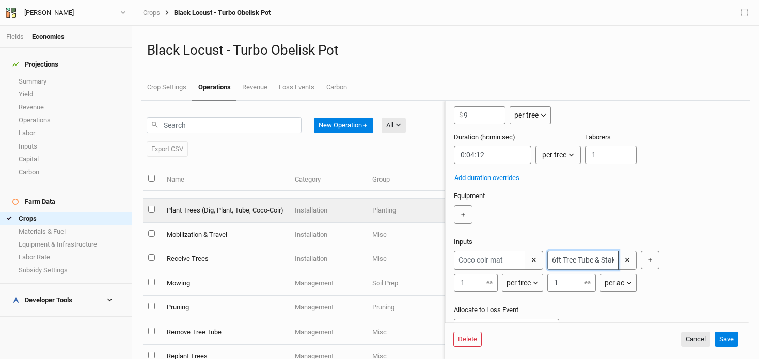
click at [589, 260] on input "6ft Tree Tube & Stake" at bounding box center [582, 260] width 71 height 19
type input "6ft Tree Tube & Stake"
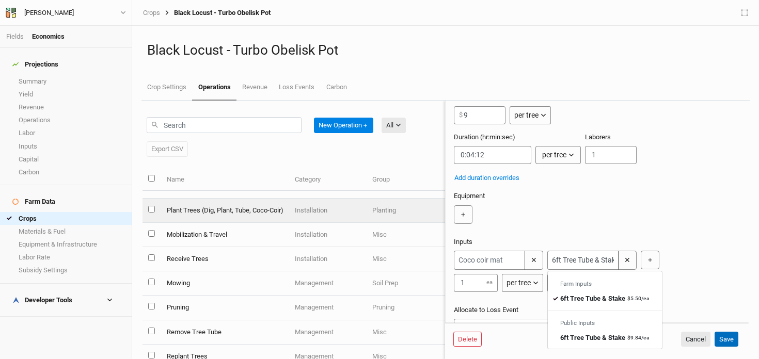
click at [723, 337] on button "Save" at bounding box center [726, 339] width 24 height 15
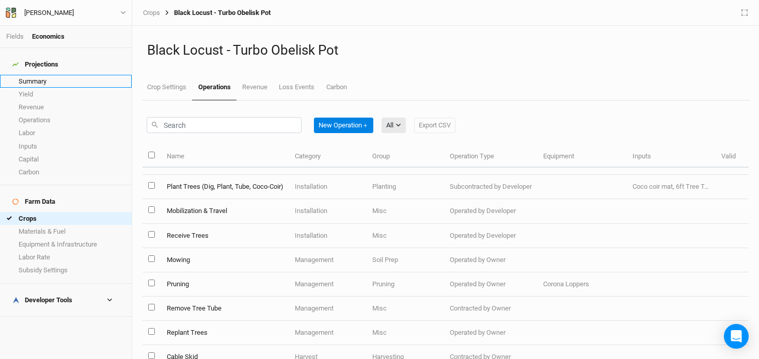
click at [60, 75] on link "Summary" at bounding box center [66, 81] width 132 height 13
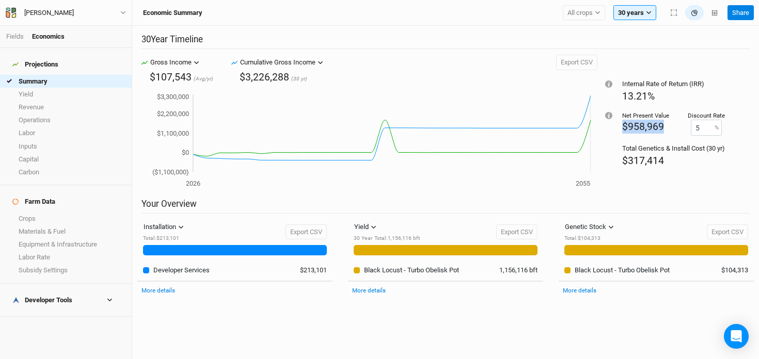
drag, startPoint x: 665, startPoint y: 122, endPoint x: 619, endPoint y: 123, distance: 46.0
click at [619, 123] on div "Internal Rate of Return (IRR) 13.21% Net Present Value $958,969 Discount Rate 5…" at bounding box center [673, 126] width 152 height 143
click at [50, 75] on link "Summary" at bounding box center [66, 81] width 132 height 13
click at [17, 37] on link "Fields" at bounding box center [15, 37] width 18 height 8
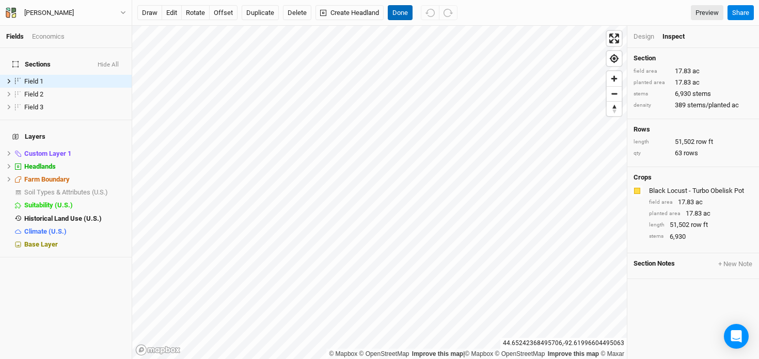
click at [394, 12] on button "Done" at bounding box center [400, 12] width 25 height 15
click at [46, 35] on div "Economics" at bounding box center [48, 36] width 33 height 9
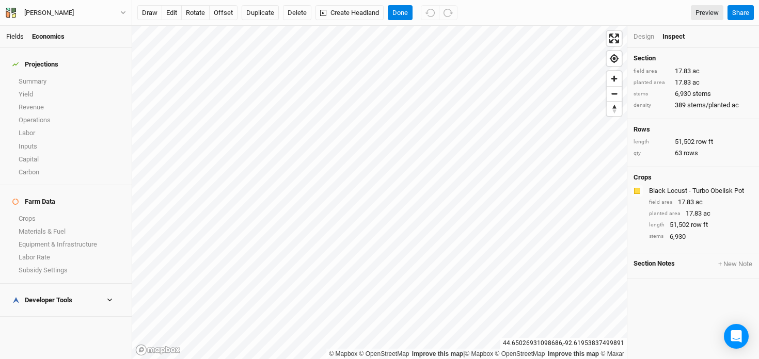
click at [13, 37] on link "Fields" at bounding box center [15, 37] width 18 height 8
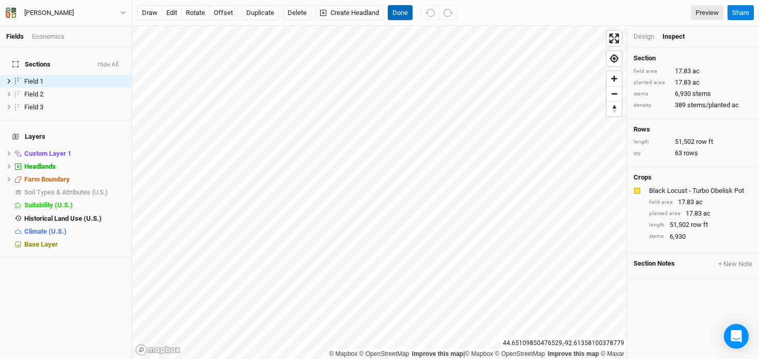
click at [400, 14] on button "Done" at bounding box center [400, 12] width 25 height 15
click at [642, 38] on div "Design" at bounding box center [643, 36] width 21 height 9
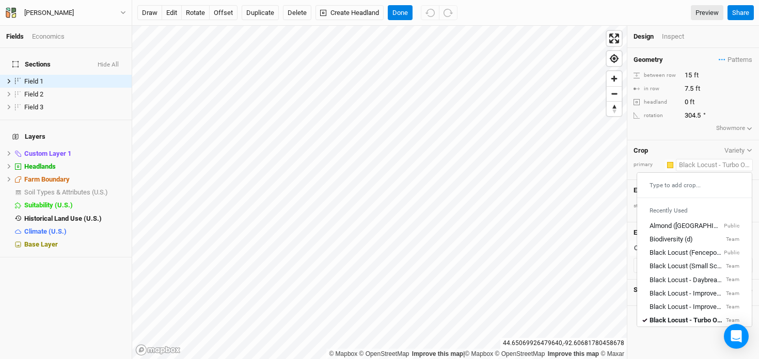
click at [703, 167] on input "text" at bounding box center [714, 165] width 77 height 12
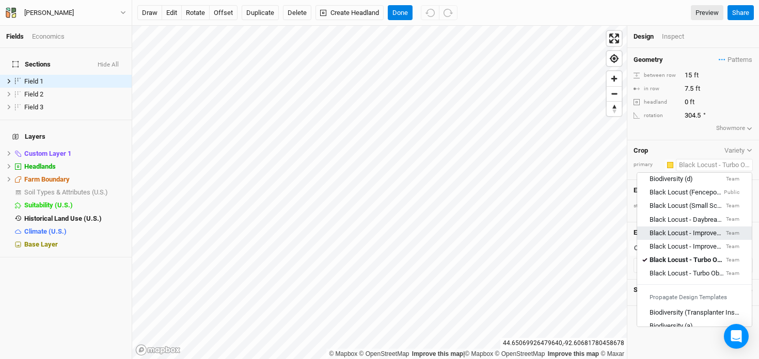
scroll to position [74, 0]
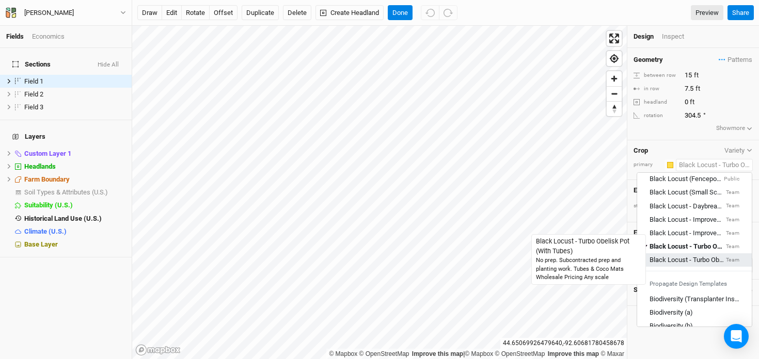
click at [699, 259] on div "Black Locust - Turbo Obelisk Pot (With Tubes)" at bounding box center [686, 259] width 74 height 9
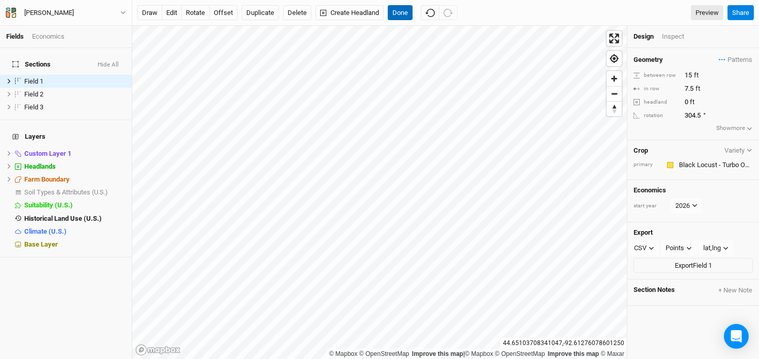
click at [403, 11] on button "Done" at bounding box center [400, 12] width 25 height 15
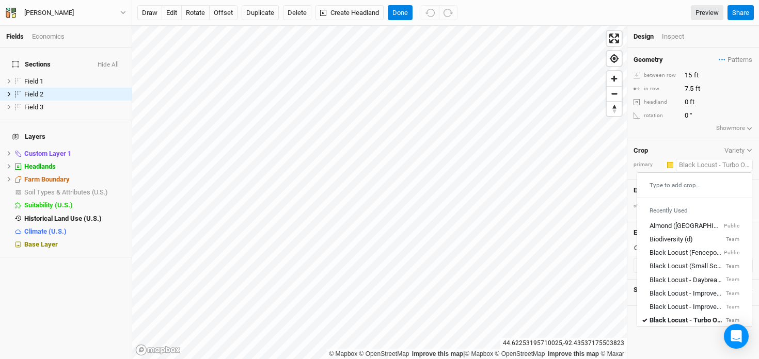
click at [704, 162] on input "text" at bounding box center [714, 165] width 77 height 12
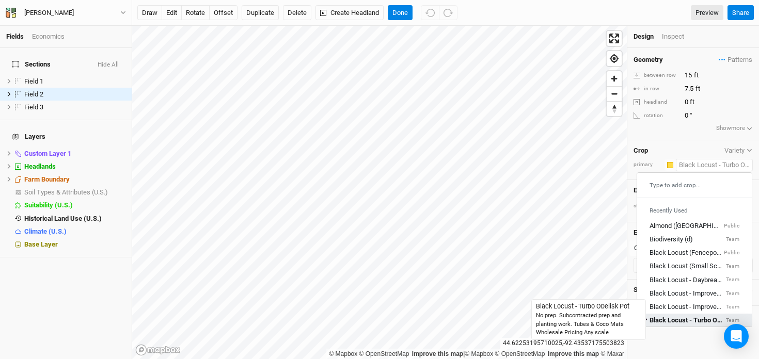
scroll to position [88, 0]
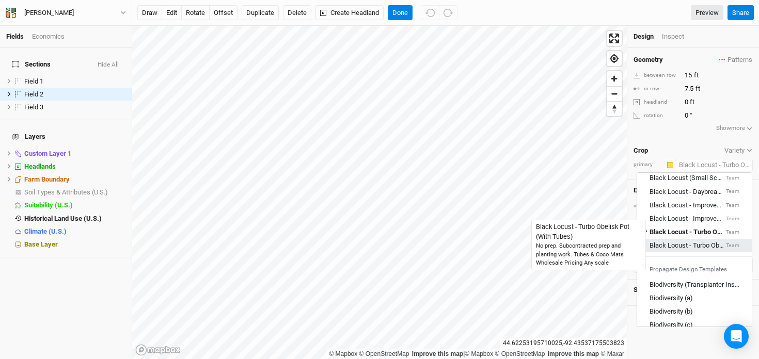
click at [690, 245] on div "Black Locust - Turbo Obelisk Pot (With Tubes)" at bounding box center [686, 245] width 74 height 9
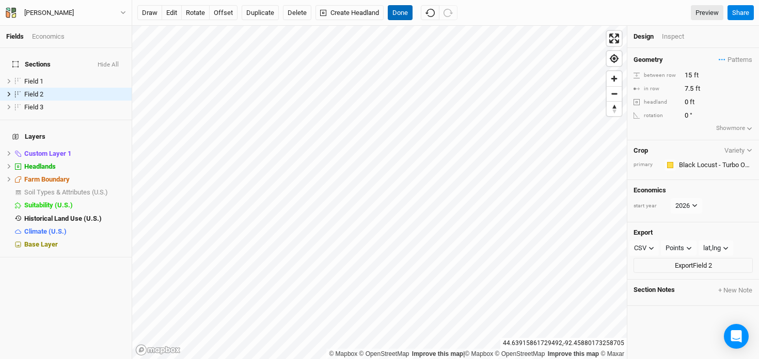
click at [402, 12] on button "Done" at bounding box center [400, 12] width 25 height 15
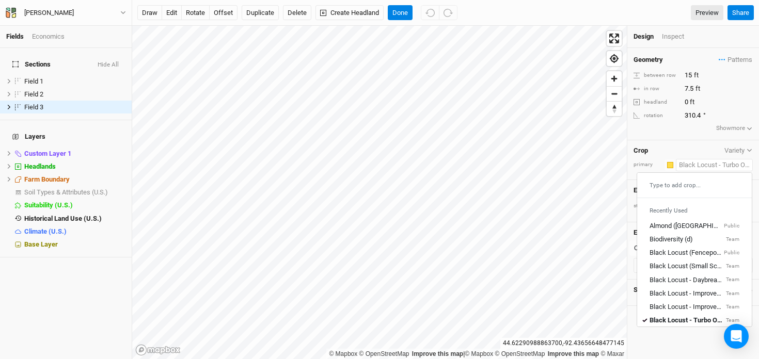
click at [715, 169] on input "text" at bounding box center [714, 165] width 77 height 12
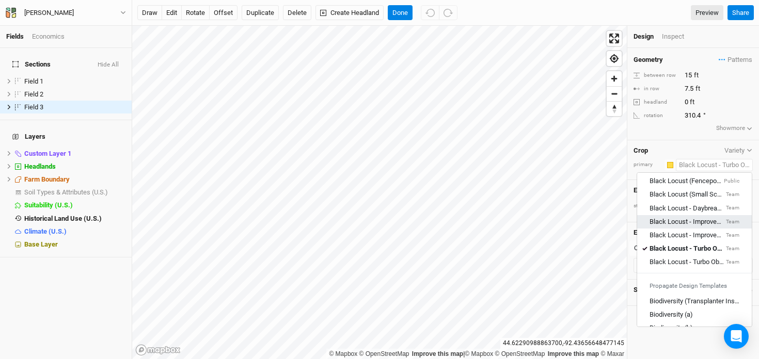
scroll to position [76, 0]
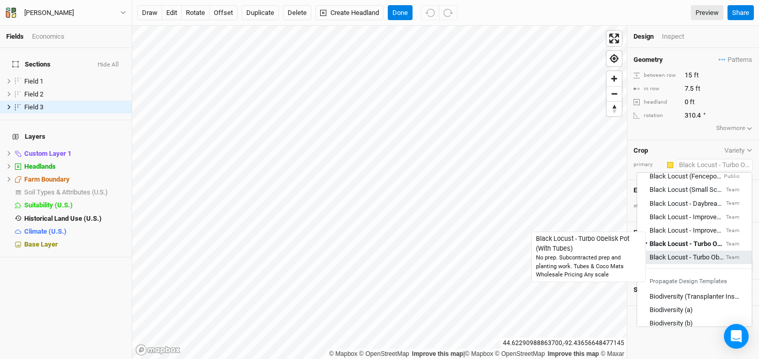
click at [694, 253] on div "Black Locust - Turbo Obelisk Pot (With Tubes)" at bounding box center [686, 257] width 74 height 9
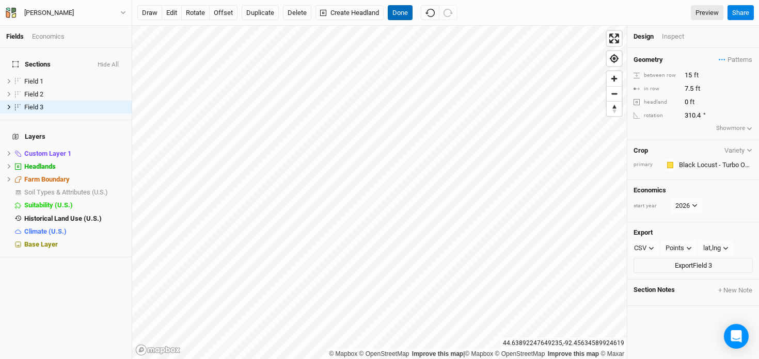
click at [406, 11] on button "Done" at bounding box center [400, 12] width 25 height 15
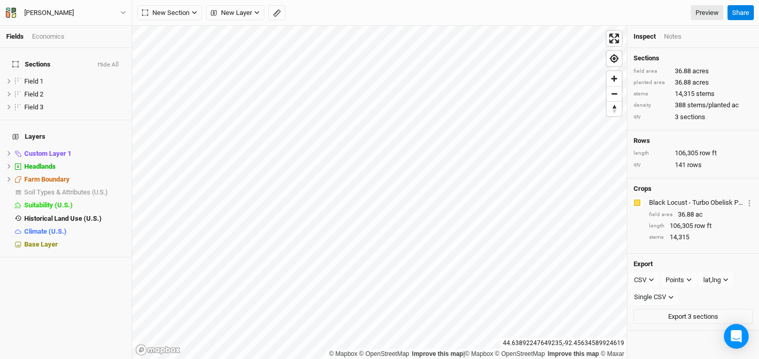
click at [56, 29] on div "Fields Economics" at bounding box center [66, 37] width 132 height 22
click at [55, 34] on div "Economics" at bounding box center [48, 36] width 33 height 9
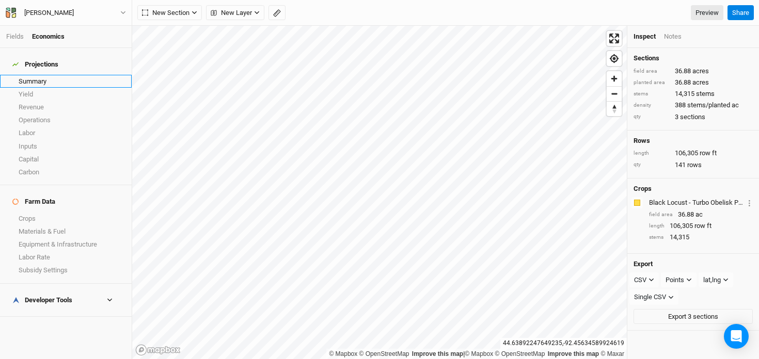
click at [50, 75] on link "Summary" at bounding box center [66, 81] width 132 height 13
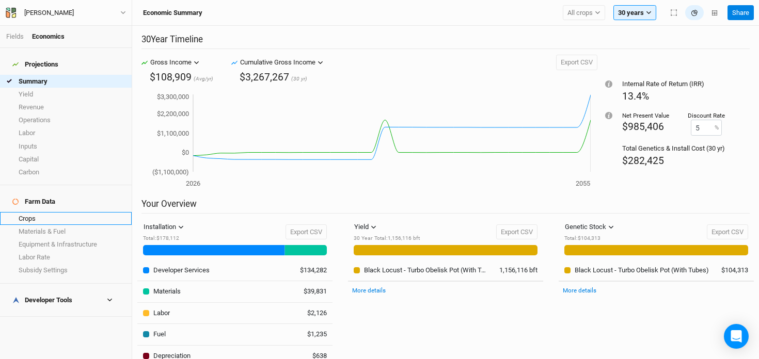
click at [53, 212] on link "Crops" at bounding box center [66, 218] width 132 height 13
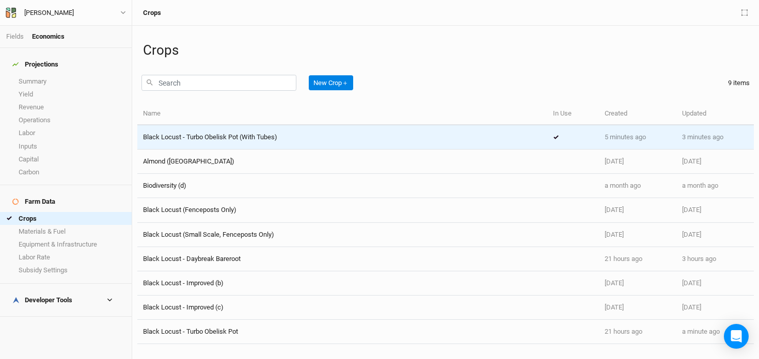
click at [253, 138] on span "Black Locust - Turbo Obelisk Pot (With Tubes)" at bounding box center [210, 137] width 134 height 8
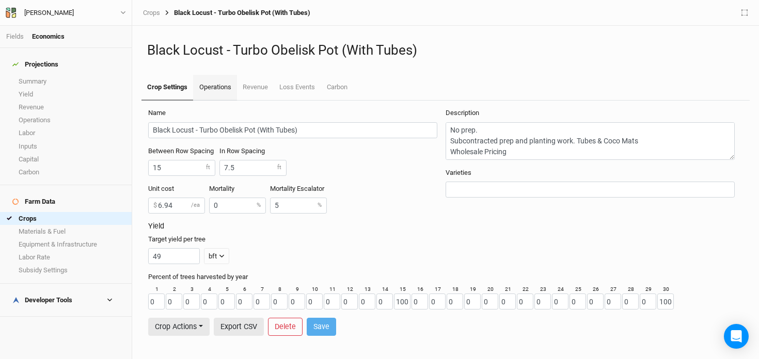
click at [211, 82] on link "Operations" at bounding box center [214, 88] width 43 height 26
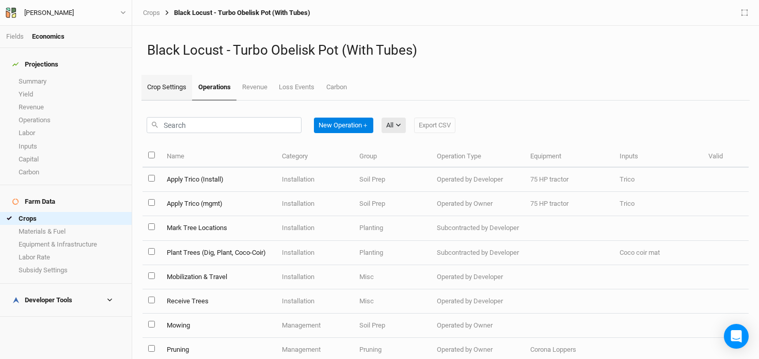
click at [159, 86] on link "Crop Settings" at bounding box center [166, 88] width 51 height 26
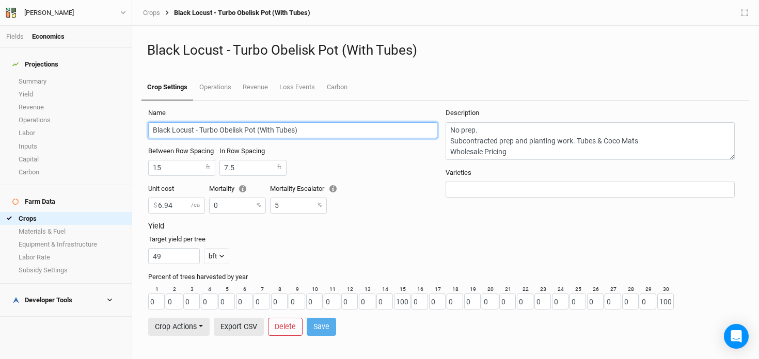
click at [275, 130] on input "Black Locust - Turbo Obelisk Pot (With Tubes)" at bounding box center [292, 130] width 289 height 16
type input "Black Locust - Turbo Obelisk Pot (Without Tubes)"
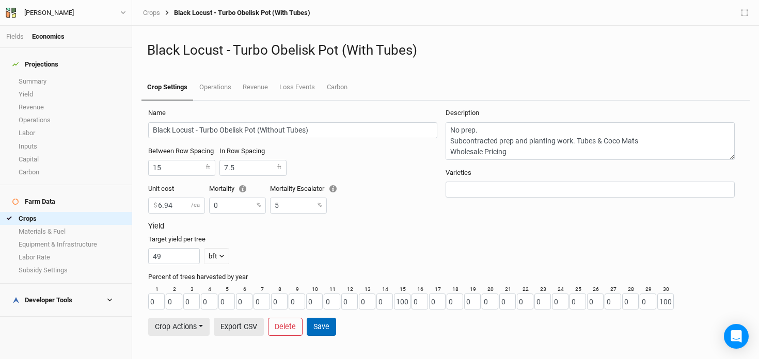
click at [323, 328] on button "Save" at bounding box center [321, 327] width 29 height 18
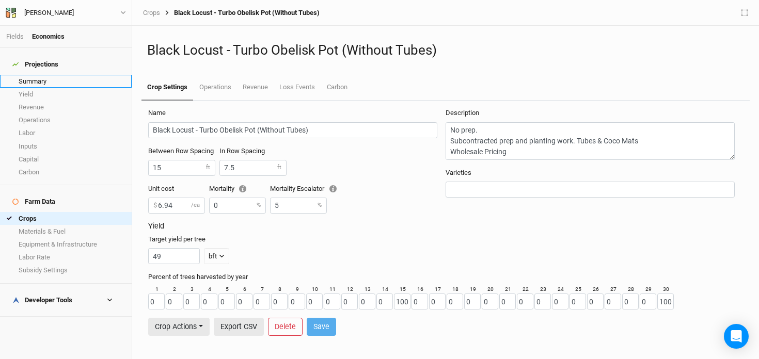
click at [59, 75] on link "Summary" at bounding box center [66, 81] width 132 height 13
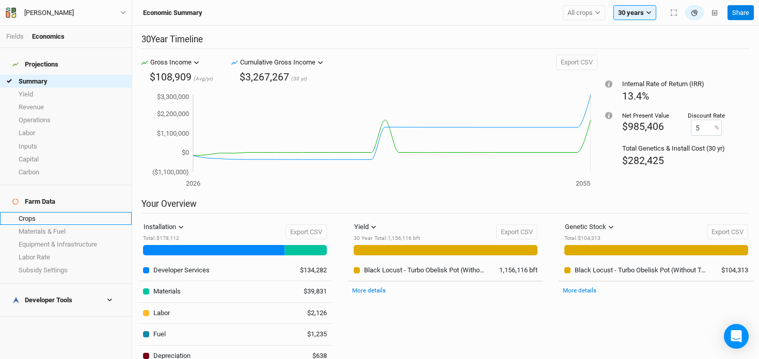
click at [39, 212] on link "Crops" at bounding box center [66, 218] width 132 height 13
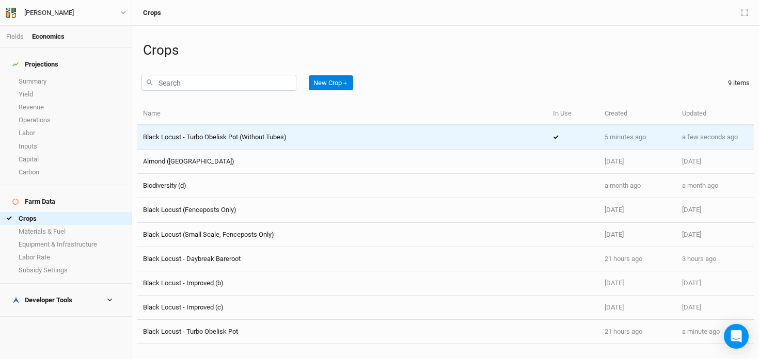
click at [237, 135] on span "Black Locust - Turbo Obelisk Pot (Without Tubes)" at bounding box center [214, 137] width 143 height 8
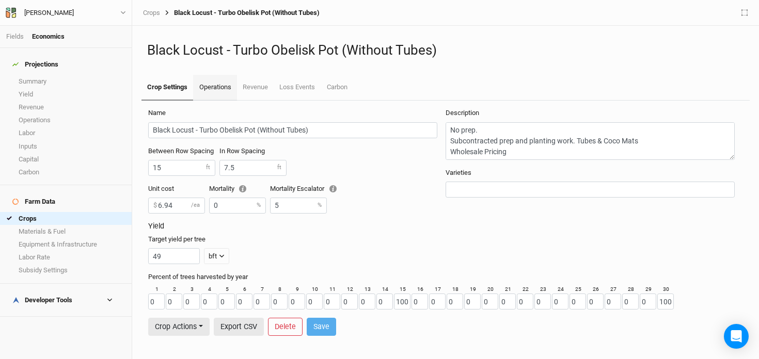
click at [215, 81] on link "Operations" at bounding box center [214, 88] width 43 height 26
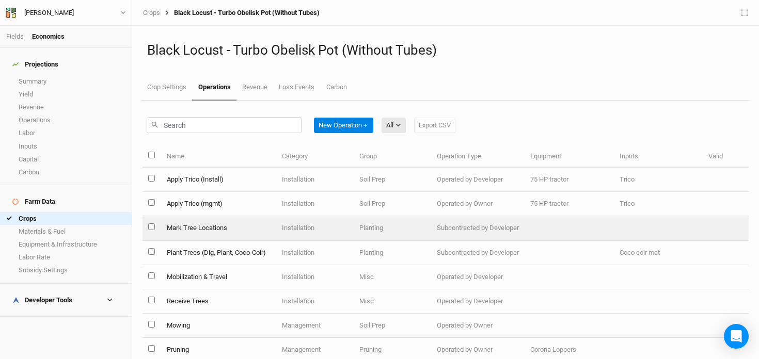
click at [221, 229] on td "Mark Tree Locations" at bounding box center [217, 228] width 115 height 24
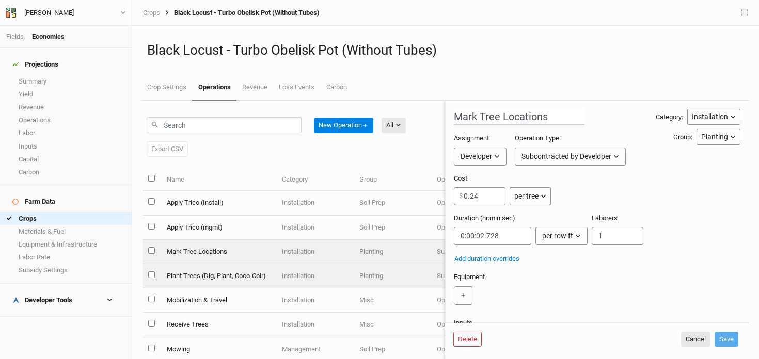
click at [210, 280] on td "Plant Trees (Dig, Plant, Coco-Coir)" at bounding box center [217, 276] width 115 height 24
type input "Plant Trees (Dig, Plant, Coco-Coir)"
type input "5"
type input "0:02:12"
type input "2"
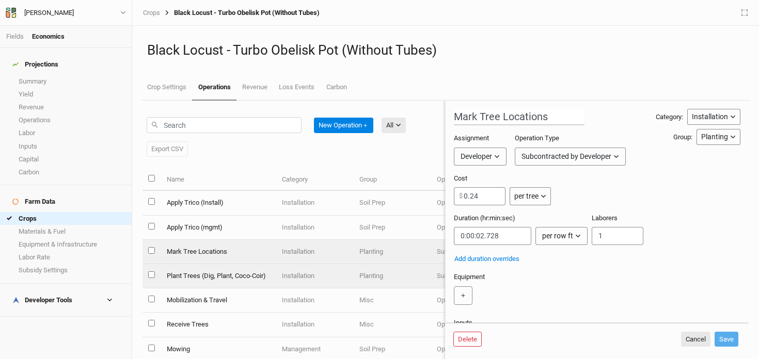
type input "2"
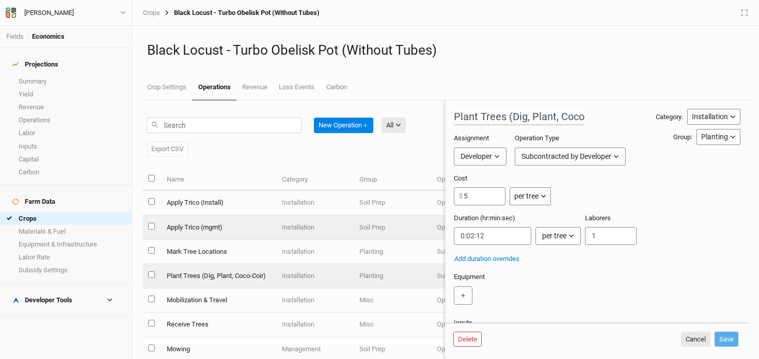
click at [175, 220] on td "Apply Trico (mgmt)" at bounding box center [217, 228] width 115 height 24
type input "Apply Trico (mgmt)"
type input "0:00:00.600"
type input "4"
type input "2"
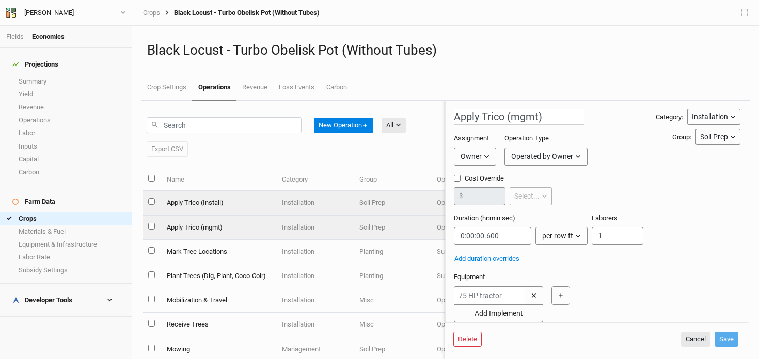
click at [180, 199] on td "Apply Trico (Install)" at bounding box center [217, 203] width 115 height 24
type input "Apply Trico (Install)"
type input "1"
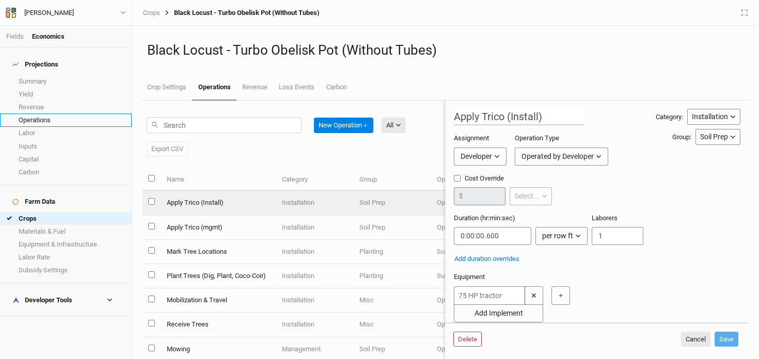
click at [37, 114] on link "Operations" at bounding box center [66, 120] width 132 height 13
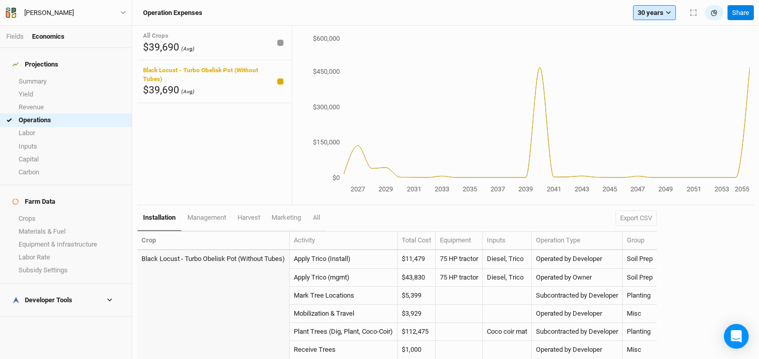
click at [647, 17] on button "30 years" at bounding box center [654, 12] width 43 height 15
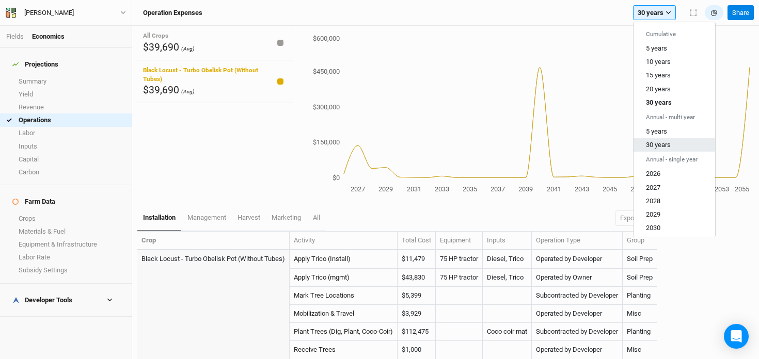
click at [660, 145] on span "30 years" at bounding box center [658, 145] width 25 height 8
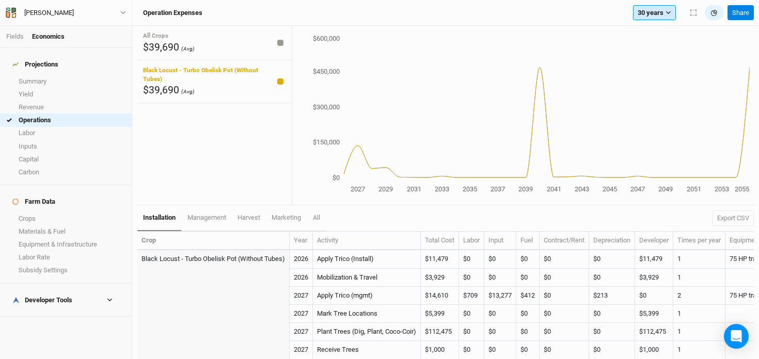
click at [655, 12] on button "30 years" at bounding box center [654, 12] width 43 height 15
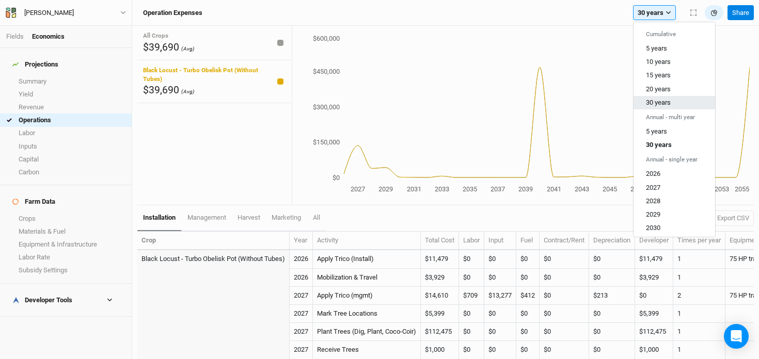
click at [658, 103] on span "30 years" at bounding box center [658, 103] width 25 height 8
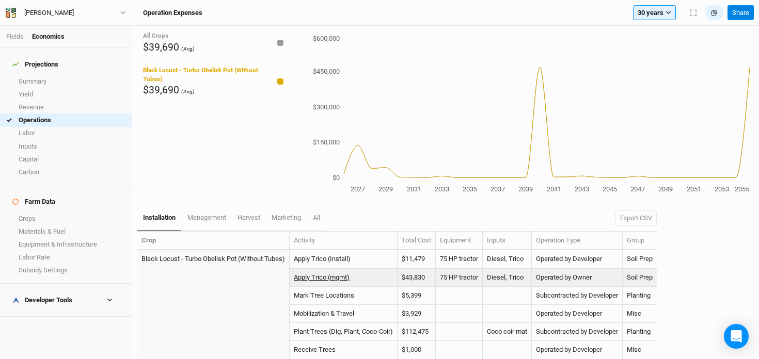
click at [338, 276] on link "Apply Trico (mgmt)" at bounding box center [322, 278] width 56 height 8
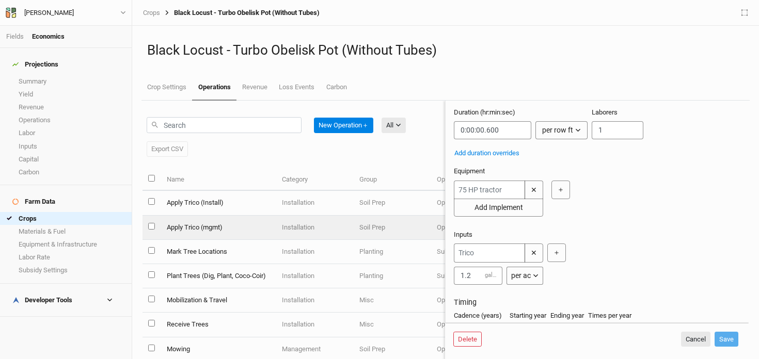
scroll to position [151, 0]
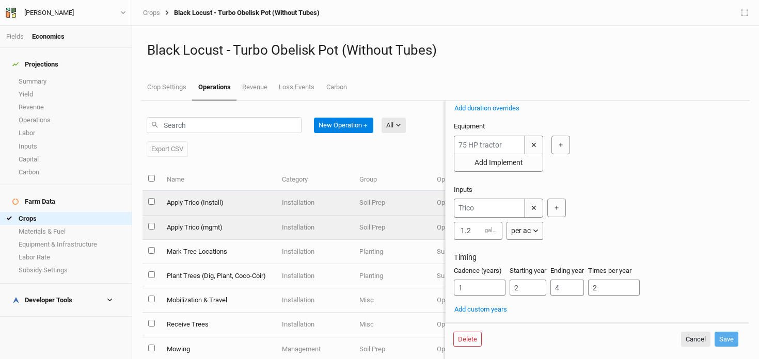
click at [191, 199] on td "Apply Trico (Install)" at bounding box center [217, 203] width 115 height 24
type input "Apply Trico (Install)"
type input "1"
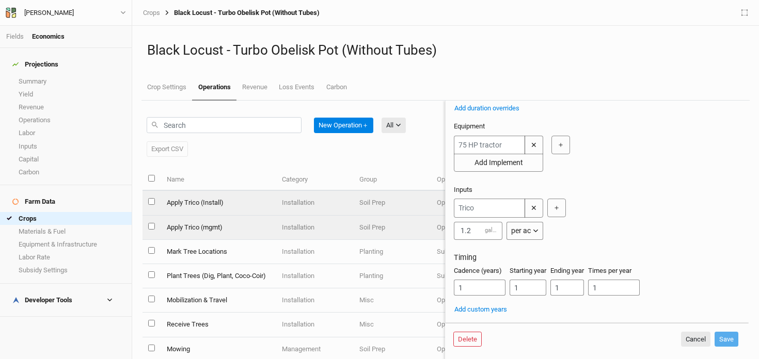
click at [207, 228] on td "Apply Trico (mgmt)" at bounding box center [217, 228] width 115 height 24
type input "Apply Trico (mgmt)"
type input "2"
type input "4"
type input "2"
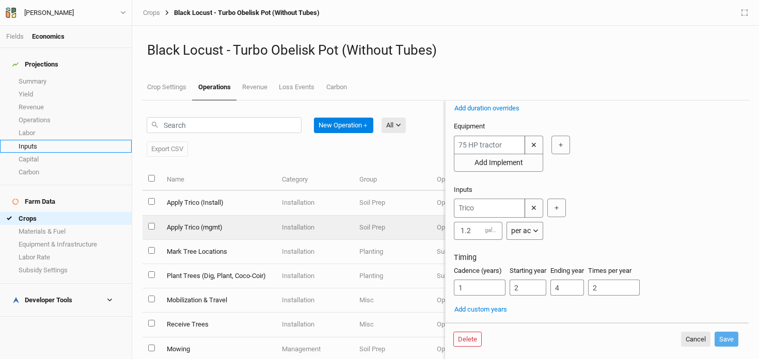
click at [27, 140] on link "Inputs" at bounding box center [66, 146] width 132 height 13
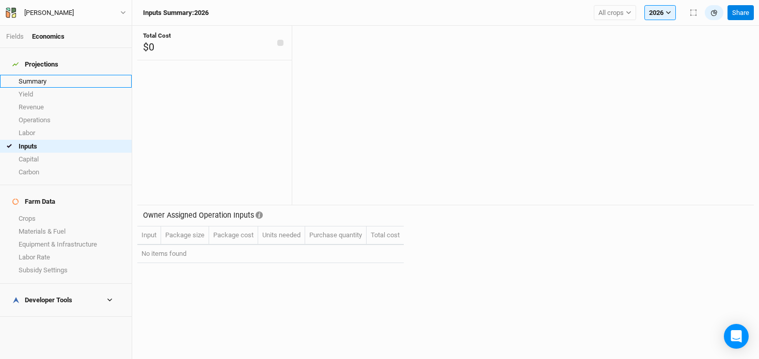
click at [37, 77] on link "Summary" at bounding box center [66, 81] width 132 height 13
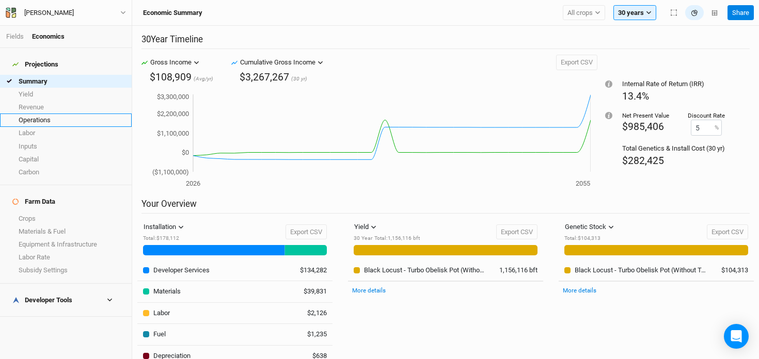
click at [56, 114] on link "Operations" at bounding box center [66, 120] width 132 height 13
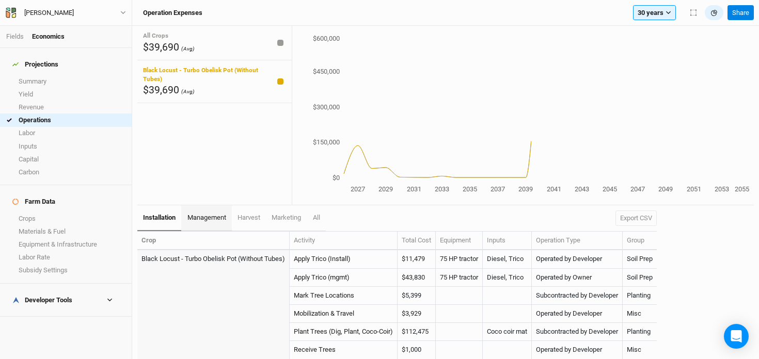
click at [199, 222] on link "management" at bounding box center [206, 218] width 50 height 26
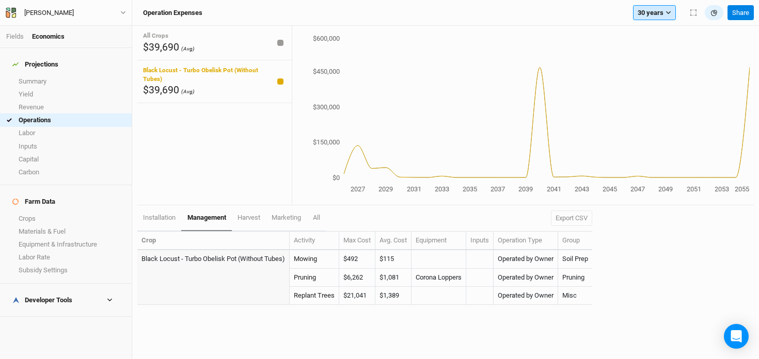
click at [657, 9] on button "30 years" at bounding box center [654, 12] width 43 height 15
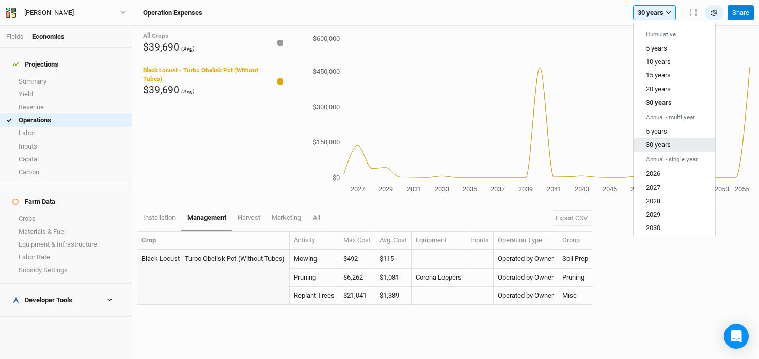
click at [659, 143] on span "30 years" at bounding box center [658, 145] width 25 height 8
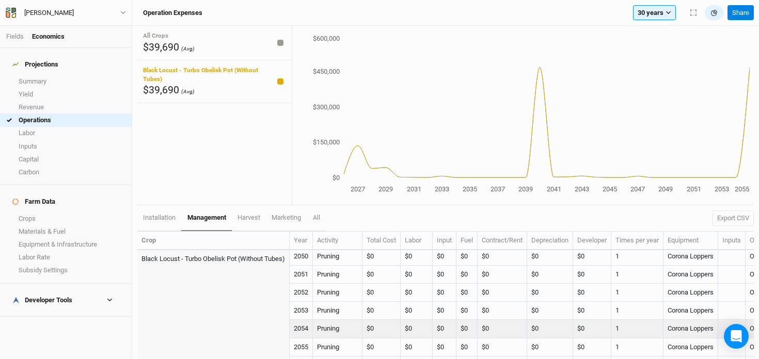
scroll to position [618, 0]
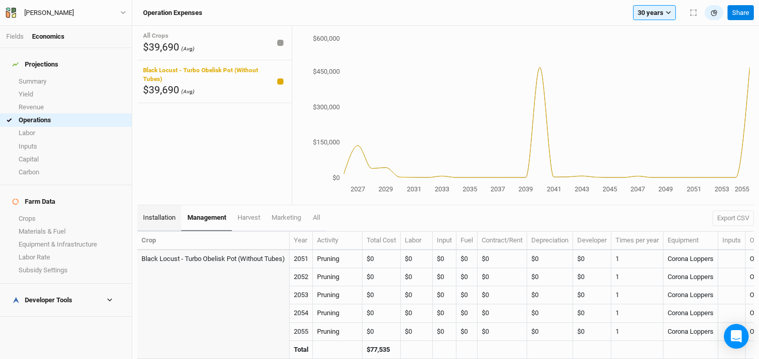
click at [152, 220] on span "installation" at bounding box center [159, 218] width 33 height 8
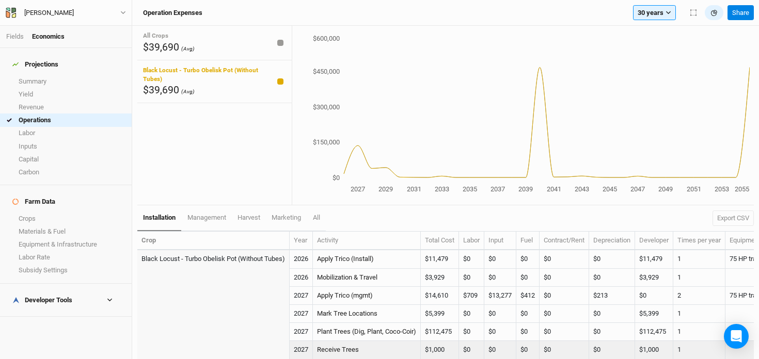
scroll to position [55, 0]
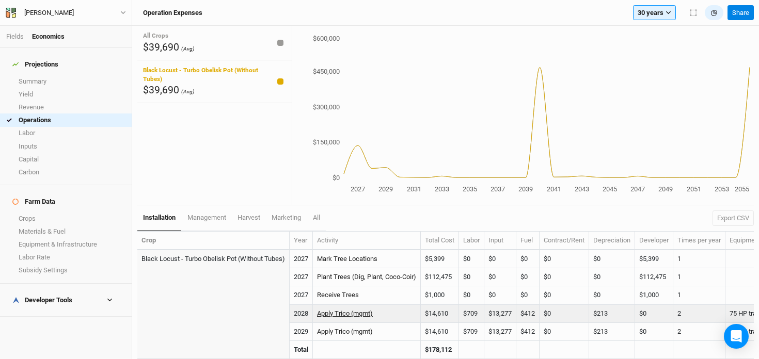
click at [366, 315] on link "Apply Trico (mgmt)" at bounding box center [345, 314] width 56 height 8
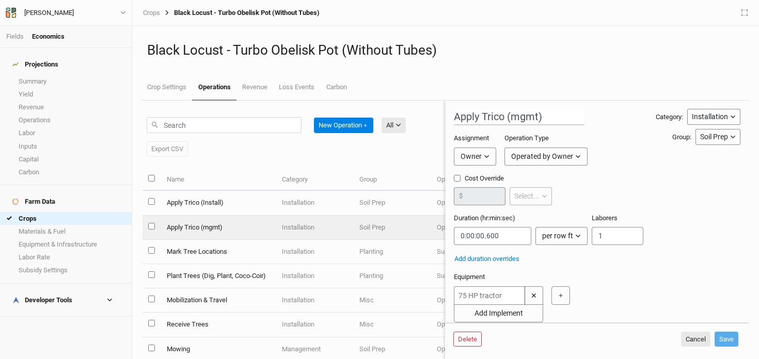
click at [714, 119] on div "Installation" at bounding box center [710, 116] width 36 height 11
click at [711, 155] on span "Management" at bounding box center [711, 155] width 50 height 12
click at [728, 336] on button "Save" at bounding box center [726, 339] width 24 height 15
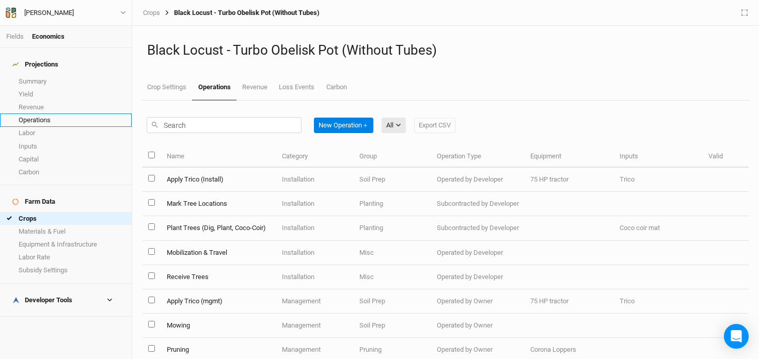
click at [39, 114] on link "Operations" at bounding box center [66, 120] width 132 height 13
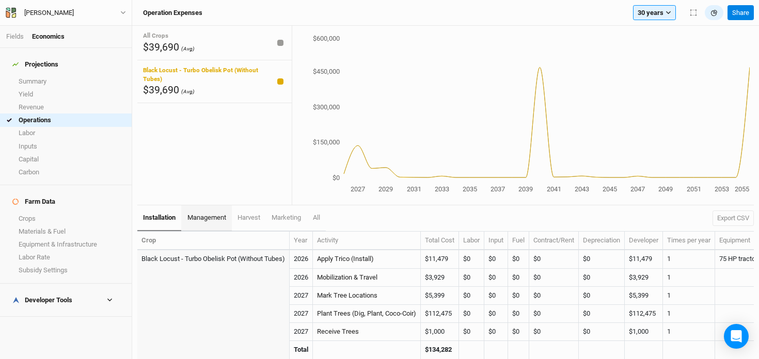
click at [209, 217] on span "management" at bounding box center [206, 218] width 39 height 8
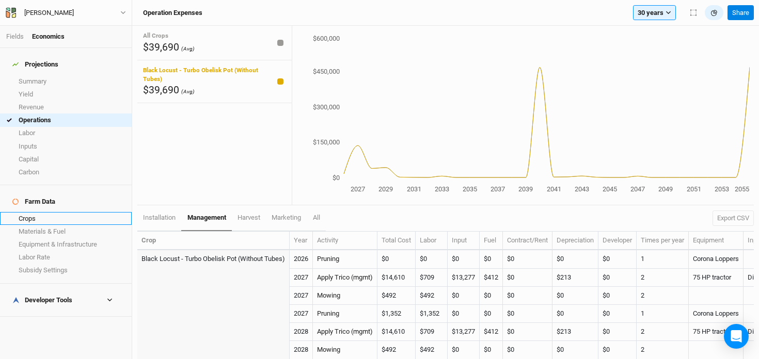
click at [38, 212] on link "Crops" at bounding box center [66, 218] width 132 height 13
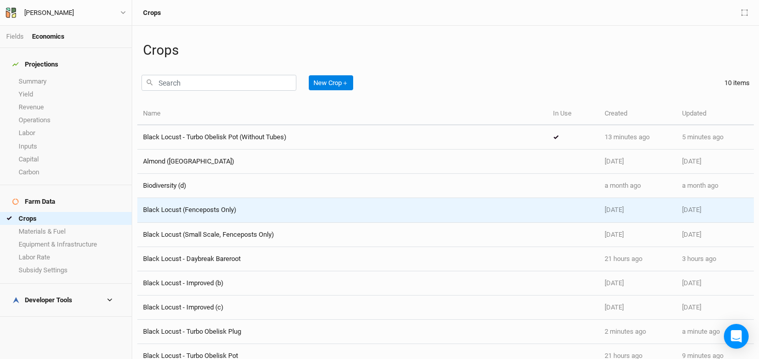
scroll to position [18, 0]
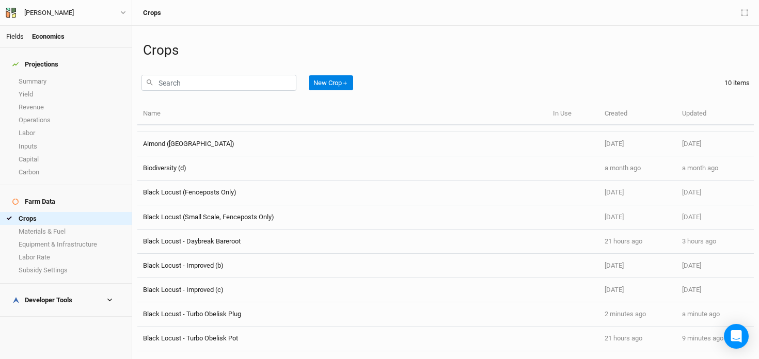
click at [13, 37] on link "Fields" at bounding box center [15, 37] width 18 height 8
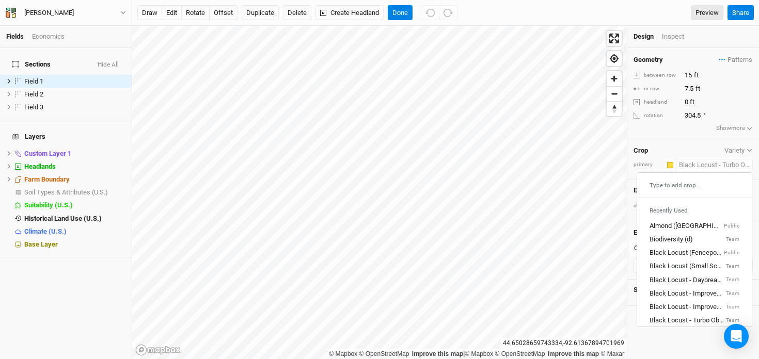
click at [706, 159] on input "text" at bounding box center [714, 165] width 77 height 12
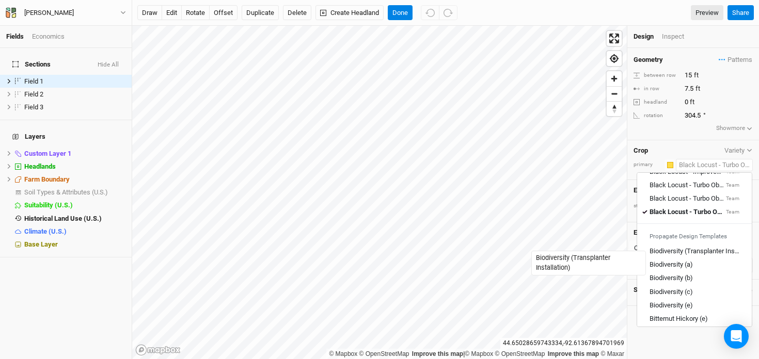
scroll to position [137, 0]
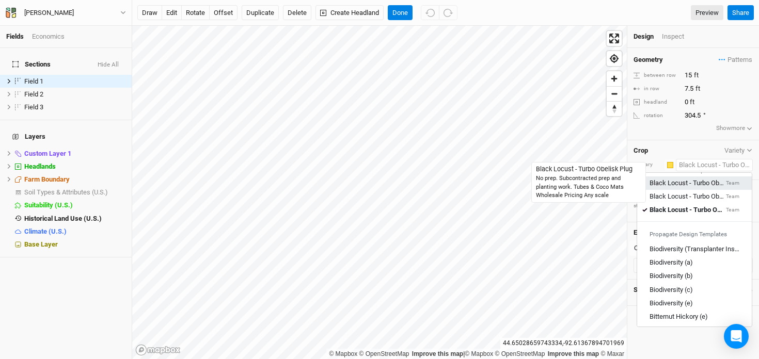
click at [682, 182] on div "Black Locust - Turbo Obelisk Plug" at bounding box center [686, 183] width 74 height 9
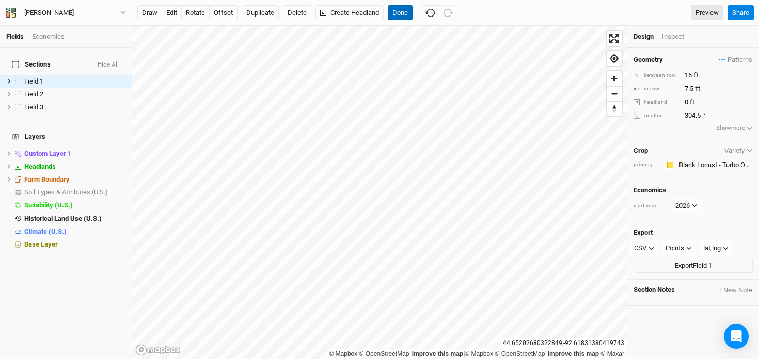
click at [401, 12] on button "Done" at bounding box center [400, 12] width 25 height 15
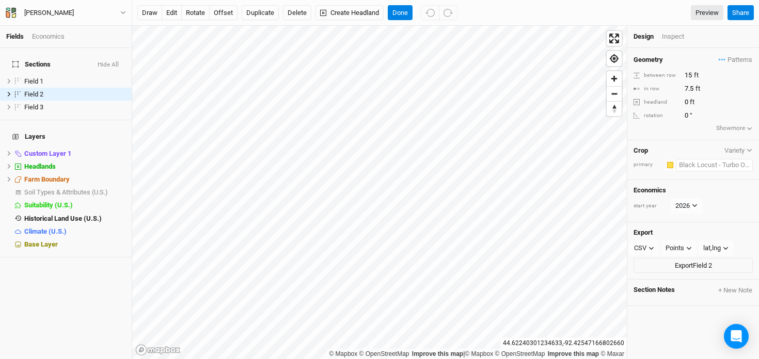
click at [706, 166] on input "text" at bounding box center [714, 165] width 77 height 12
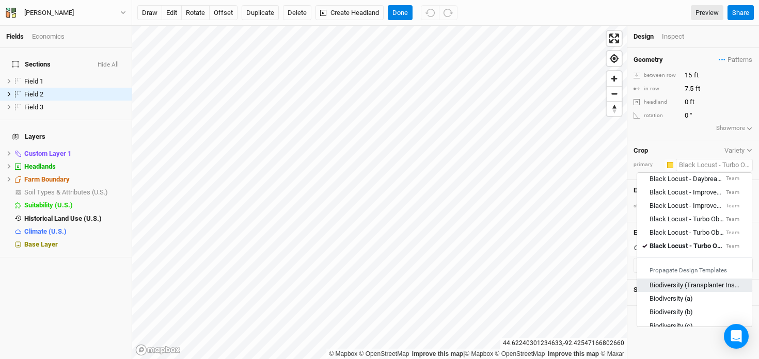
scroll to position [102, 0]
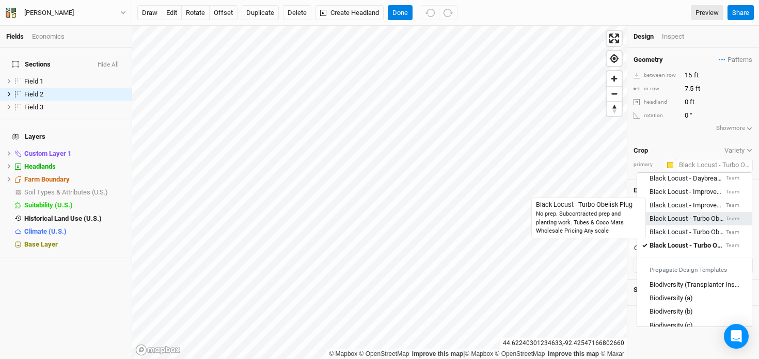
click at [685, 215] on div "Black Locust - Turbo Obelisk Plug" at bounding box center [686, 218] width 74 height 9
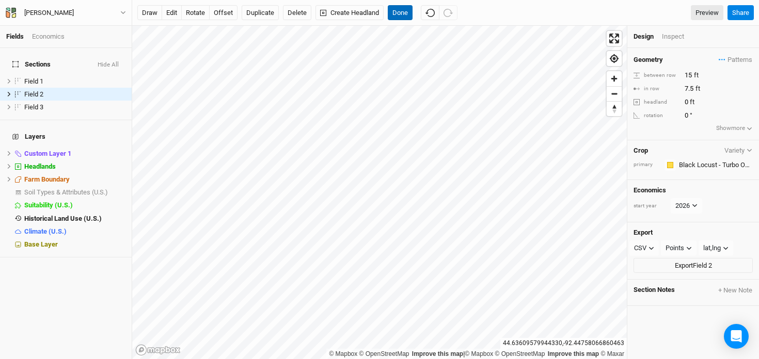
click at [396, 11] on button "Done" at bounding box center [400, 12] width 25 height 15
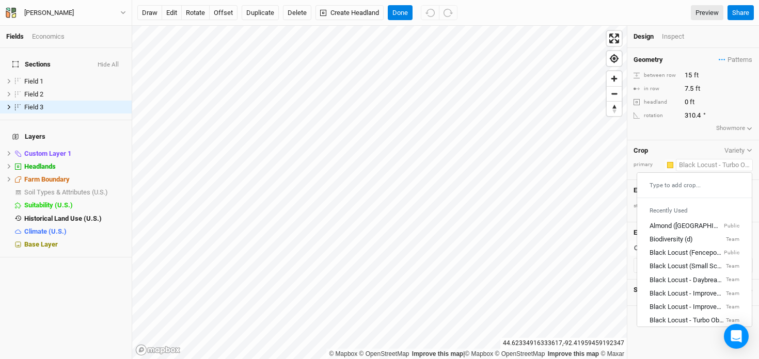
click at [700, 165] on input "text" at bounding box center [714, 165] width 77 height 12
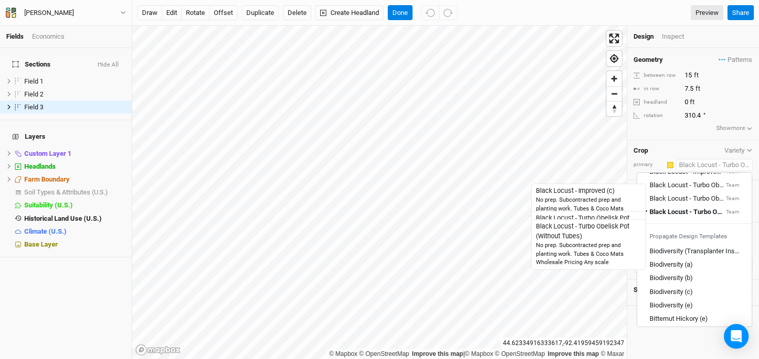
scroll to position [136, 0]
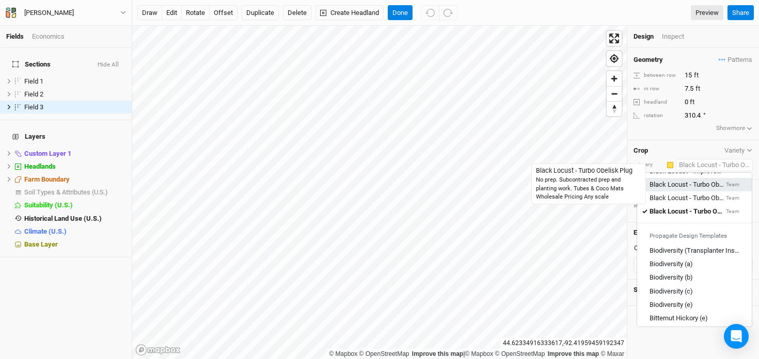
click at [677, 183] on div "Black Locust - Turbo Obelisk Plug" at bounding box center [686, 184] width 74 height 9
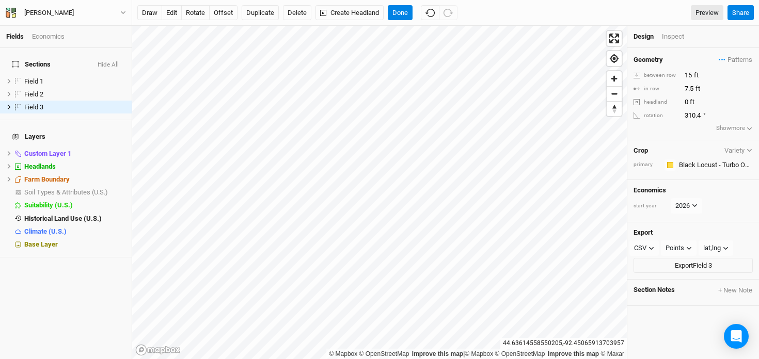
click at [405, 4] on div "draw edit rotate offset Duplicate Delete Create Headland Done Preview Share" at bounding box center [445, 13] width 626 height 26
click at [404, 12] on button "Done" at bounding box center [400, 12] width 25 height 15
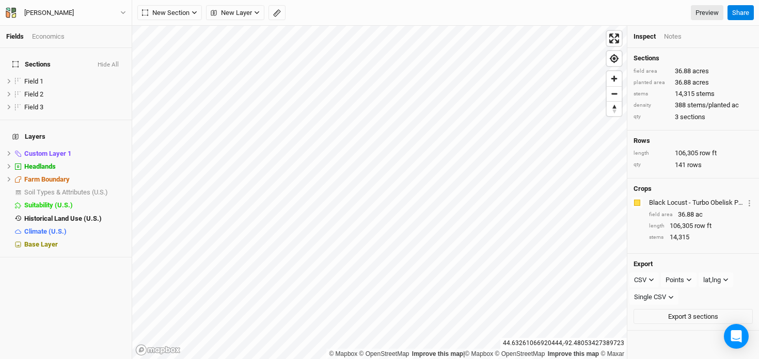
click at [47, 37] on div "Economics" at bounding box center [48, 36] width 33 height 9
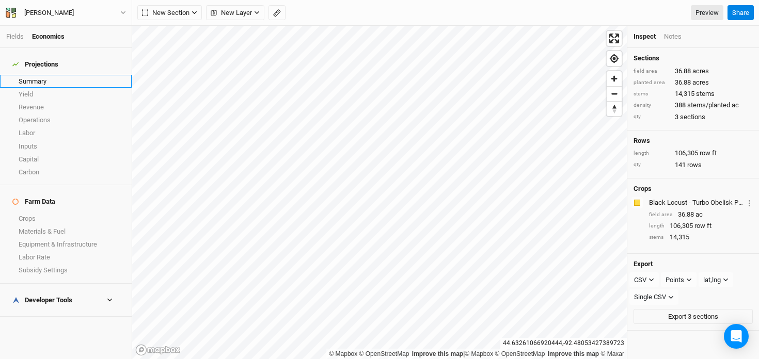
click at [37, 77] on link "Summary" at bounding box center [66, 81] width 132 height 13
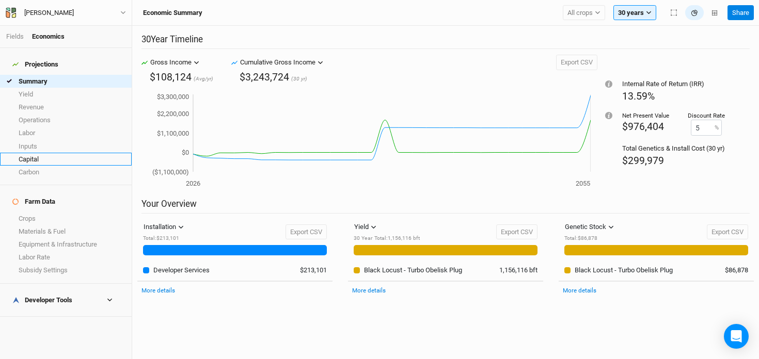
click at [40, 153] on link "Capital" at bounding box center [66, 159] width 132 height 13
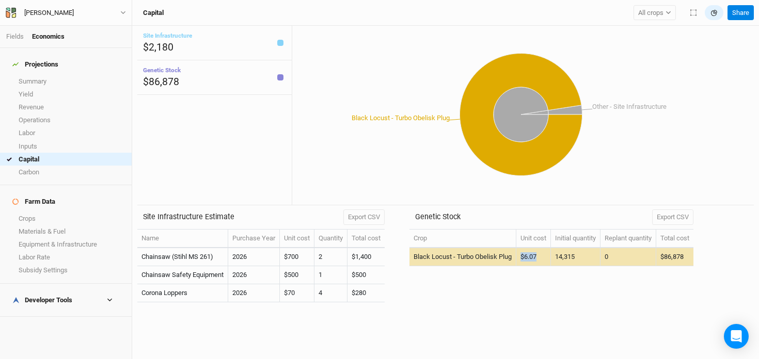
drag, startPoint x: 544, startPoint y: 256, endPoint x: 525, endPoint y: 258, distance: 19.7
click at [525, 258] on td "$6.07" at bounding box center [533, 257] width 35 height 18
drag, startPoint x: 698, startPoint y: 257, endPoint x: 668, endPoint y: 258, distance: 29.4
click at [668, 258] on td "$86,878" at bounding box center [674, 257] width 37 height 18
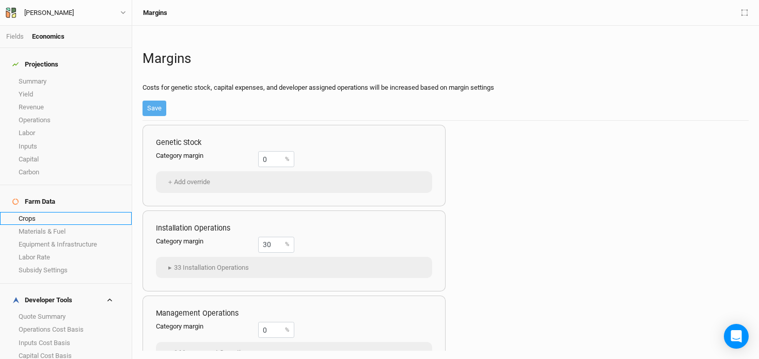
scroll to position [16, 0]
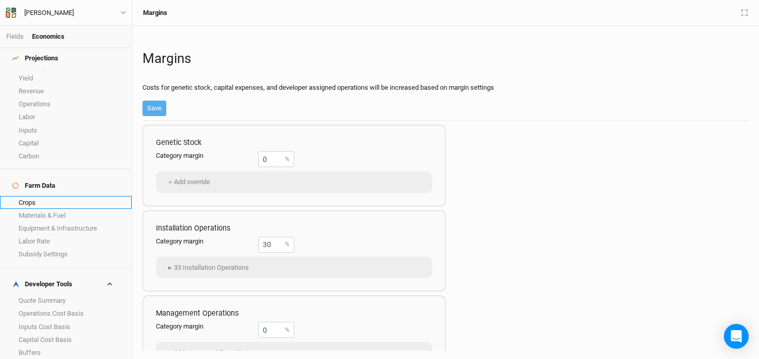
click at [59, 196] on link "Crops" at bounding box center [66, 202] width 132 height 13
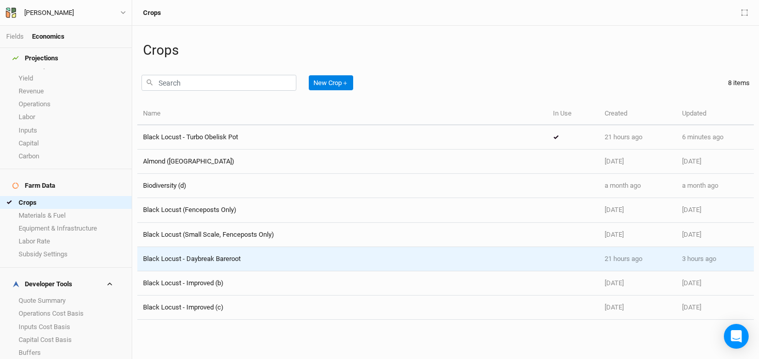
click at [217, 254] on div "Black Locust - Daybreak Bareroot" at bounding box center [192, 258] width 98 height 9
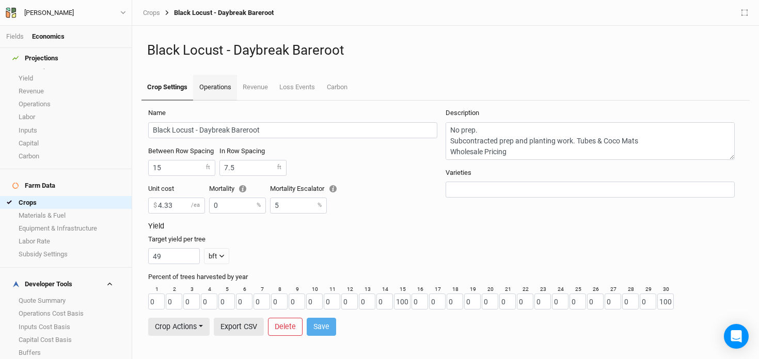
click at [212, 89] on link "Operations" at bounding box center [214, 88] width 43 height 26
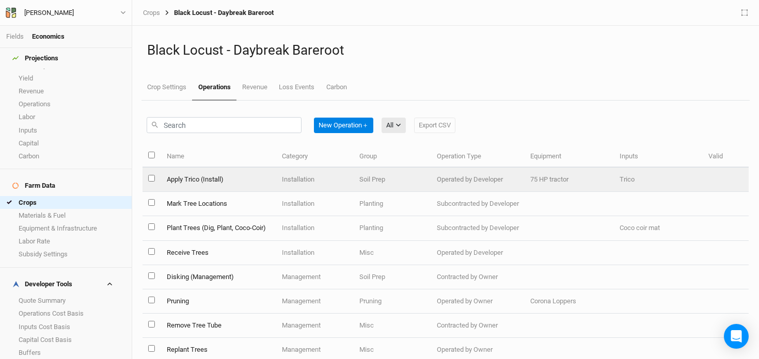
click at [214, 181] on td "Apply Trico (Install)" at bounding box center [217, 180] width 115 height 24
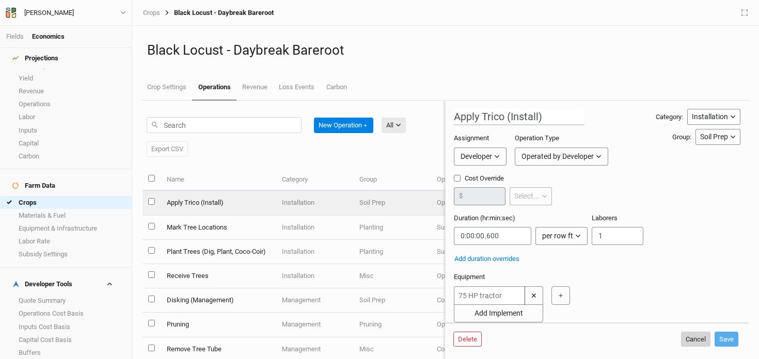
click at [701, 340] on button "Cancel" at bounding box center [695, 339] width 29 height 15
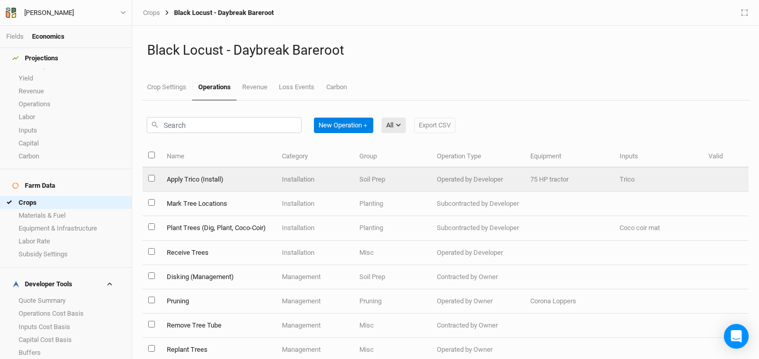
click at [203, 181] on td "Apply Trico (Install)" at bounding box center [217, 180] width 115 height 24
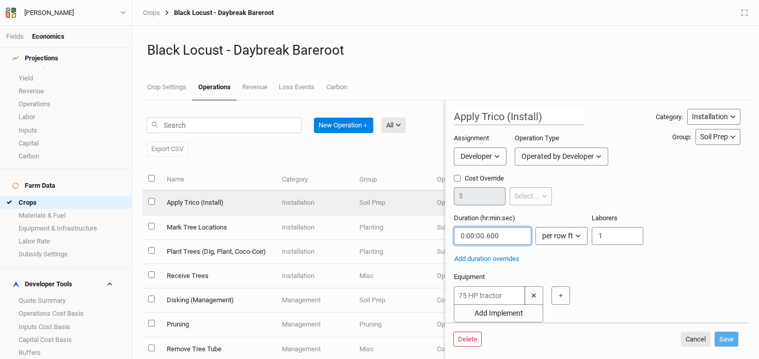
drag, startPoint x: 505, startPoint y: 237, endPoint x: 437, endPoint y: 237, distance: 68.1
click at [437, 237] on div "New Operation ＋ All All Harvest Installation Management Export CSV Name Categor…" at bounding box center [445, 230] width 606 height 259
click at [40, 196] on link "Crops" at bounding box center [66, 202] width 132 height 13
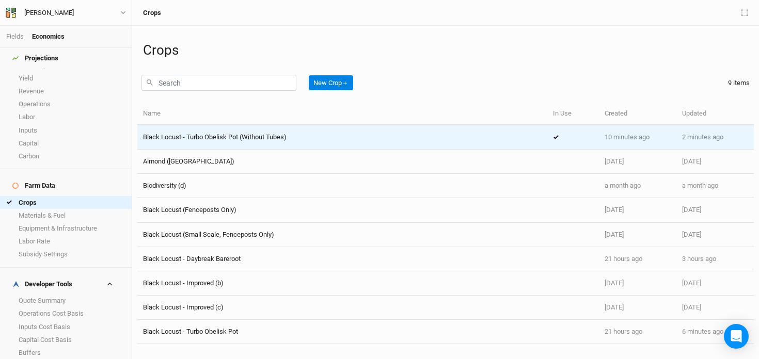
click at [206, 137] on span "Black Locust - Turbo Obelisk Pot (Without Tubes)" at bounding box center [214, 137] width 143 height 8
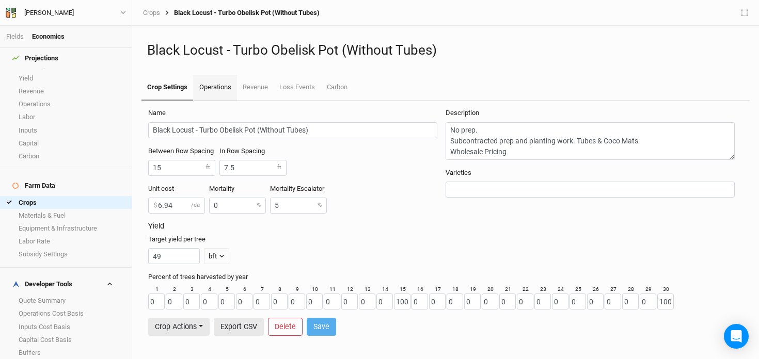
click at [227, 90] on link "Operations" at bounding box center [214, 88] width 43 height 26
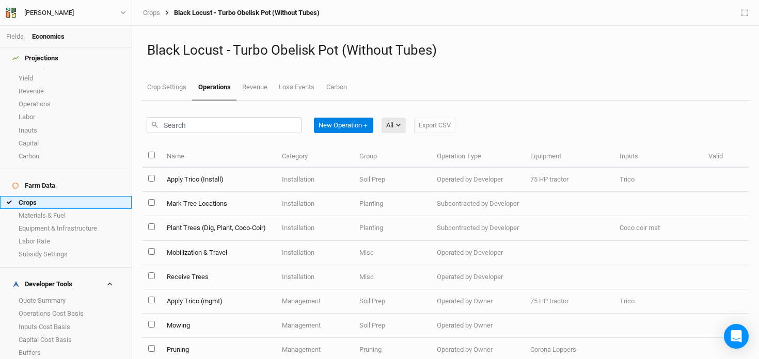
click at [68, 196] on link "Crops" at bounding box center [66, 202] width 132 height 13
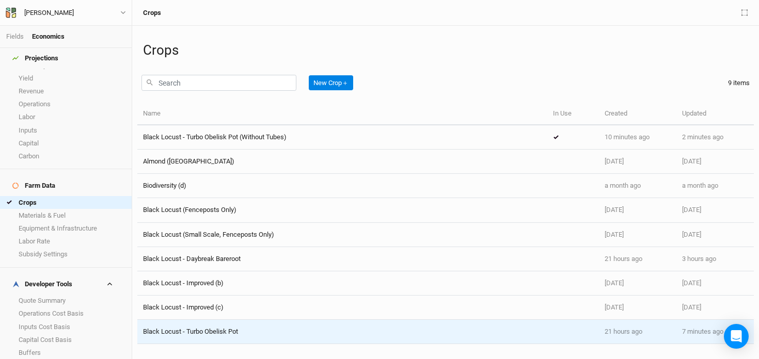
click at [251, 331] on div "Black Locust - Turbo Obelisk Pot" at bounding box center [342, 331] width 398 height 9
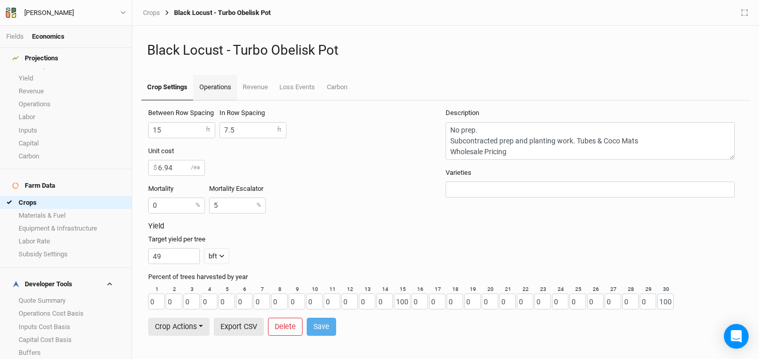
click at [213, 82] on link "Operations" at bounding box center [214, 88] width 43 height 26
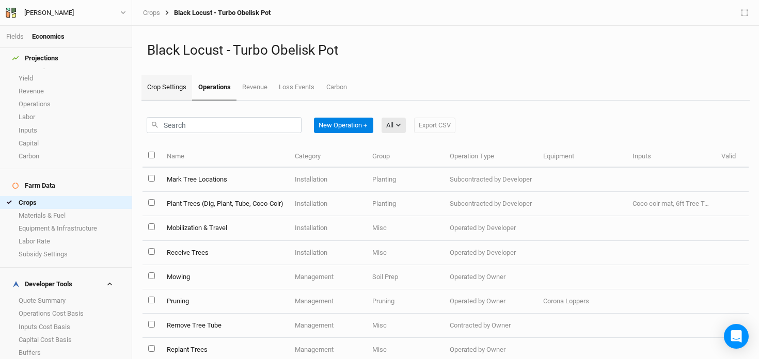
click at [170, 89] on link "Crop Settings" at bounding box center [166, 88] width 51 height 26
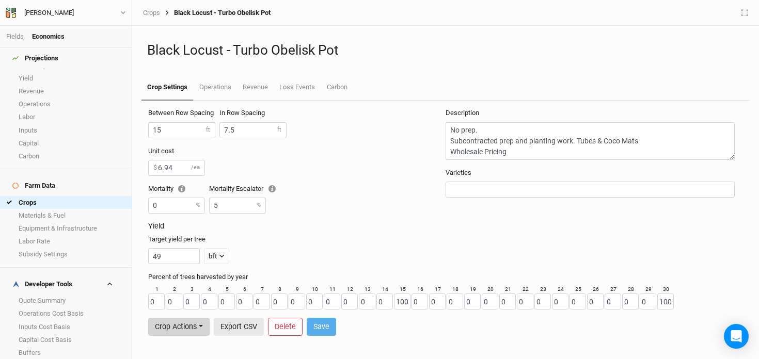
click at [183, 324] on button "Crop Actions" at bounding box center [178, 327] width 61 height 18
click at [294, 236] on div "Target yield per tree 49 bft lbs bft" at bounding box center [443, 249] width 590 height 29
click at [182, 330] on button "Crop Actions" at bounding box center [178, 327] width 61 height 18
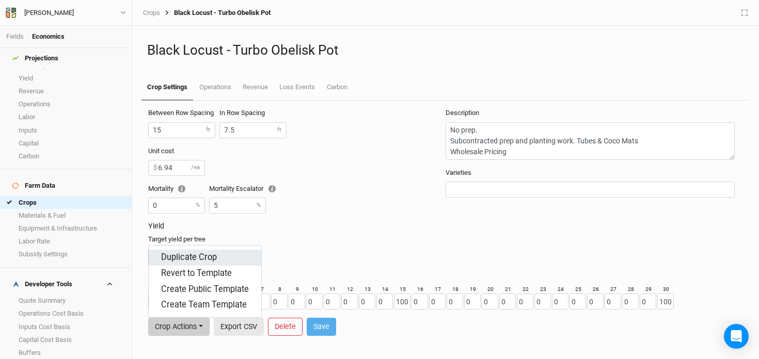
click at [190, 259] on button "Duplicate Crop" at bounding box center [205, 258] width 112 height 16
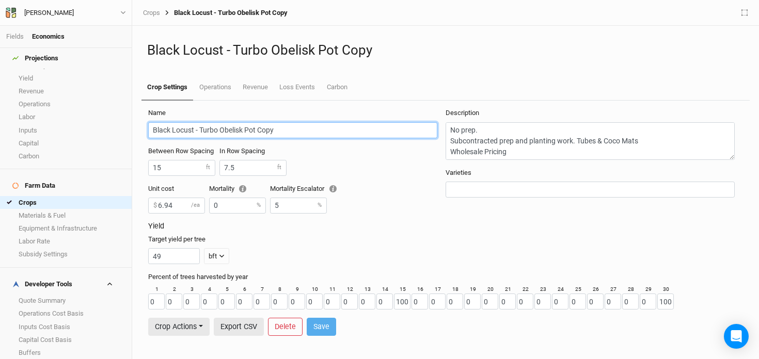
drag, startPoint x: 287, startPoint y: 129, endPoint x: 247, endPoint y: 131, distance: 39.8
click at [247, 131] on input "Black Locust - Turbo Obelisk Pot Copy" at bounding box center [292, 130] width 289 height 16
type input "Black Locust - Turbo Obelisk Plug"
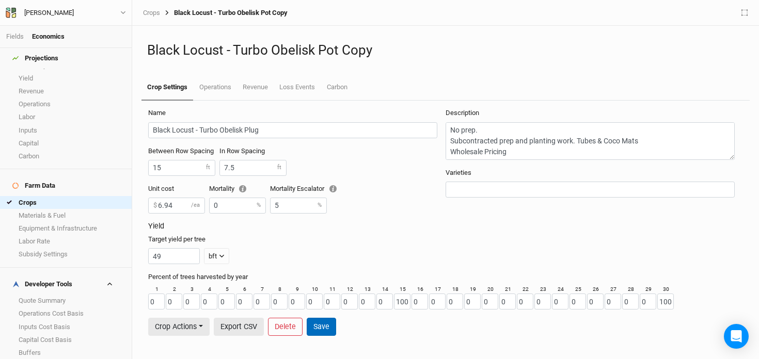
click at [326, 322] on button "Save" at bounding box center [321, 327] width 29 height 18
click at [176, 168] on input "15" at bounding box center [181, 168] width 67 height 16
drag, startPoint x: 176, startPoint y: 203, endPoint x: 142, endPoint y: 197, distance: 34.5
click at [142, 197] on form "Name Black Locust - Turbo Obelisk Plug Between Row Spacing 15 ft In Row Spacing…" at bounding box center [445, 222] width 606 height 243
type input "5.78"
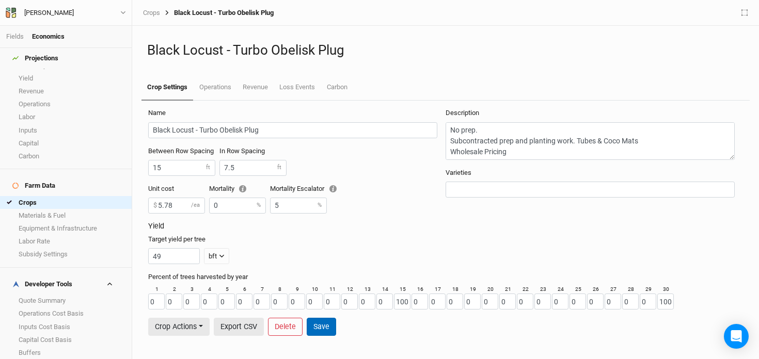
click at [329, 326] on button "Save" at bounding box center [321, 327] width 29 height 18
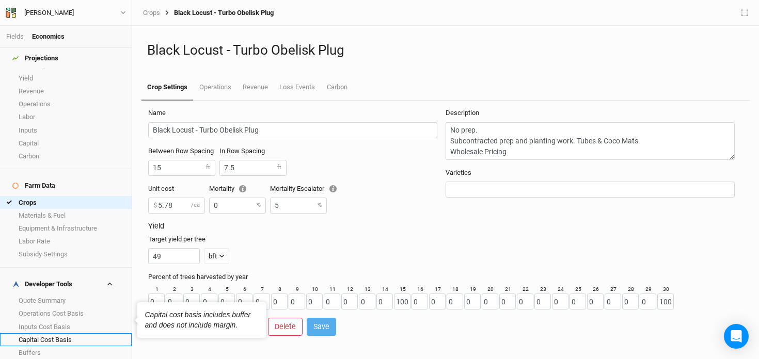
click at [45, 333] on link "Capital Cost Basis" at bounding box center [66, 339] width 132 height 13
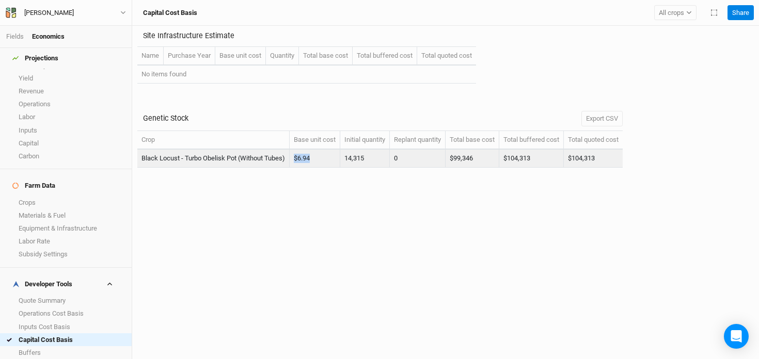
drag, startPoint x: 318, startPoint y: 158, endPoint x: 293, endPoint y: 158, distance: 24.8
click at [293, 158] on td "$6.94" at bounding box center [315, 159] width 51 height 18
copy td "$6.94"
drag, startPoint x: 619, startPoint y: 160, endPoint x: 570, endPoint y: 161, distance: 49.5
click at [570, 161] on td "$104,313" at bounding box center [593, 159] width 59 height 18
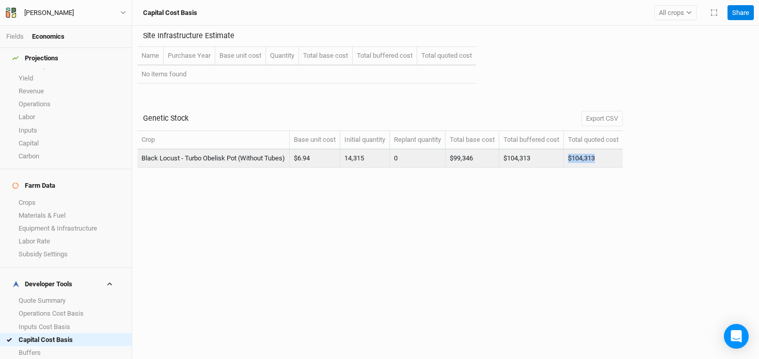
copy td "$104,313"
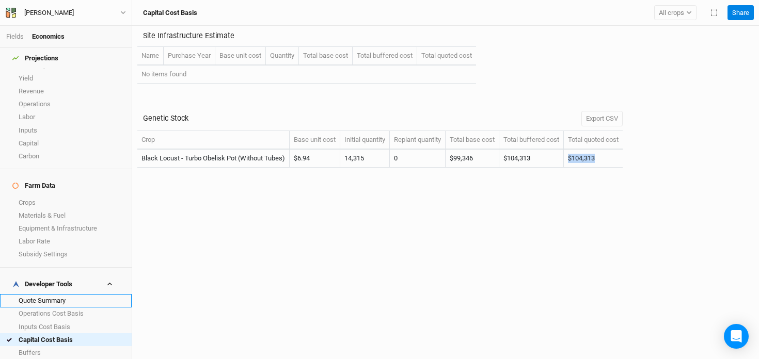
click at [75, 294] on link "Quote Summary" at bounding box center [66, 300] width 132 height 13
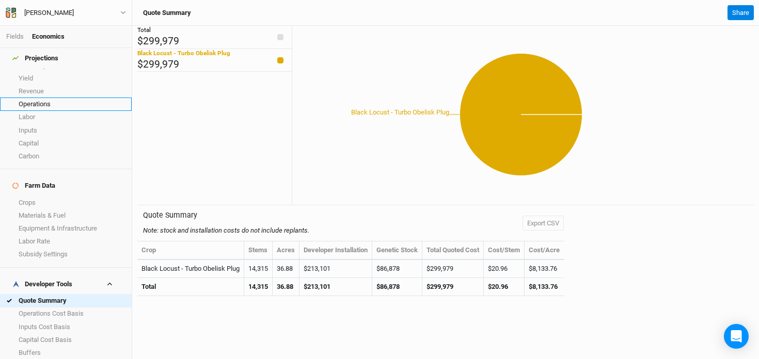
click at [58, 98] on link "Operations" at bounding box center [66, 104] width 132 height 13
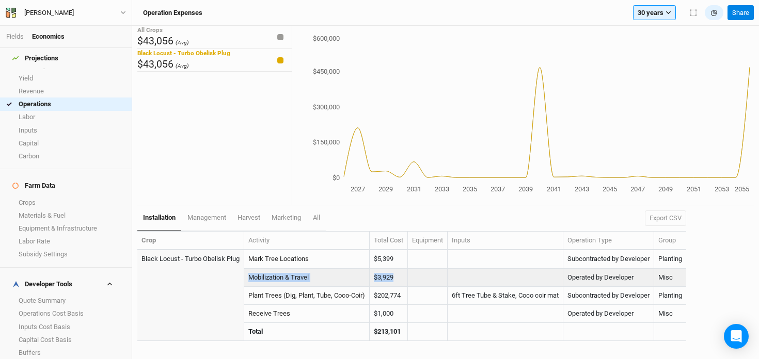
drag, startPoint x: 404, startPoint y: 278, endPoint x: 231, endPoint y: 276, distance: 172.4
click at [231, 276] on tr "Mobilization & Travel $3,929 Operated by Developer Misc" at bounding box center [411, 278] width 549 height 18
click at [231, 276] on td at bounding box center [190, 305] width 107 height 73
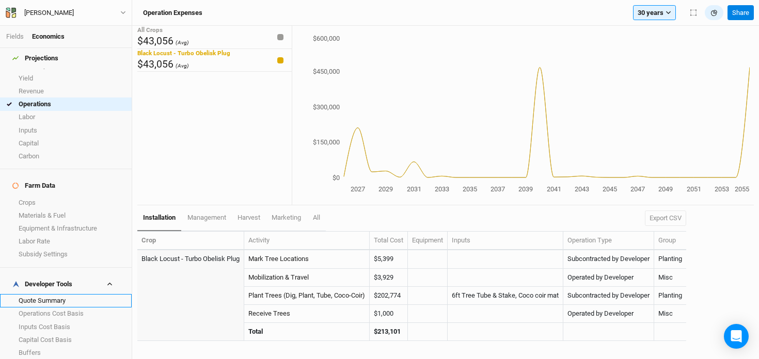
click at [87, 294] on link "Quote Summary" at bounding box center [66, 300] width 132 height 13
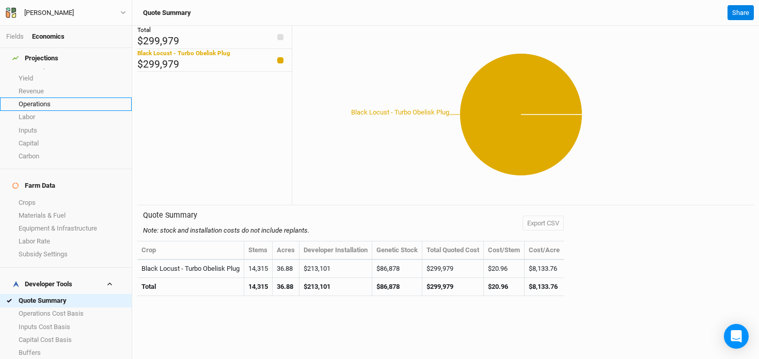
click at [49, 100] on link "Operations" at bounding box center [66, 104] width 132 height 13
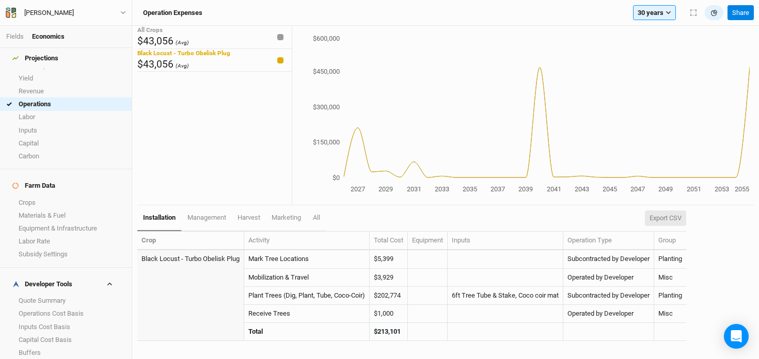
click at [673, 221] on button "Export CSV" at bounding box center [665, 218] width 41 height 15
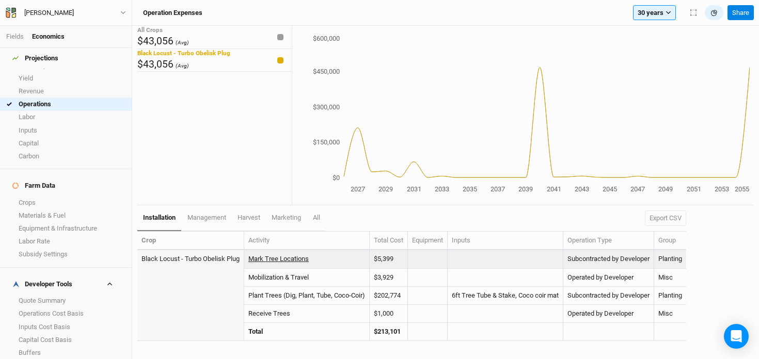
click at [282, 261] on link "Mark Tree Locations" at bounding box center [278, 259] width 60 height 8
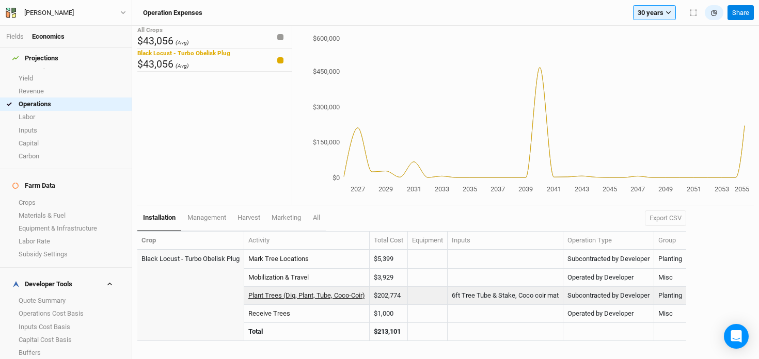
click at [294, 294] on link "Plant Trees (Dig, Plant, Tube, Coco-Coir)" at bounding box center [306, 296] width 117 height 8
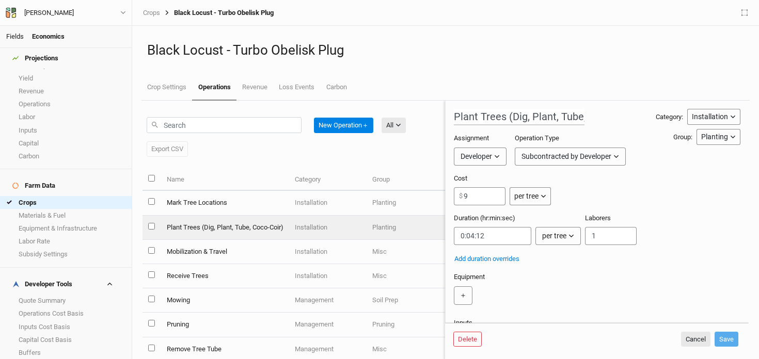
click at [20, 35] on link "Fields" at bounding box center [15, 37] width 18 height 8
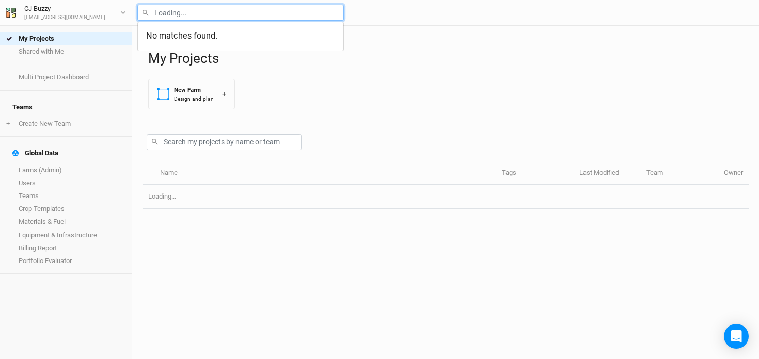
click at [234, 18] on input "text" at bounding box center [240, 13] width 206 height 16
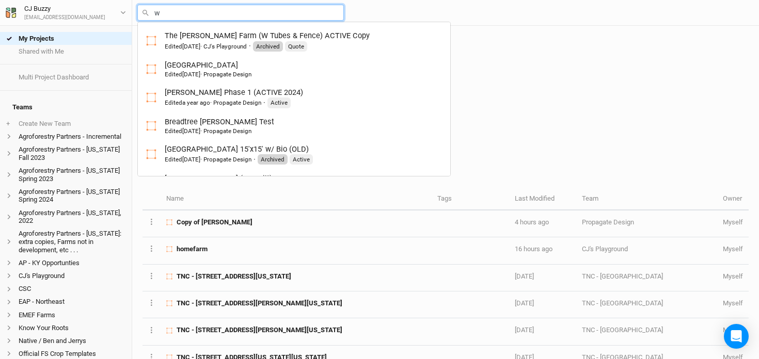
type input "wa"
type input "[PERSON_NAME] Farm V2"
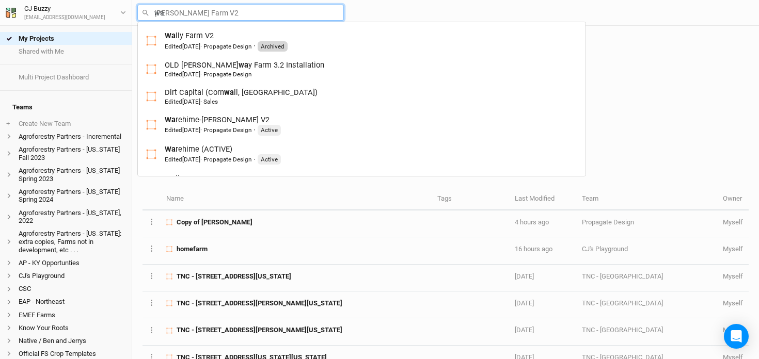
type input "war"
type input "[PERSON_NAME]-[PERSON_NAME] V2"
type input "ware"
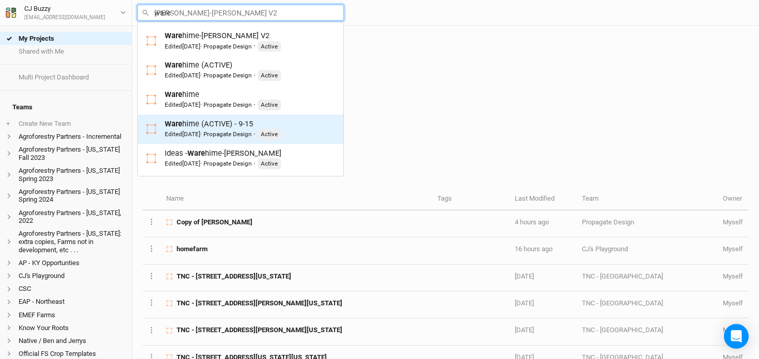
click at [219, 125] on div "Ware hime (ACTIVE) - 9-15 Edited [DATE] · Propagate Design · Active" at bounding box center [223, 129] width 116 height 21
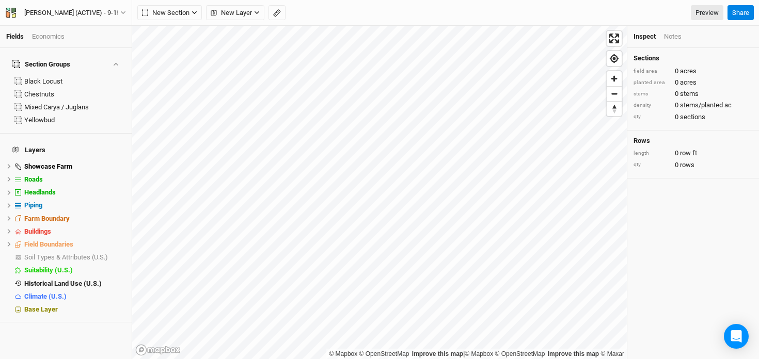
click at [49, 36] on div "Economics" at bounding box center [48, 36] width 33 height 9
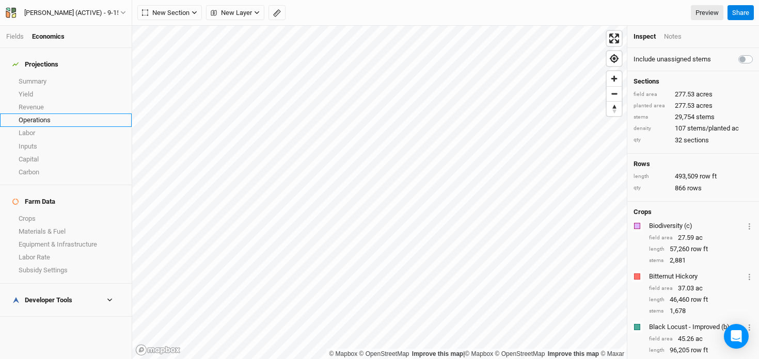
click at [33, 117] on link "Operations" at bounding box center [66, 120] width 132 height 13
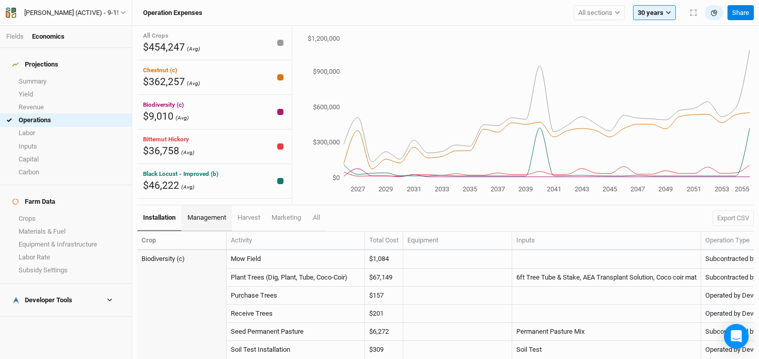
click at [213, 217] on span "management" at bounding box center [206, 218] width 39 height 8
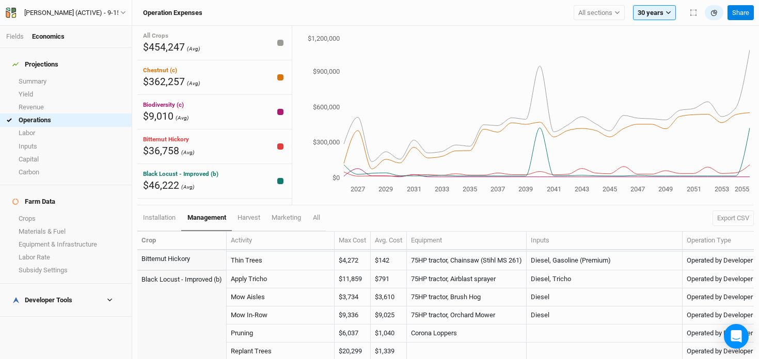
scroll to position [197, 0]
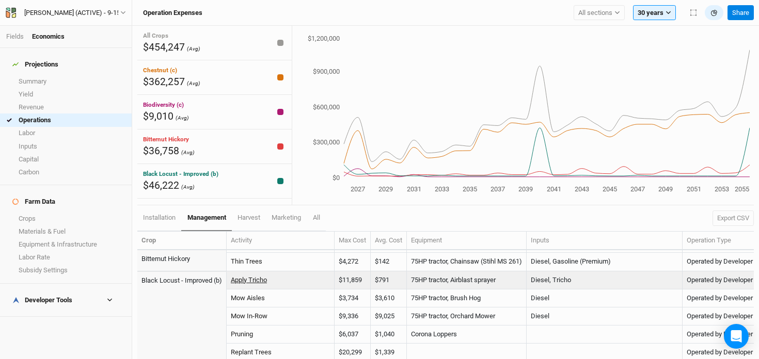
click at [252, 279] on link "Apply Tricho" at bounding box center [249, 280] width 36 height 8
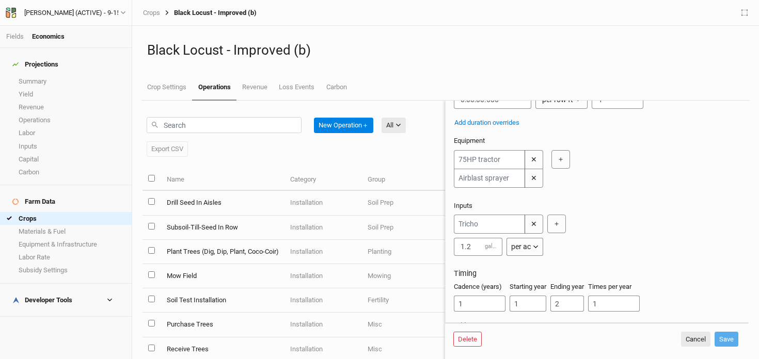
scroll to position [152, 0]
